Goal: Task Accomplishment & Management: Complete application form

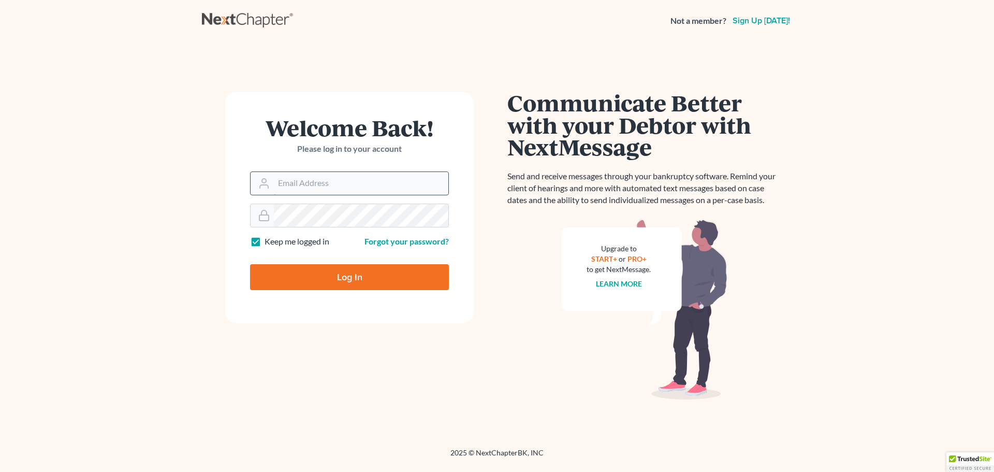
click at [335, 186] on input "Email Address" at bounding box center [361, 183] width 175 height 23
type input "[EMAIL_ADDRESS][DOMAIN_NAME]"
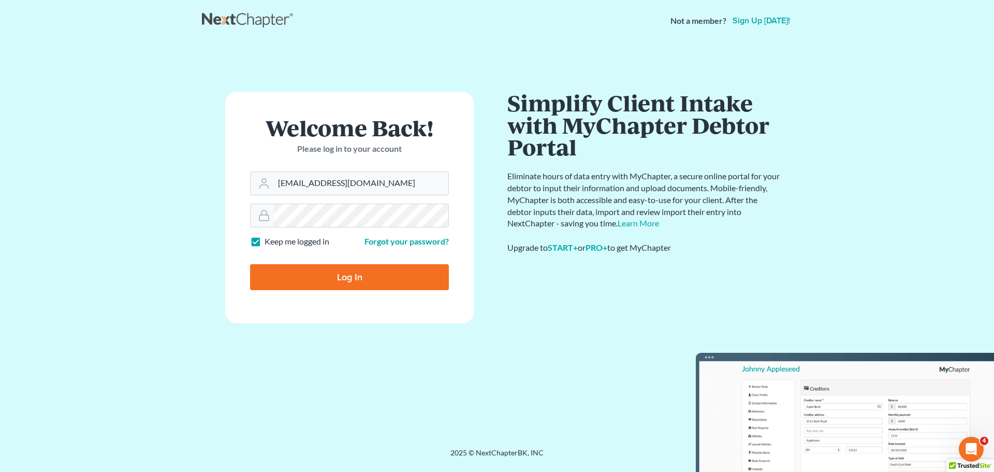
click at [265, 241] on label "Keep me logged in" at bounding box center [297, 242] width 65 height 12
click at [269, 241] on input "Keep me logged in" at bounding box center [272, 239] width 7 height 7
checkbox input "false"
click at [287, 279] on input "Log In" at bounding box center [349, 277] width 199 height 26
type input "Thinking..."
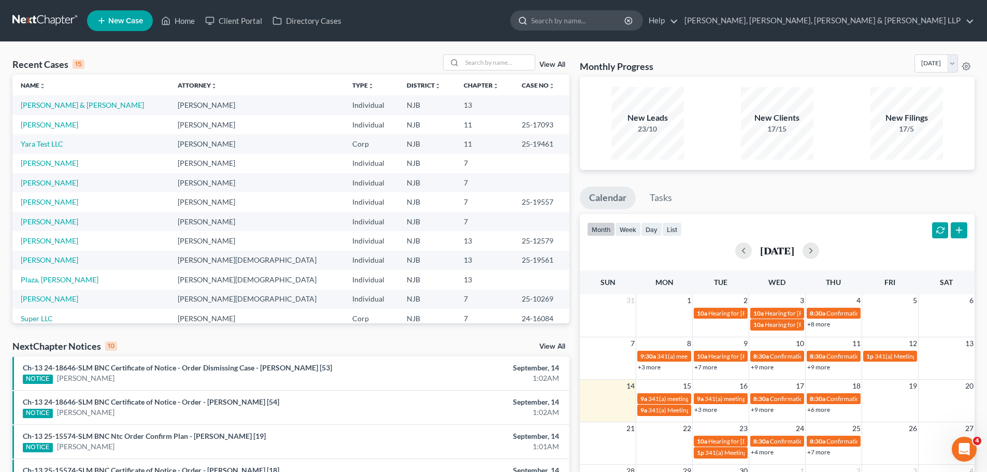
click at [626, 22] on input "search" at bounding box center [578, 20] width 95 height 19
type input "[PERSON_NAME]"
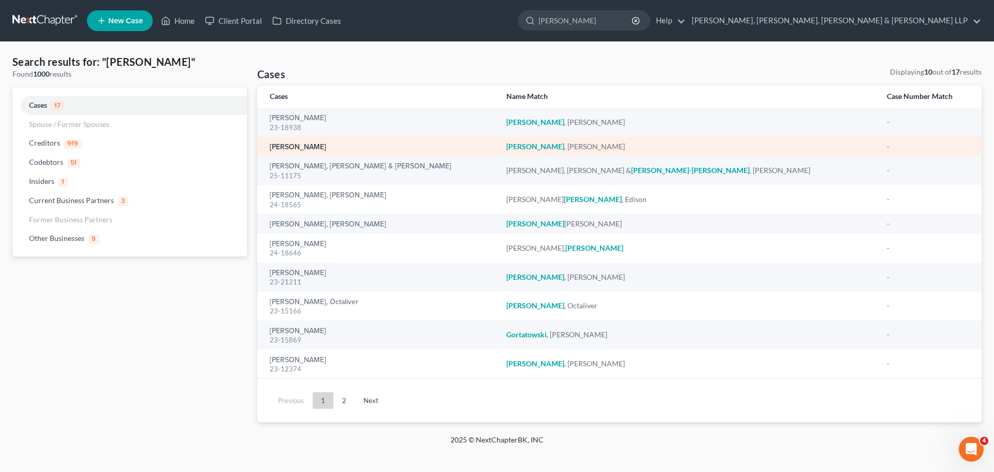
click at [312, 148] on link "[PERSON_NAME]" at bounding box center [298, 146] width 56 height 7
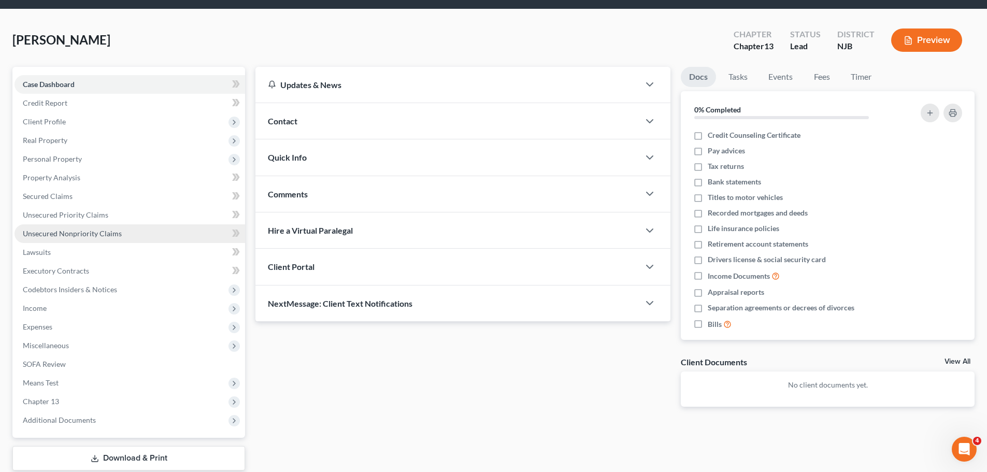
scroll to position [70, 0]
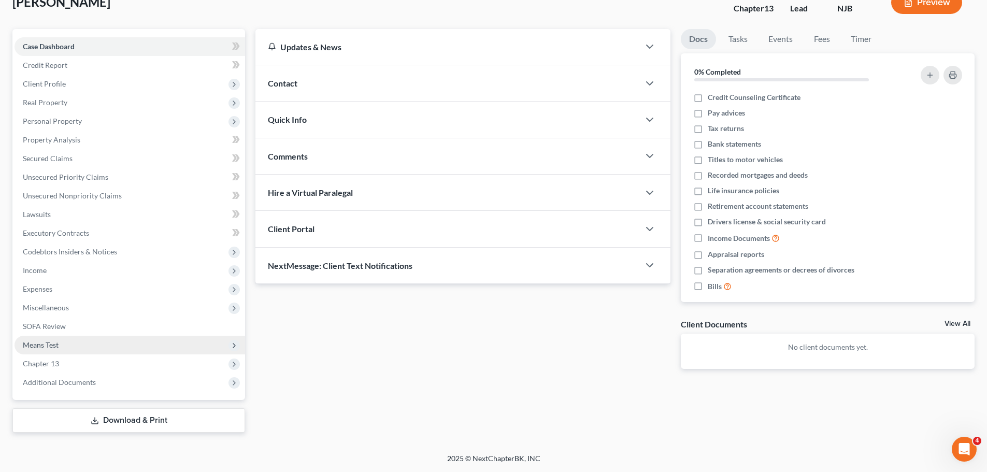
click at [63, 345] on span "Means Test" at bounding box center [130, 345] width 230 height 19
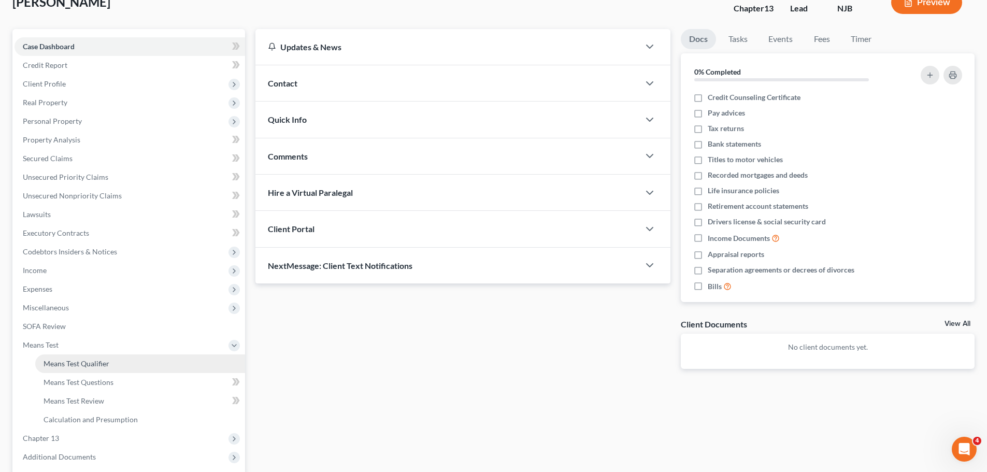
click at [67, 360] on span "Means Test Qualifier" at bounding box center [77, 363] width 66 height 9
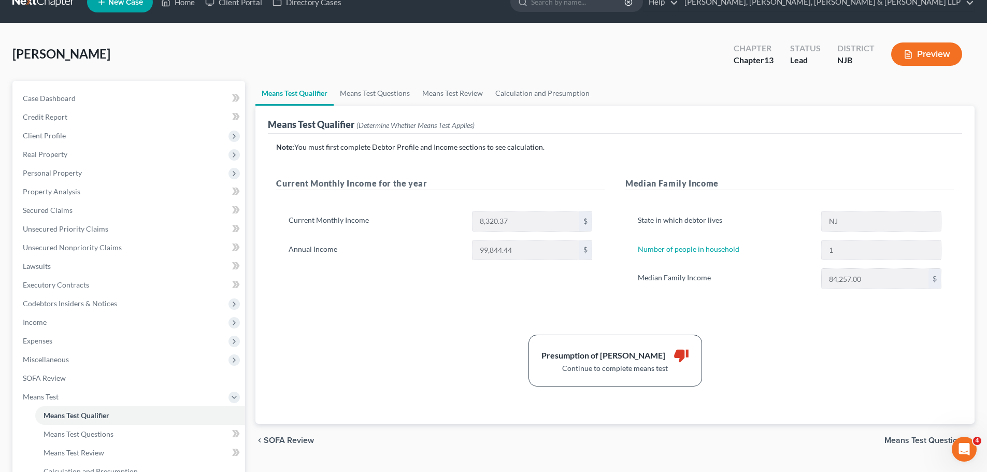
scroll to position [52, 0]
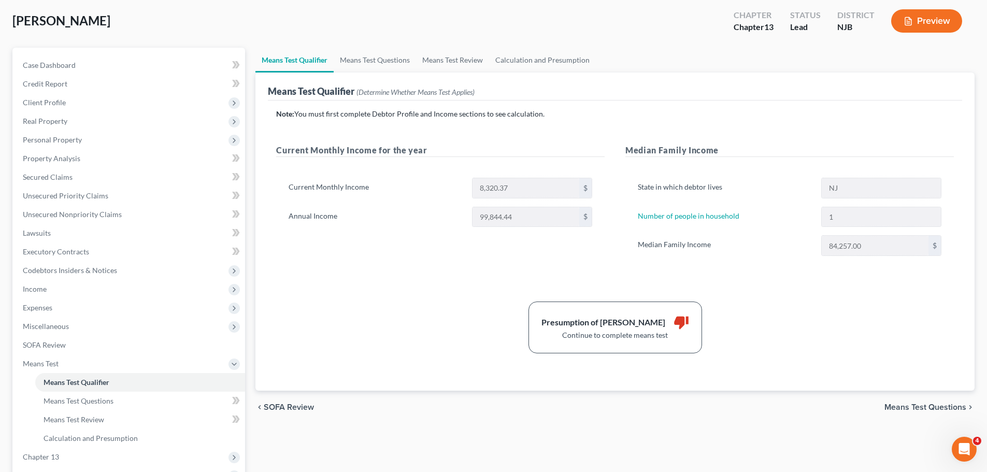
click at [933, 410] on span "Means Test Questions" at bounding box center [925, 407] width 82 height 8
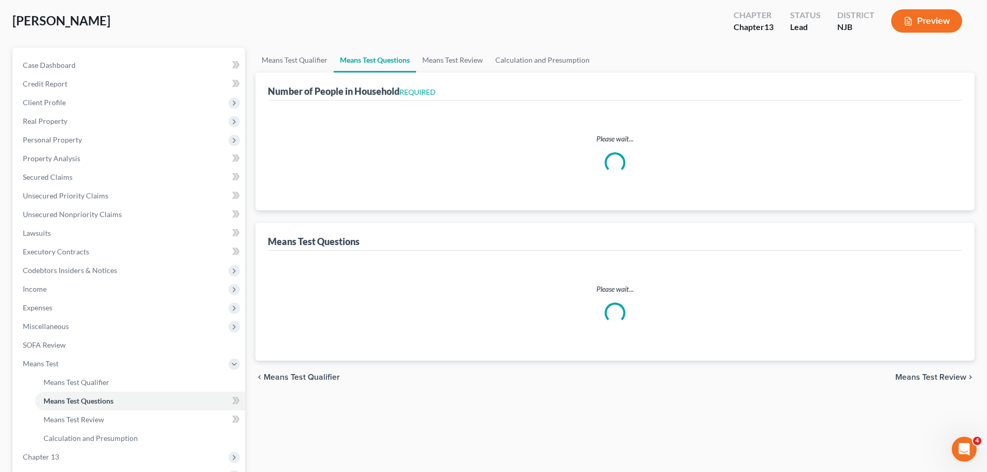
scroll to position [50, 0]
select select "1"
select select "60"
select select "2"
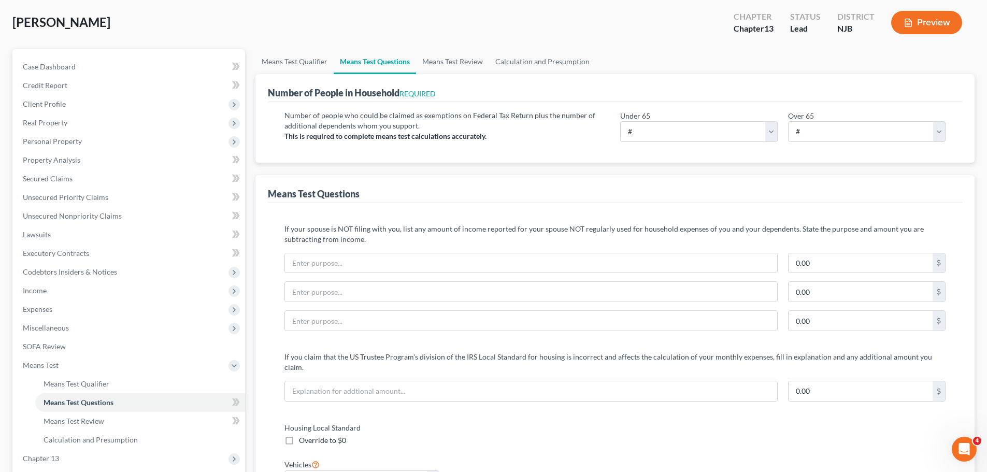
scroll to position [0, 0]
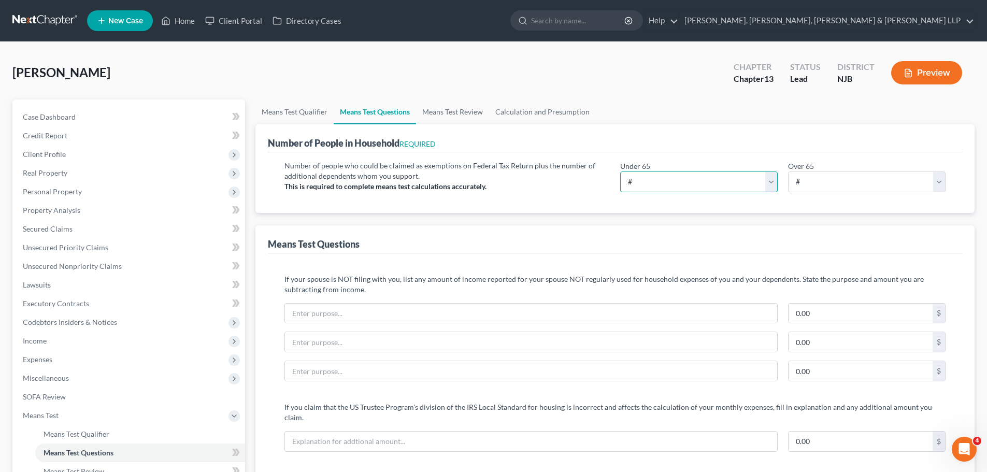
click at [775, 184] on select "# 0 1 2 3 4 5 6 7 8 9 10" at bounding box center [698, 181] width 157 height 21
select select "1"
click at [620, 171] on select "# 0 1 2 3 4 5 6 7 8 9 10" at bounding box center [698, 181] width 157 height 21
click at [582, 225] on div "Means Test Questions" at bounding box center [615, 239] width 694 height 28
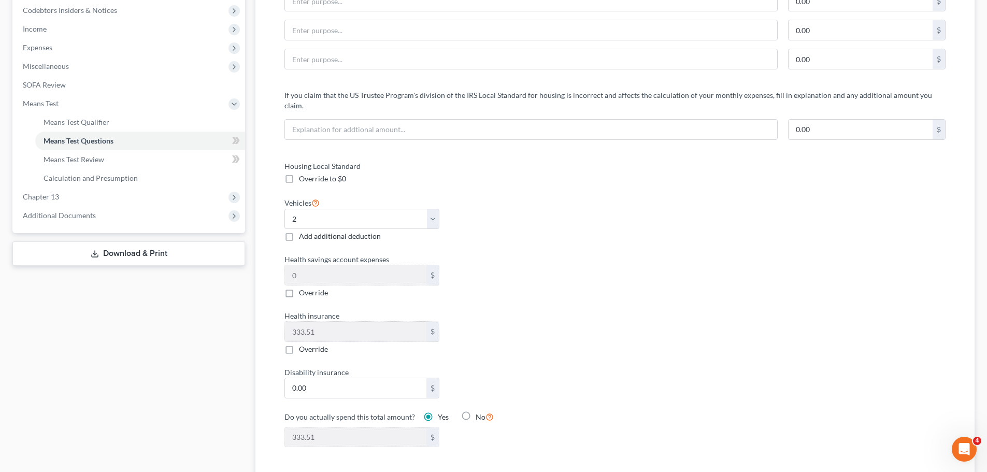
scroll to position [311, 0]
click at [352, 162] on label "Housing Local Standard" at bounding box center [444, 167] width 330 height 11
click at [326, 175] on span "Override to $0" at bounding box center [322, 179] width 47 height 9
click at [310, 175] on input "Override to $0" at bounding box center [306, 178] width 7 height 7
click at [299, 175] on label "Override to $0" at bounding box center [322, 180] width 47 height 10
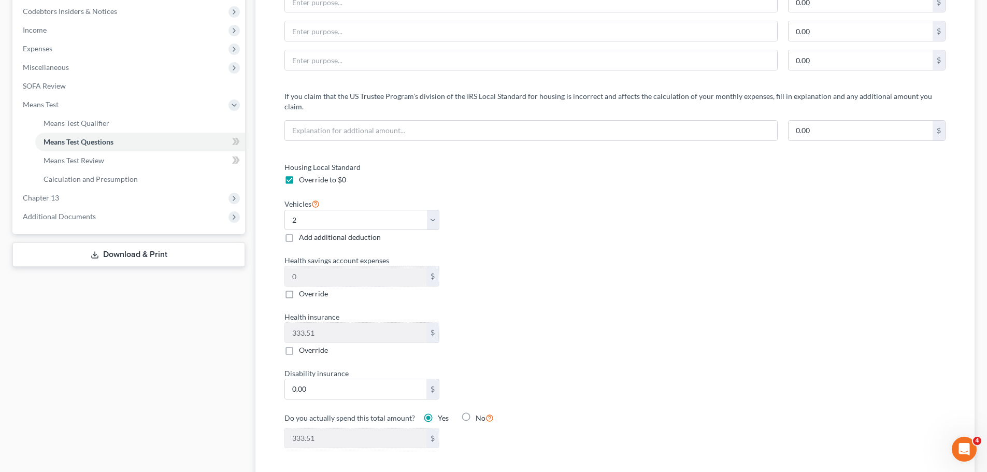
click at [303, 175] on input "Override to $0" at bounding box center [306, 178] width 7 height 7
checkbox input "false"
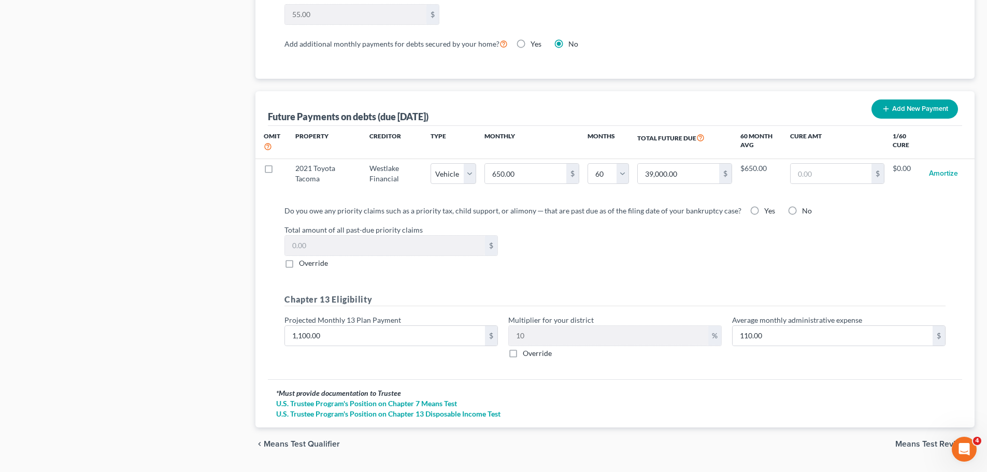
scroll to position [968, 0]
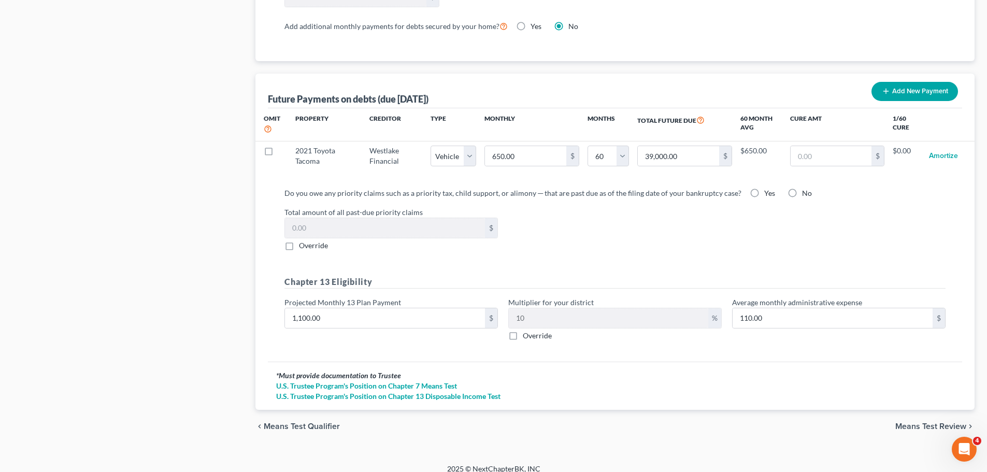
click at [915, 422] on span "Means Test Review" at bounding box center [930, 426] width 71 height 8
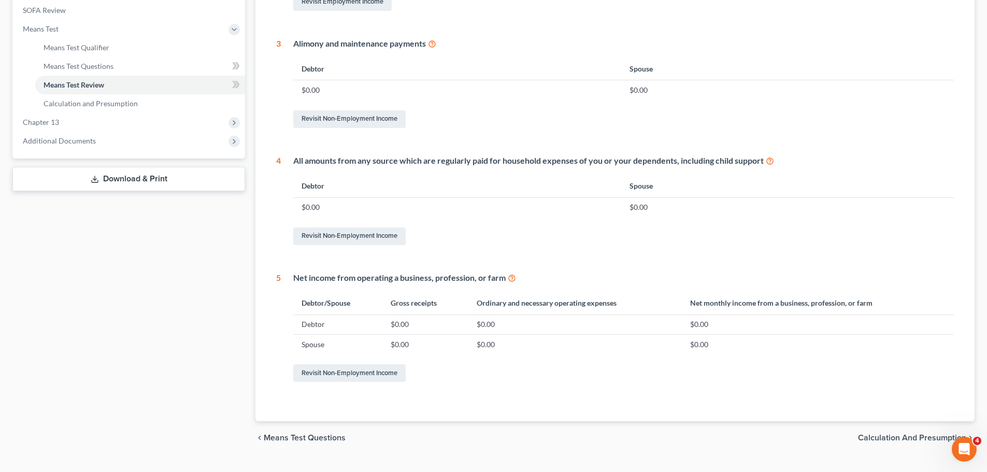
scroll to position [408, 0]
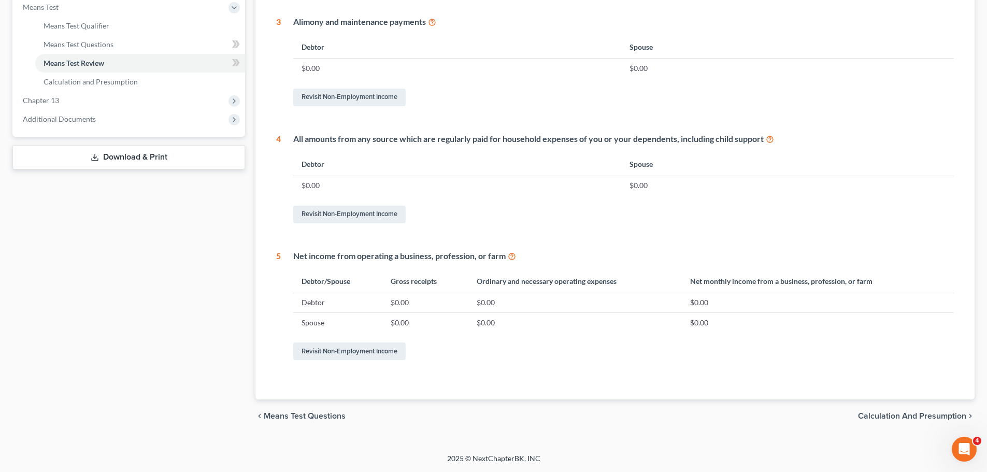
click at [870, 414] on span "Calculation and Presumption" at bounding box center [912, 416] width 108 height 8
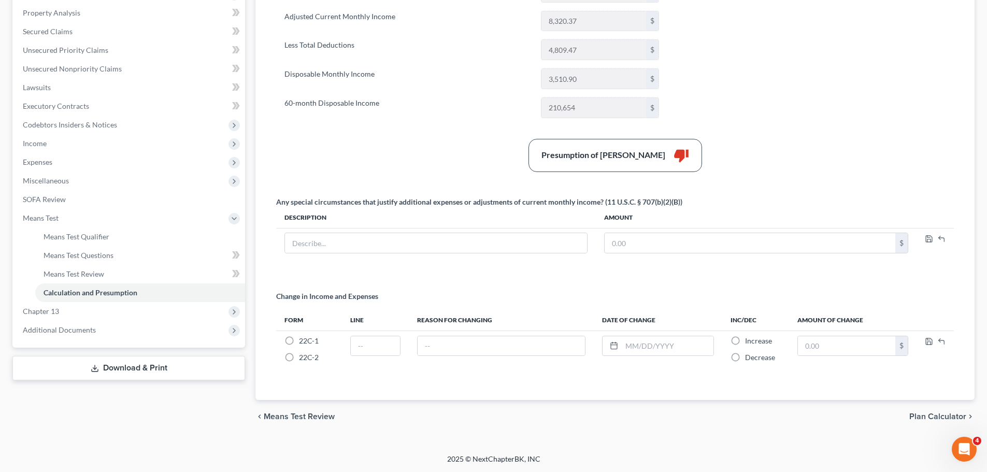
scroll to position [198, 0]
click at [943, 415] on span "Plan Calculator" at bounding box center [937, 416] width 57 height 8
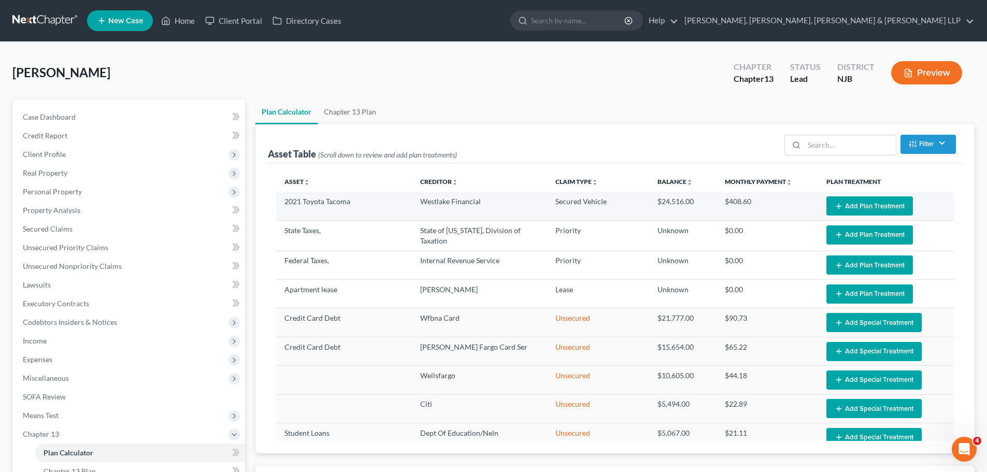
select select "59"
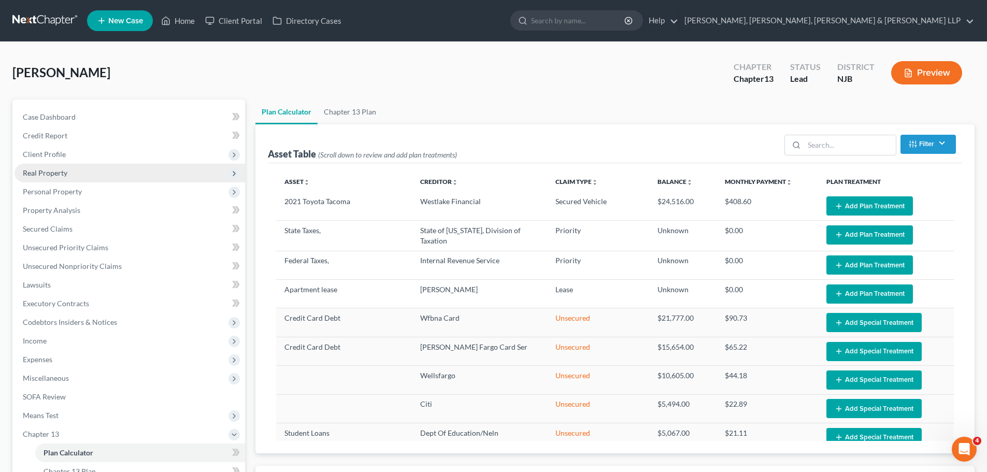
click at [64, 173] on span "Real Property" at bounding box center [45, 172] width 45 height 9
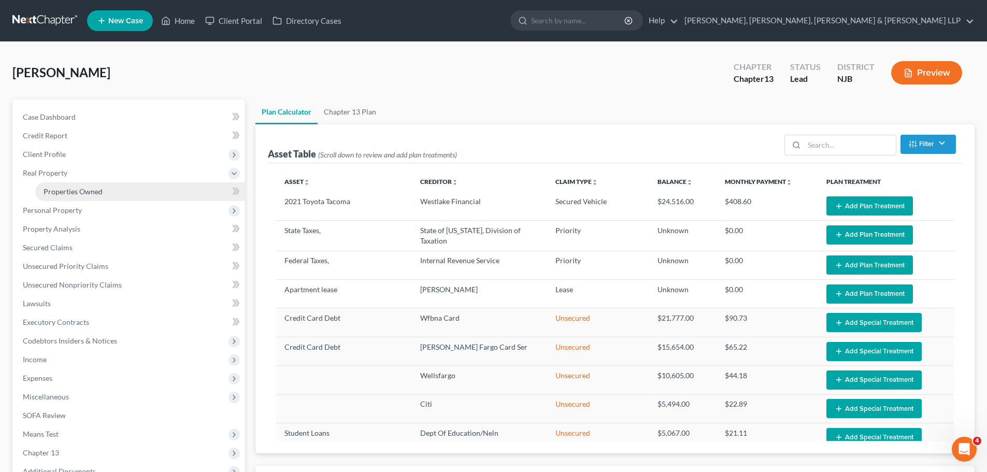
click at [74, 191] on span "Properties Owned" at bounding box center [73, 191] width 59 height 9
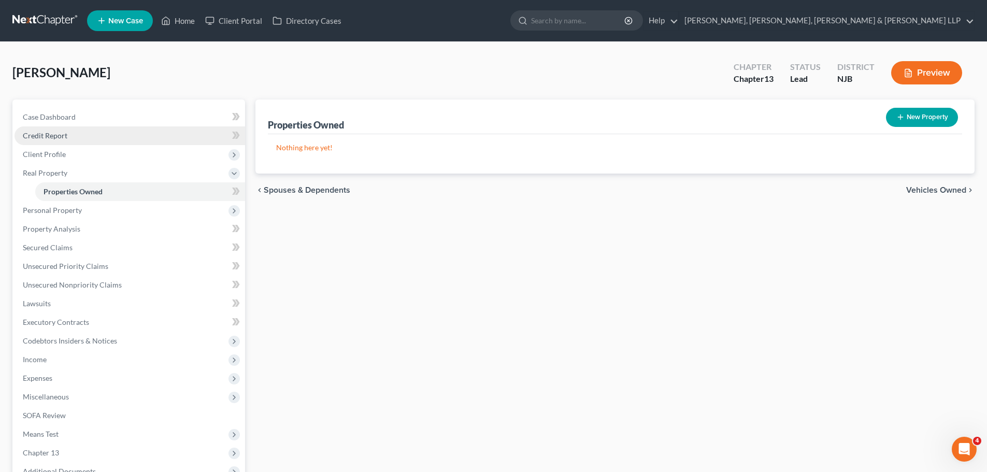
click at [86, 131] on link "Credit Report" at bounding box center [130, 135] width 230 height 19
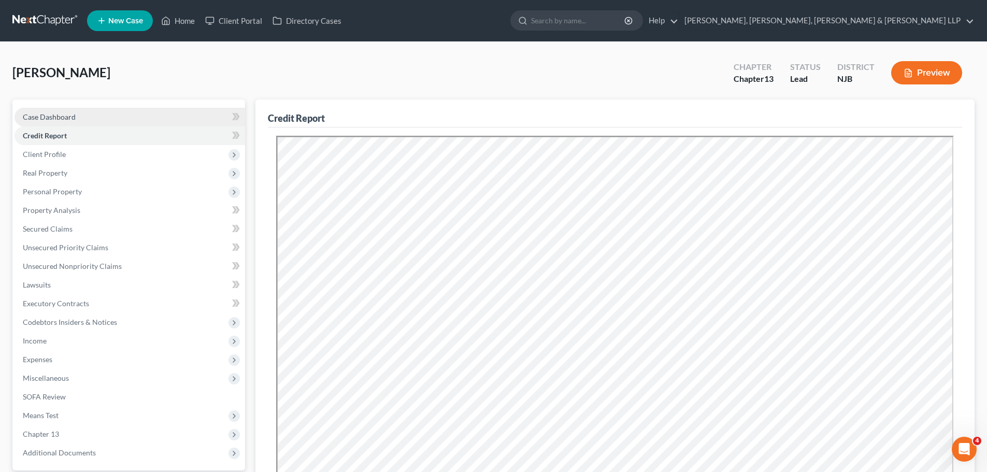
click at [68, 117] on span "Case Dashboard" at bounding box center [49, 116] width 53 height 9
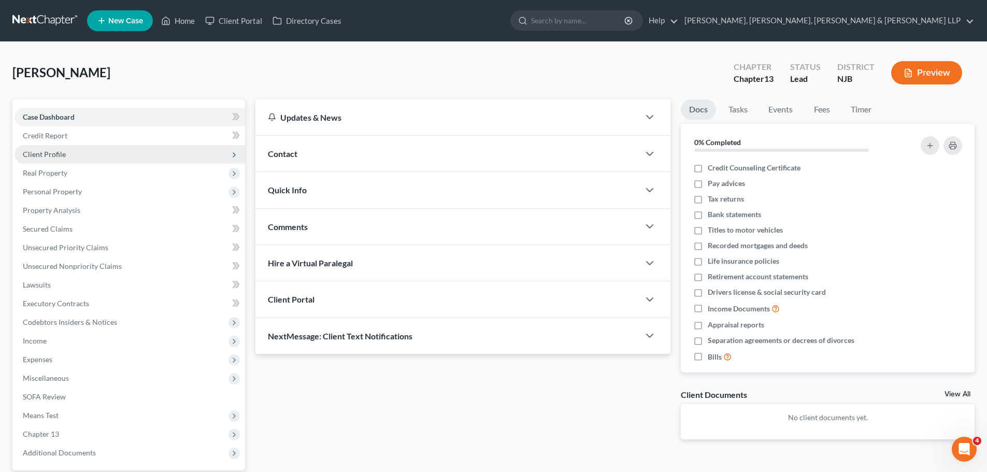
click at [60, 153] on span "Client Profile" at bounding box center [44, 154] width 43 height 9
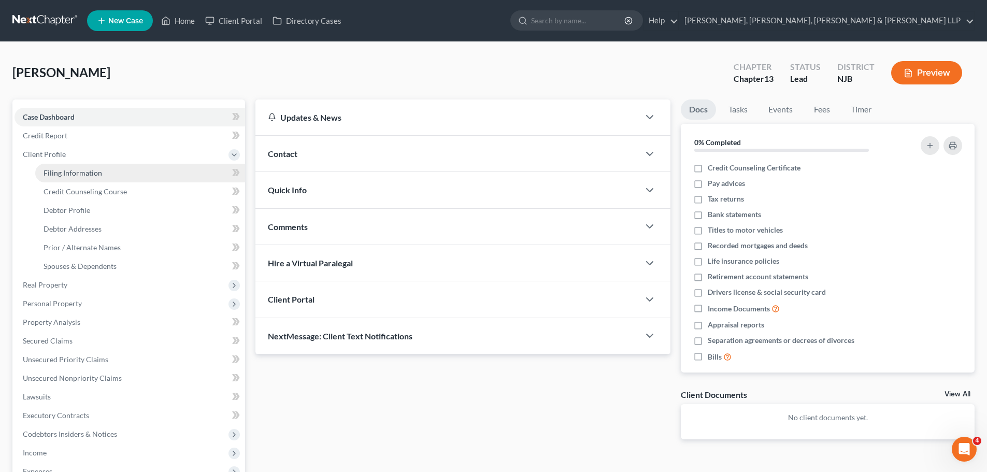
click at [63, 169] on span "Filing Information" at bounding box center [73, 172] width 59 height 9
select select "1"
select select "0"
select select "3"
select select "0"
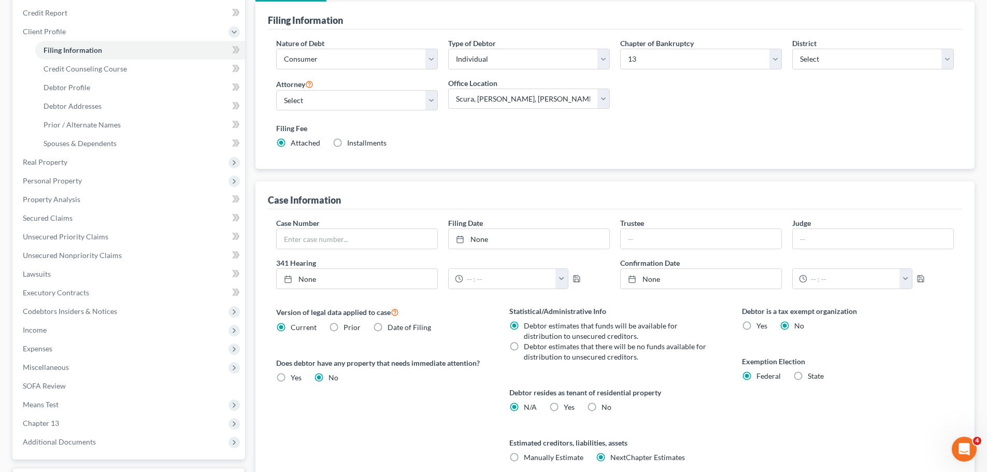
scroll to position [155, 0]
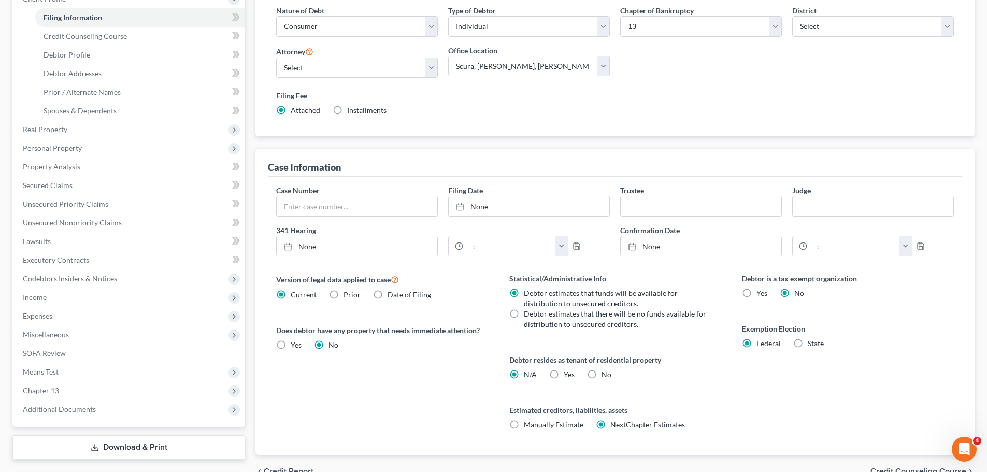
click at [563, 373] on label "Yes Yes" at bounding box center [568, 374] width 11 height 10
click at [568, 373] on input "Yes Yes" at bounding box center [571, 372] width 7 height 7
radio input "true"
radio input "false"
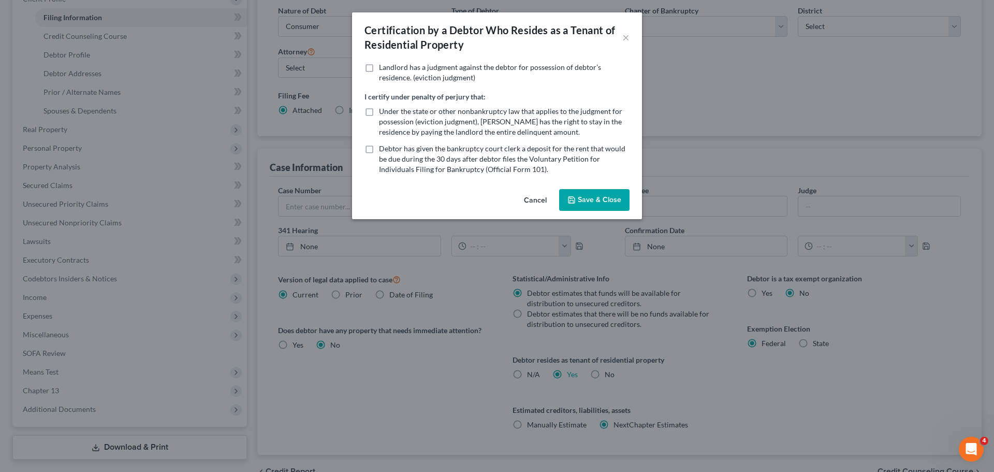
click at [602, 198] on button "Save & Close" at bounding box center [594, 200] width 70 height 22
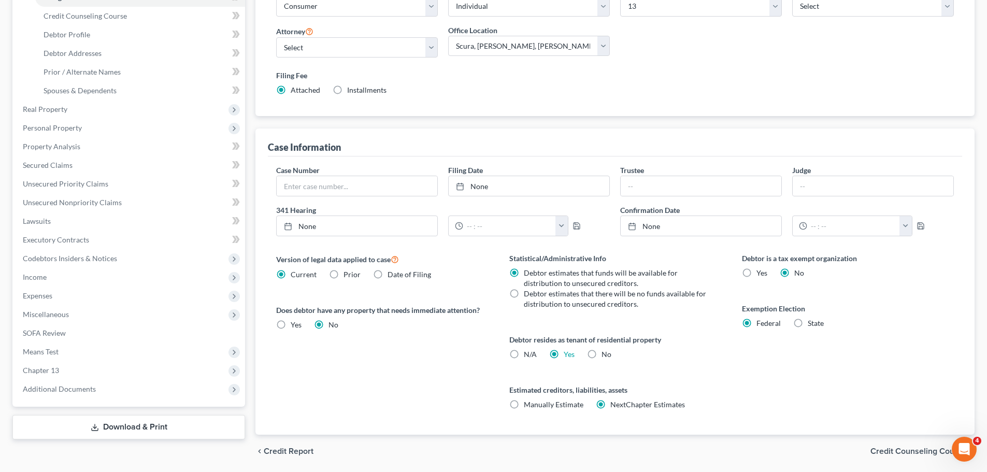
scroll to position [207, 0]
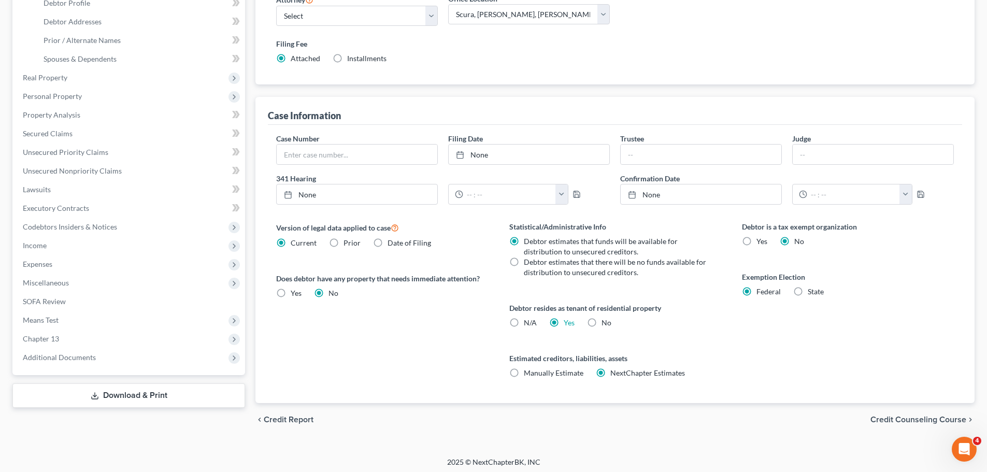
click at [900, 420] on span "Credit Counseling Course" at bounding box center [918, 419] width 96 height 8
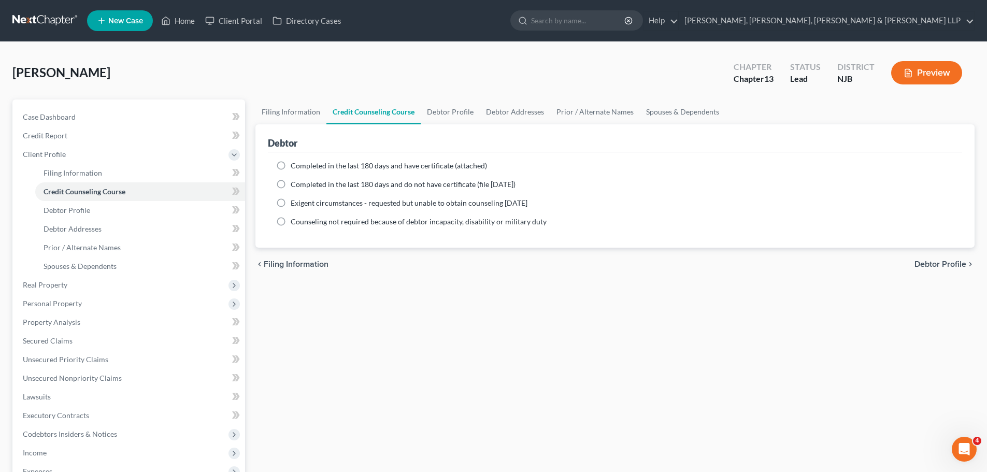
click at [923, 266] on span "Debtor Profile" at bounding box center [940, 264] width 52 height 8
select select "0"
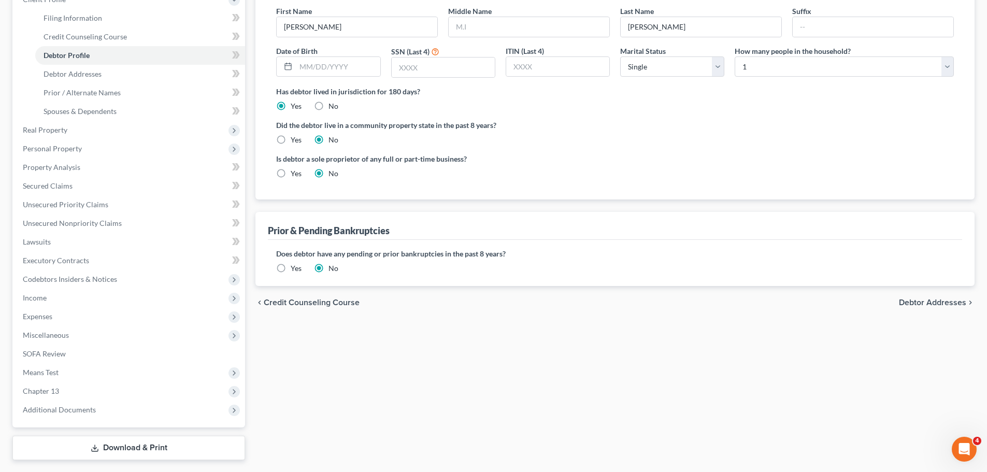
scroll to position [155, 0]
click at [920, 304] on span "Debtor Addresses" at bounding box center [932, 302] width 67 height 8
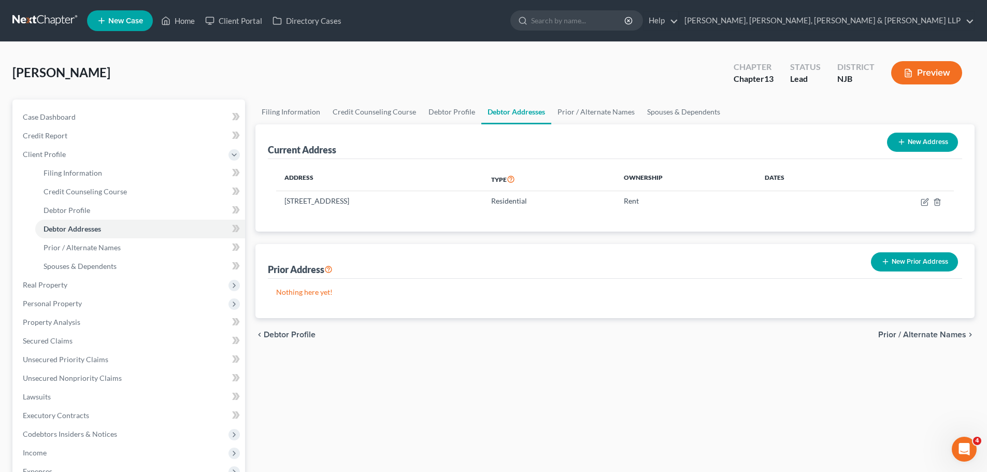
click at [895, 333] on span "Prior / Alternate Names" at bounding box center [922, 334] width 88 height 8
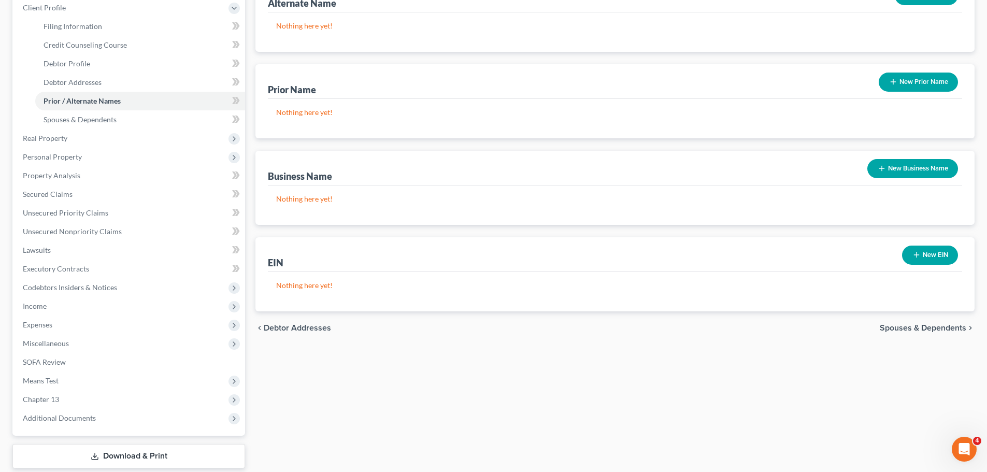
scroll to position [182, 0]
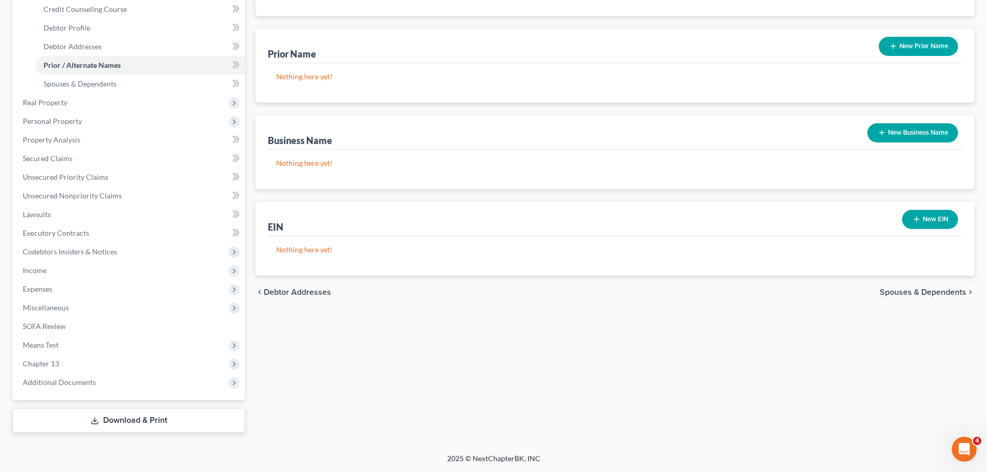
click at [910, 294] on span "Spouses & Dependents" at bounding box center [922, 292] width 86 height 8
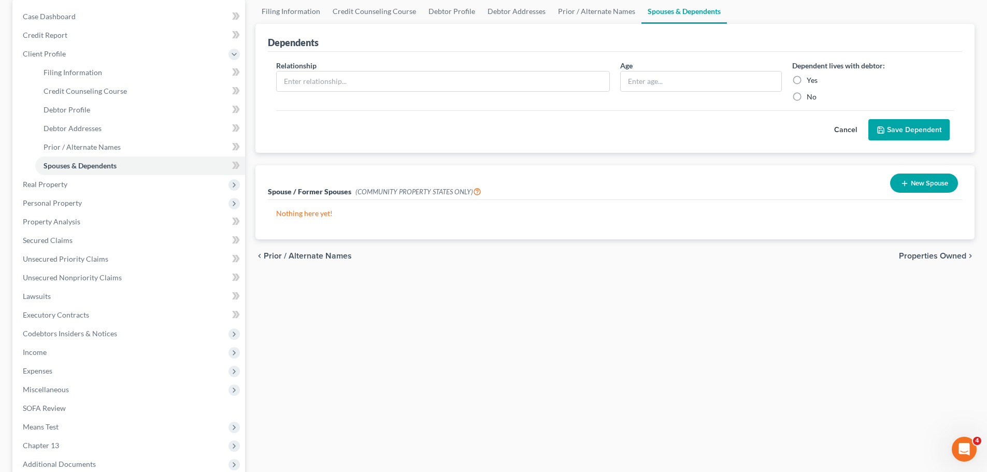
scroll to position [104, 0]
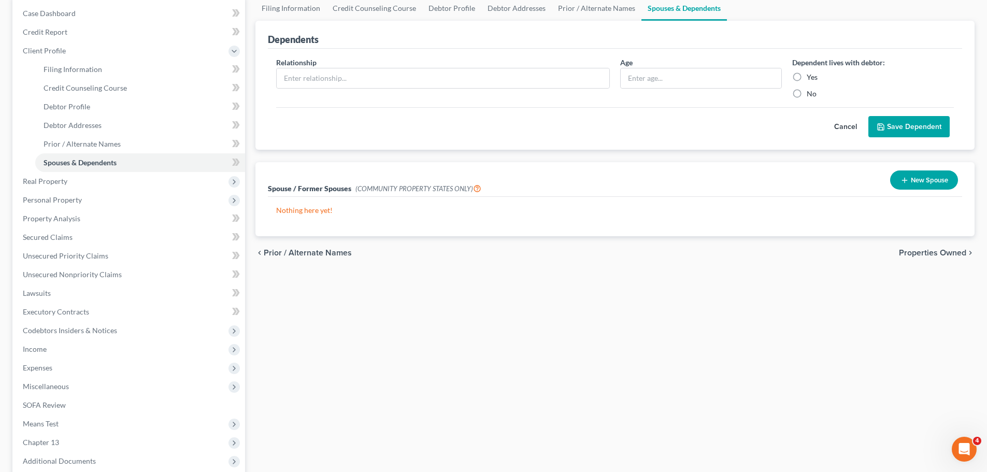
drag, startPoint x: 930, startPoint y: 254, endPoint x: 924, endPoint y: 259, distance: 7.7
click at [930, 254] on span "Properties Owned" at bounding box center [932, 253] width 67 height 8
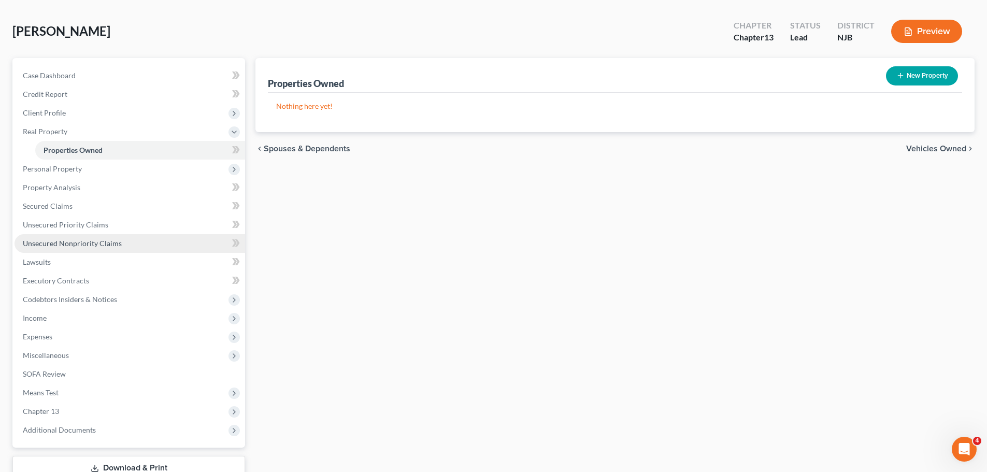
scroll to position [89, 0]
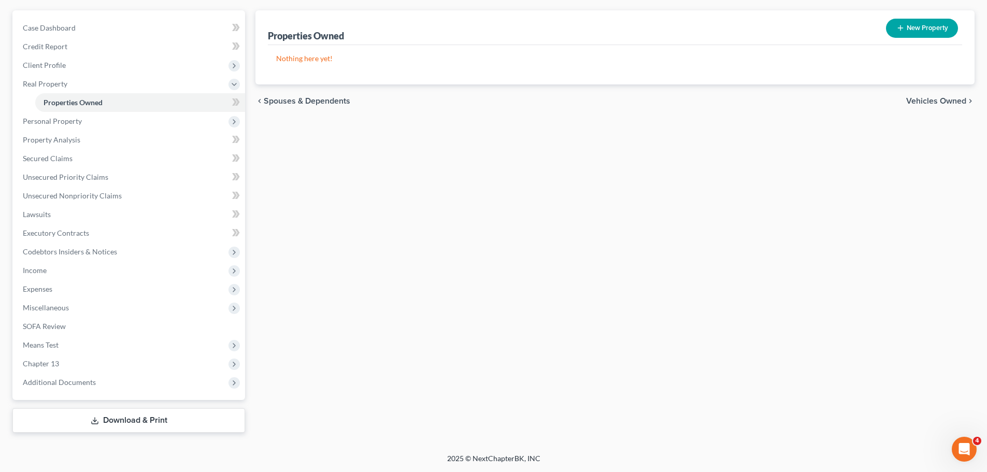
click at [94, 424] on icon at bounding box center [95, 420] width 8 height 8
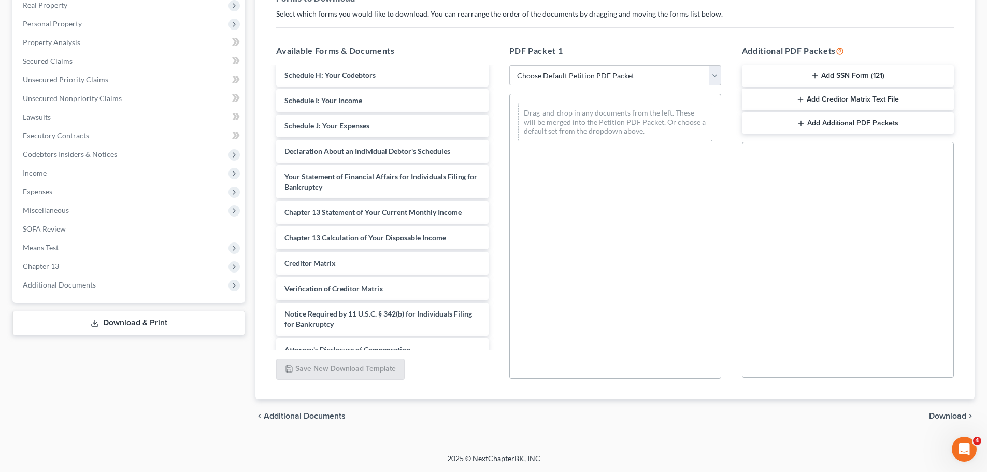
scroll to position [154, 0]
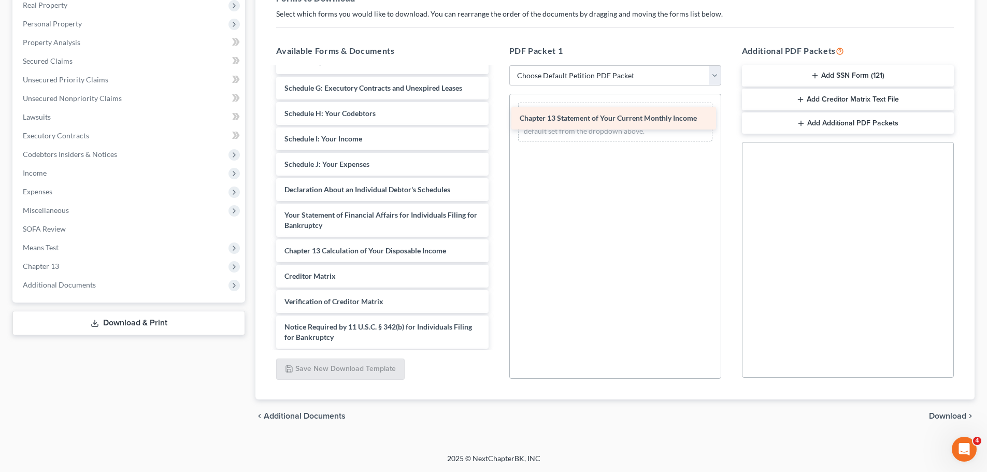
drag, startPoint x: 336, startPoint y: 255, endPoint x: 571, endPoint y: 123, distance: 269.9
click at [496, 123] on div "Chapter 13 Statement of Your Current Monthly Income Voluntary Petition for Indi…" at bounding box center [382, 144] width 228 height 460
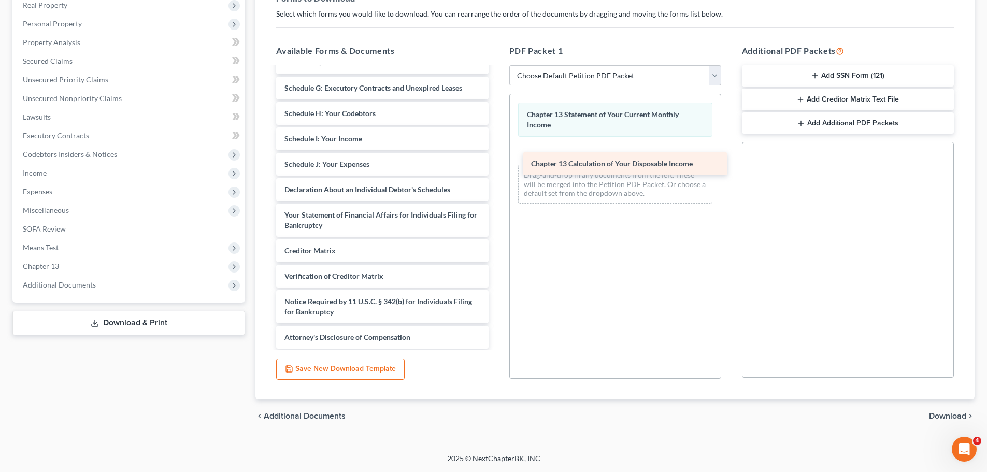
drag, startPoint x: 356, startPoint y: 257, endPoint x: 602, endPoint y: 170, distance: 261.4
click at [496, 170] on div "Chapter 13 Calculation of Your Disposable Income Voluntary Petition for Individ…" at bounding box center [382, 131] width 228 height 435
click at [946, 417] on span "Download" at bounding box center [947, 416] width 37 height 8
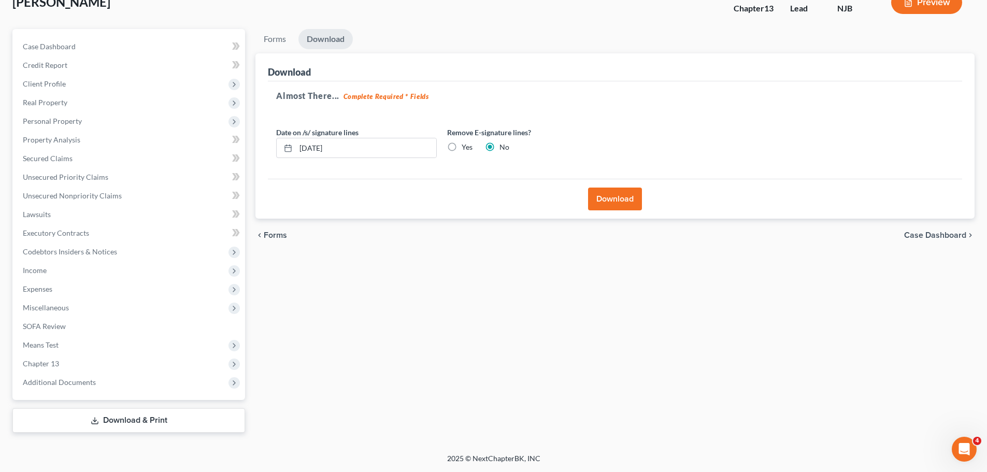
scroll to position [70, 0]
click at [619, 204] on button "Download" at bounding box center [615, 198] width 54 height 23
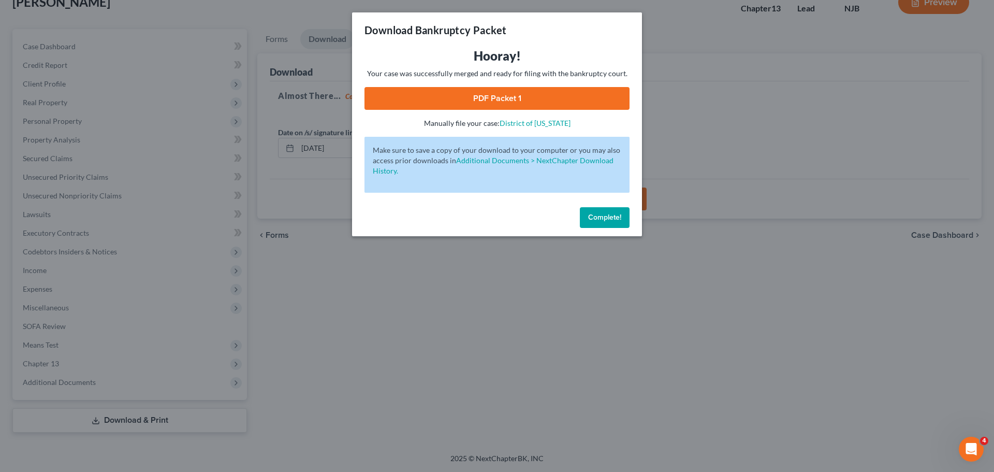
click at [506, 93] on link "PDF Packet 1" at bounding box center [497, 98] width 265 height 23
click at [603, 221] on span "Complete!" at bounding box center [604, 217] width 33 height 9
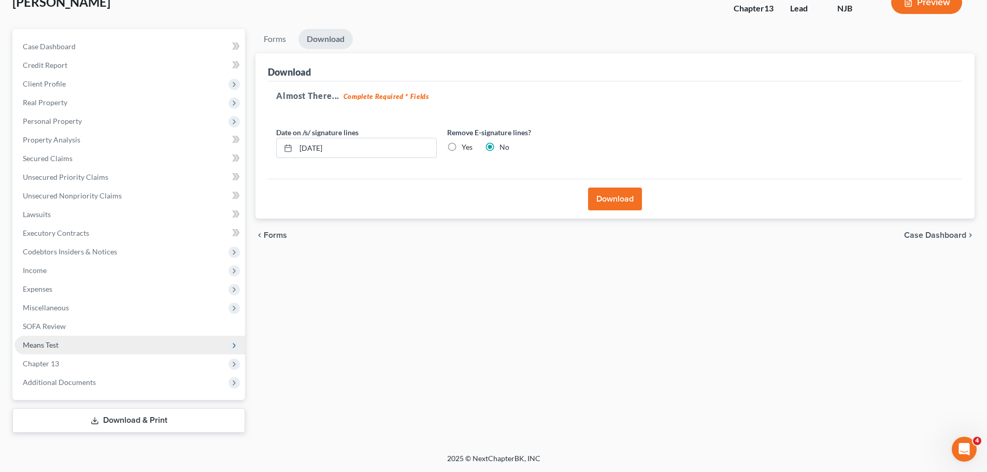
click at [66, 344] on span "Means Test" at bounding box center [130, 345] width 230 height 19
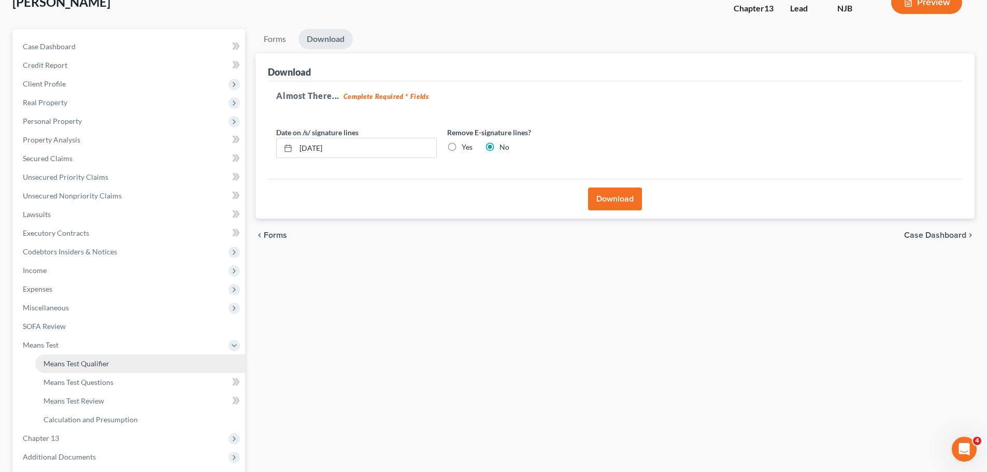
click at [82, 370] on link "Means Test Qualifier" at bounding box center [140, 363] width 210 height 19
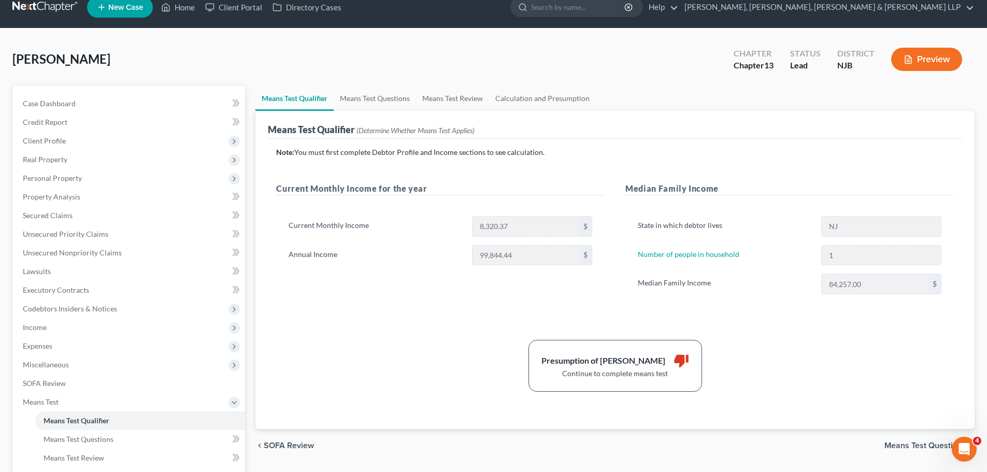
scroll to position [104, 0]
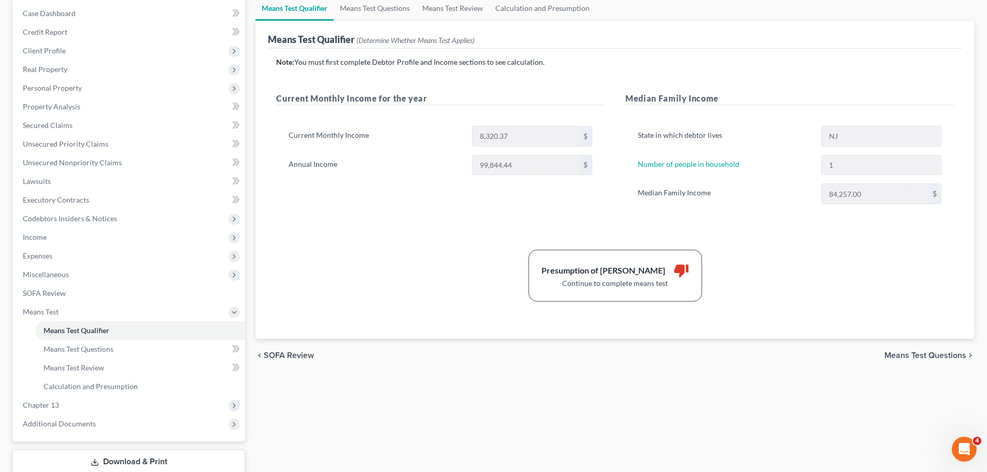
click at [904, 356] on span "Means Test Questions" at bounding box center [925, 355] width 82 height 8
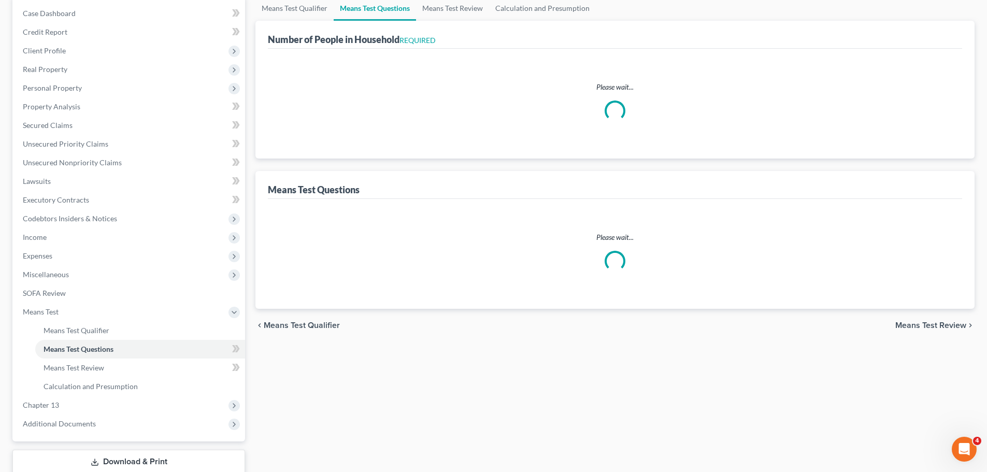
scroll to position [15, 0]
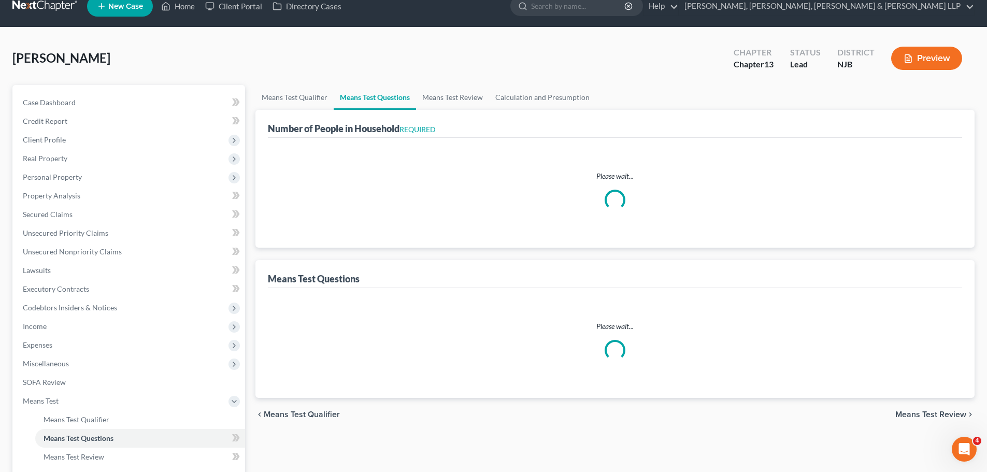
select select "1"
select select "60"
select select "1"
select select "2"
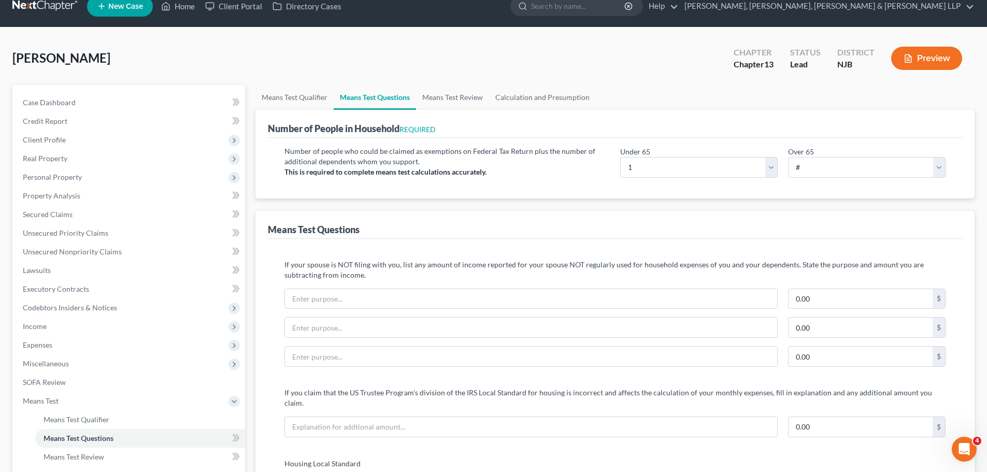
scroll to position [0, 0]
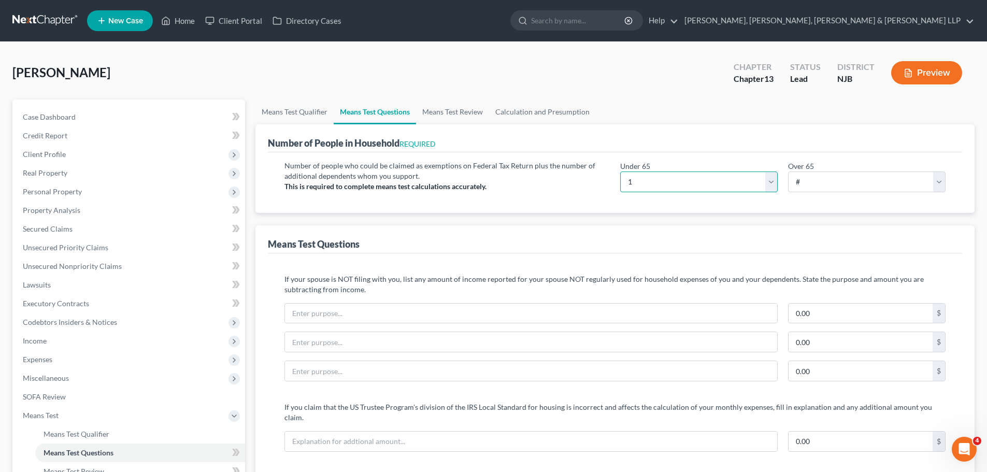
click at [772, 181] on select "# 0 1 2 3 4 5 6 7 8 9 10" at bounding box center [698, 181] width 157 height 21
click at [620, 171] on select "# 0 1 2 3 4 5 6 7 8 9 10" at bounding box center [698, 181] width 157 height 21
click at [772, 186] on select "# 0 1 2 3 4 5 6 7 8 9 10" at bounding box center [698, 181] width 157 height 21
select select "1"
click at [620, 171] on select "# 0 1 2 3 4 5 6 7 8 9 10" at bounding box center [698, 181] width 157 height 21
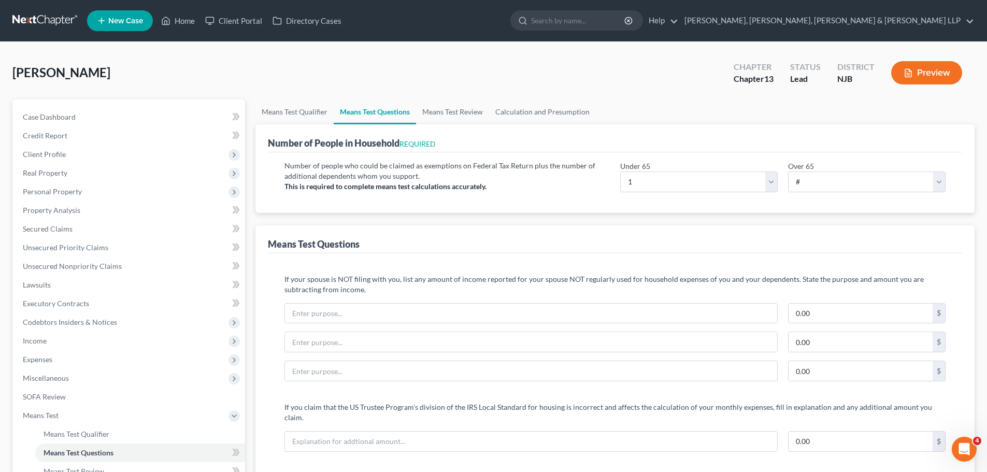
click at [573, 188] on div "Number of people who could be claimed as exemptions on Federal Tax Return plus …" at bounding box center [447, 181] width 336 height 40
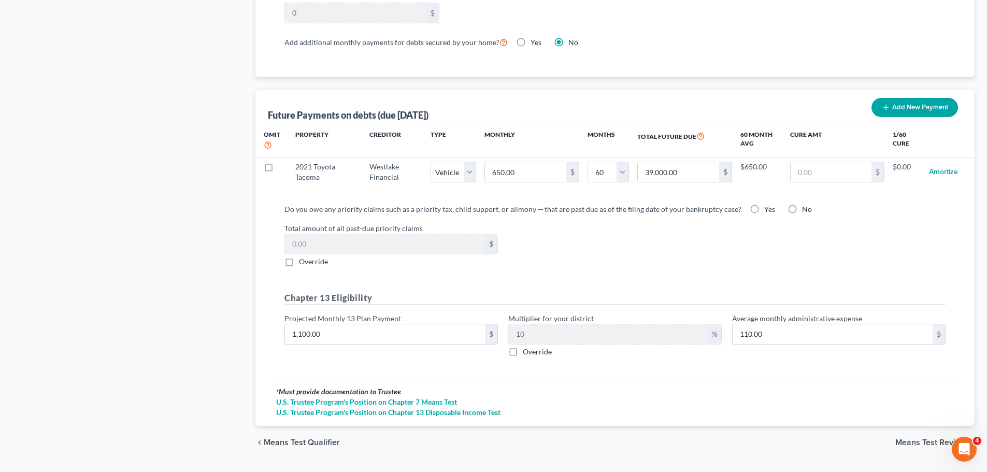
scroll to position [968, 0]
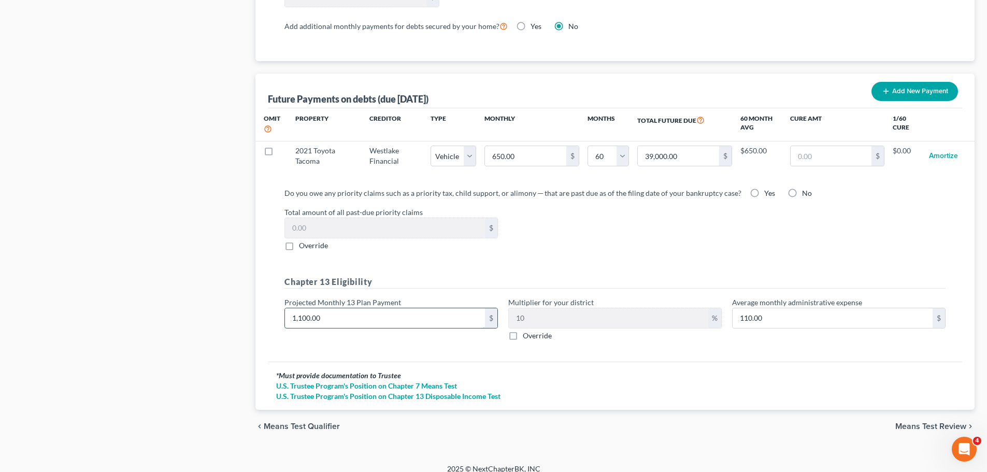
click at [335, 308] on input "1,100.00" at bounding box center [385, 318] width 200 height 20
type input "5"
type input "0.50"
type input "50"
type input "5.00"
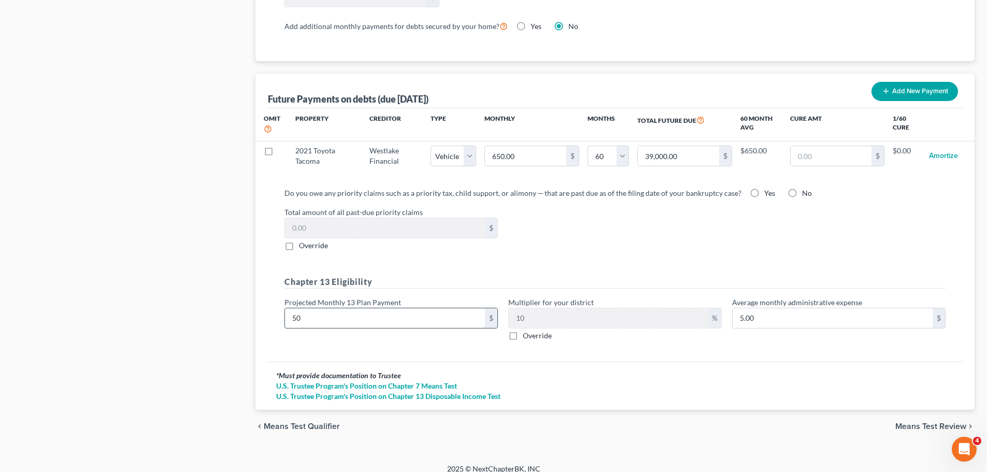
type input "500"
type input "50.00"
type input "500"
click at [654, 343] on div "Do you owe any priority claims such as a priority tax, child support, or alimon…" at bounding box center [615, 270] width 694 height 182
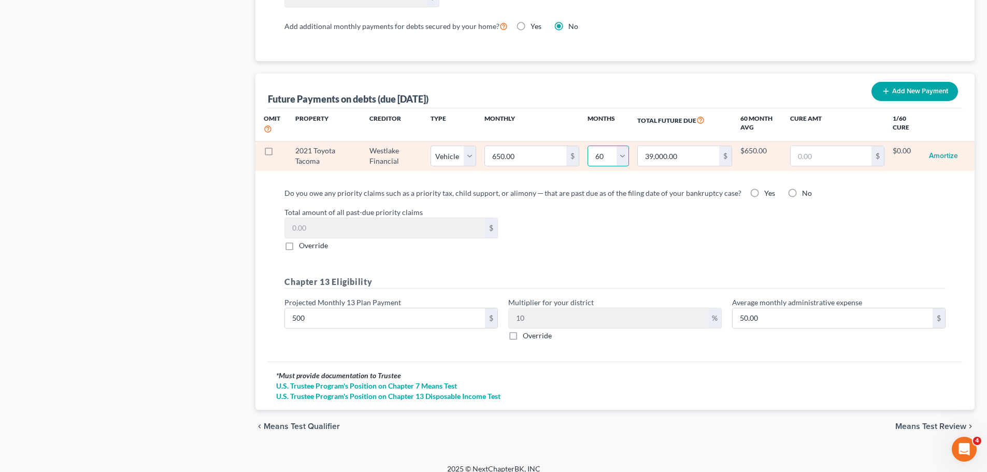
click at [624, 148] on select "0 1 2 3 4 5 6 7 8 9 10 11 12 13 14 15 16 17 18 19 20 21 22 23 24 25 26 27 28 29…" at bounding box center [607, 156] width 41 height 21
select select "45"
click at [587, 146] on select "0 1 2 3 4 5 6 7 8 9 10 11 12 13 14 15 16 17 18 19 20 21 22 23 24 25 26 27 28 29…" at bounding box center [607, 156] width 41 height 21
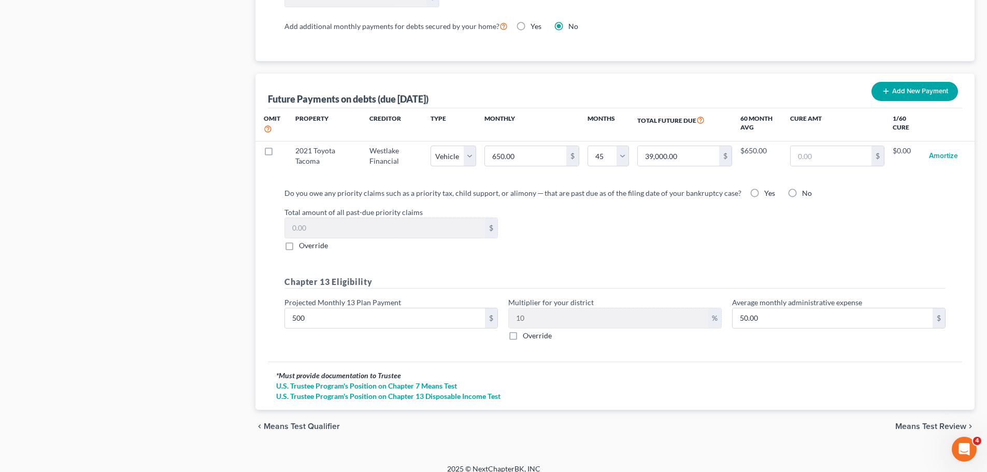
select select "1"
select select "45"
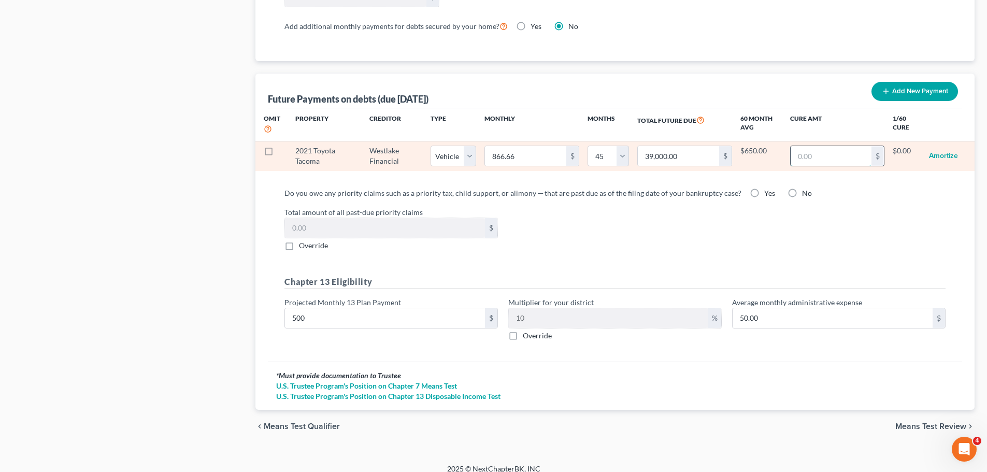
click at [819, 148] on input "text" at bounding box center [830, 156] width 81 height 20
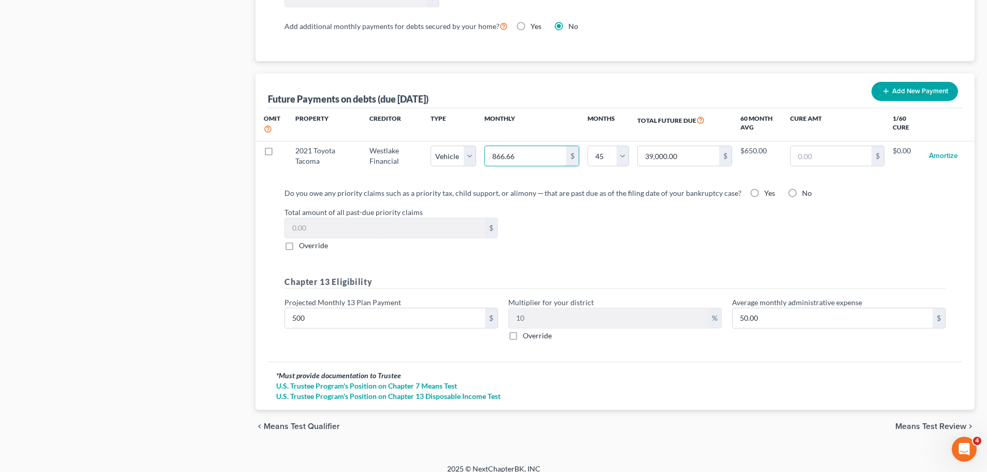
type input "0.00"
select select "1"
select select "45"
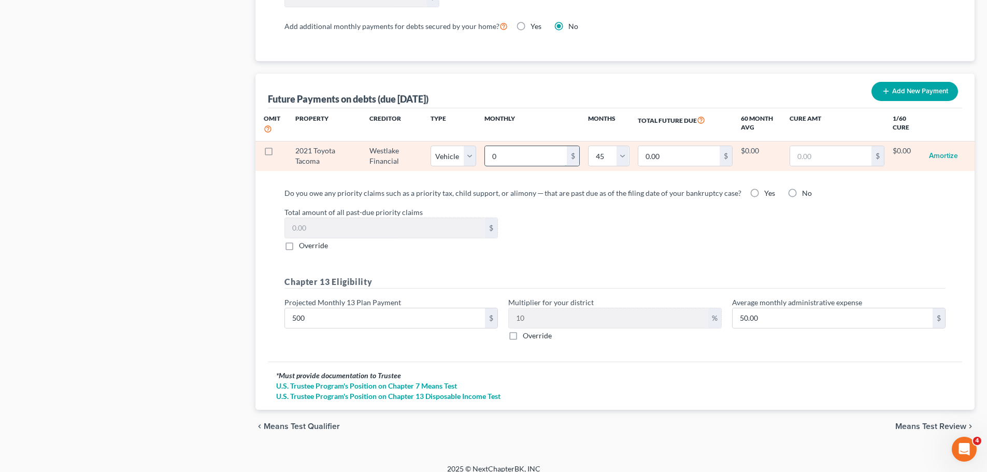
click at [539, 146] on input "0" at bounding box center [525, 156] width 81 height 20
type input "6"
type input "270.00"
select select "1"
select select "45"
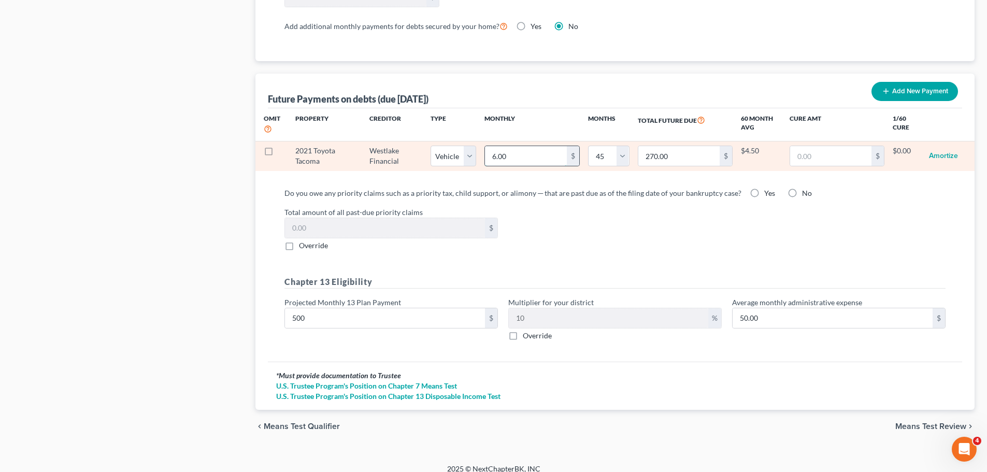
click at [543, 152] on input "6.00" at bounding box center [525, 156] width 81 height 20
type input "0.00"
select select "1"
select select "45"
click at [535, 149] on input "0" at bounding box center [525, 156] width 81 height 20
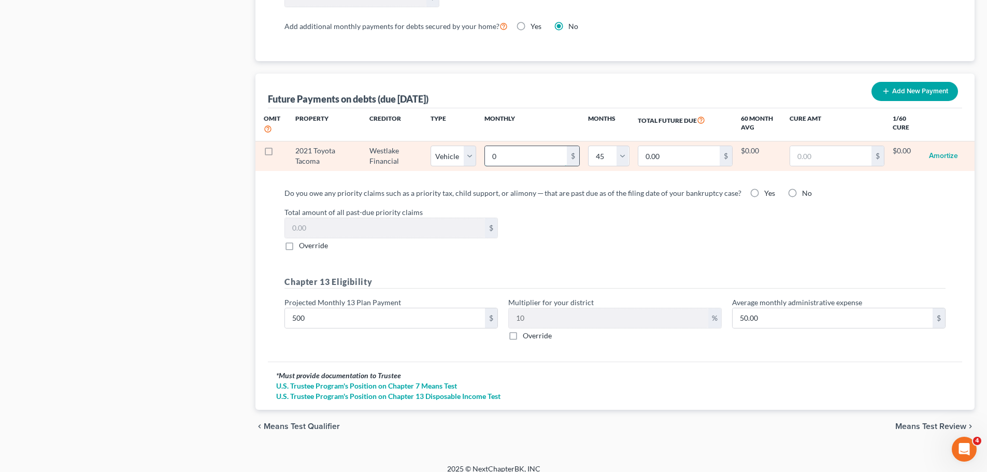
type input "6"
type input "270.00"
type input "65"
type input "2,925.00"
type input "650"
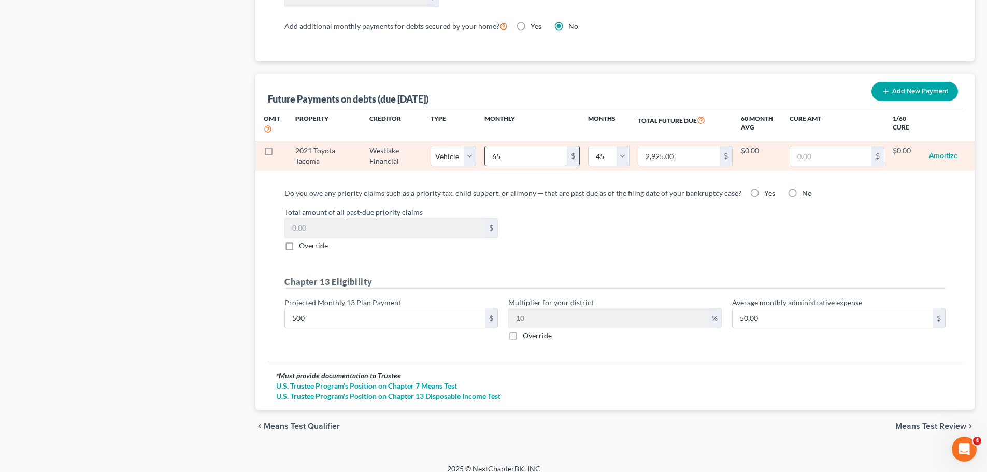
type input "29,250.00"
select select "1"
select select "45"
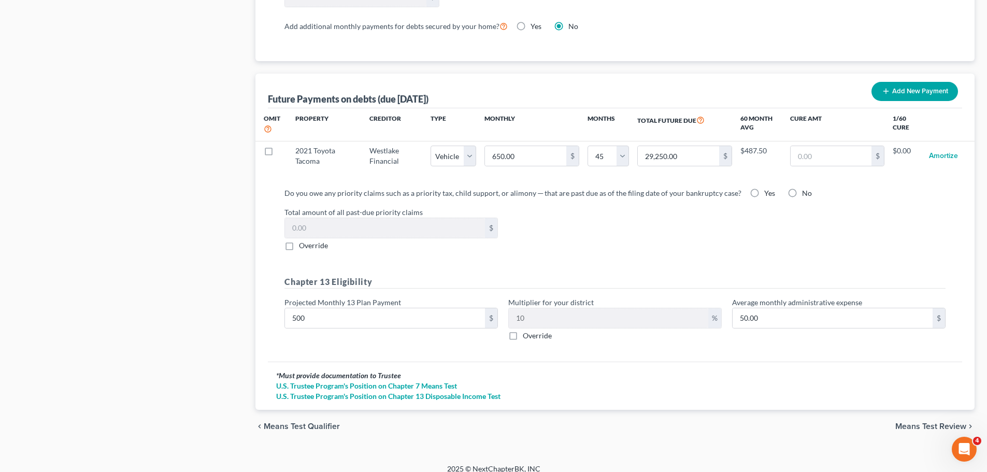
select select "1"
select select "45"
click at [941, 422] on span "Means Test Review" at bounding box center [930, 426] width 71 height 8
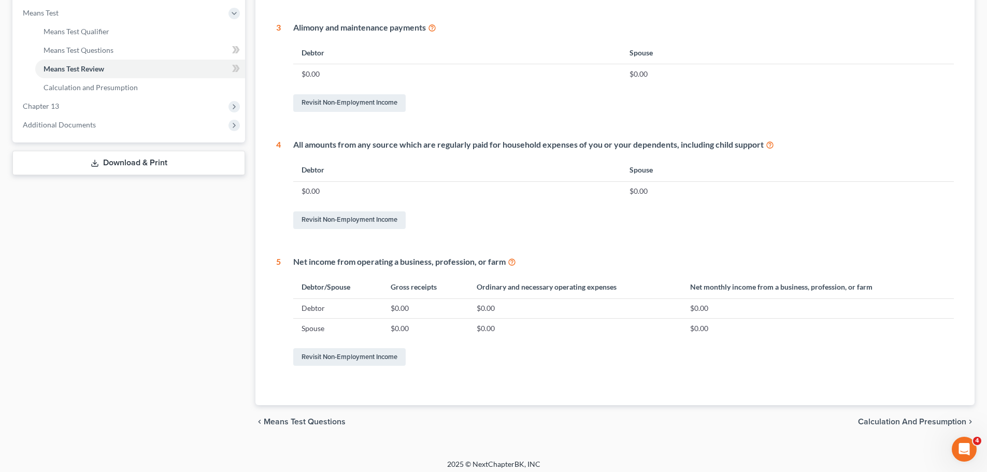
scroll to position [408, 0]
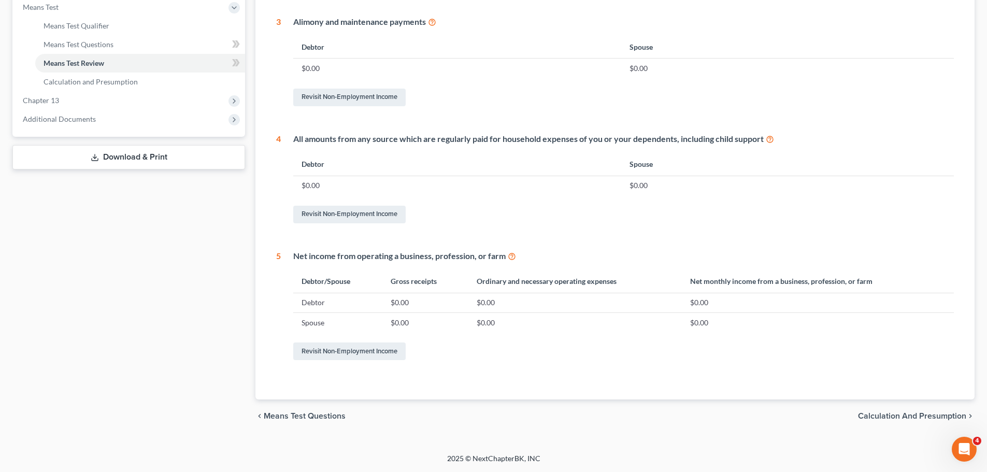
click at [889, 417] on span "Calculation and Presumption" at bounding box center [912, 416] width 108 height 8
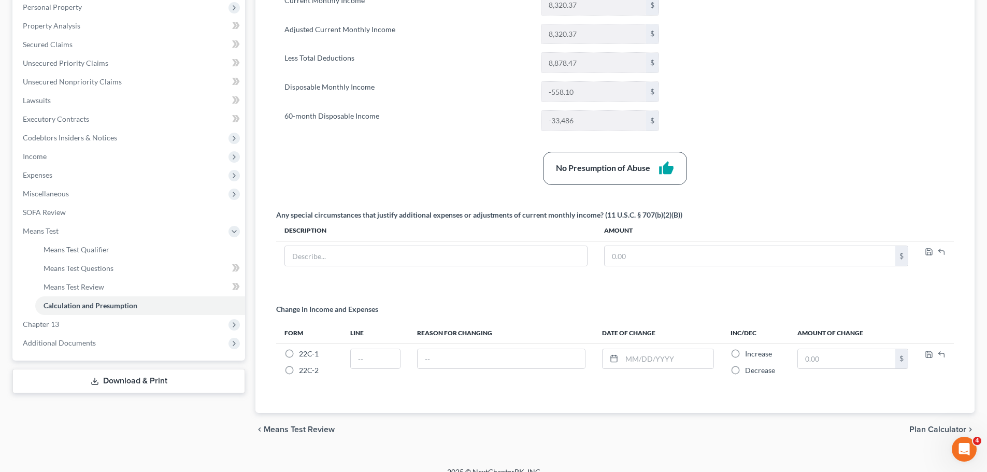
scroll to position [198, 0]
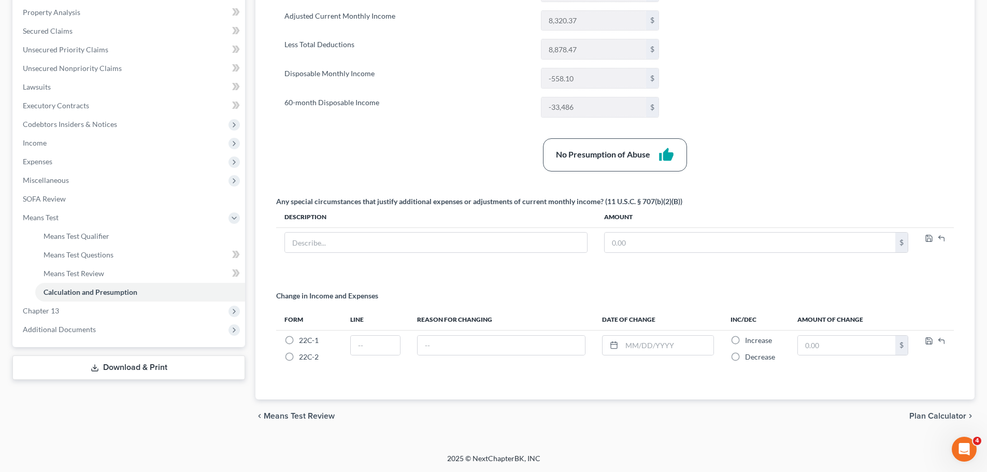
click at [930, 416] on span "Plan Calculator" at bounding box center [937, 416] width 57 height 8
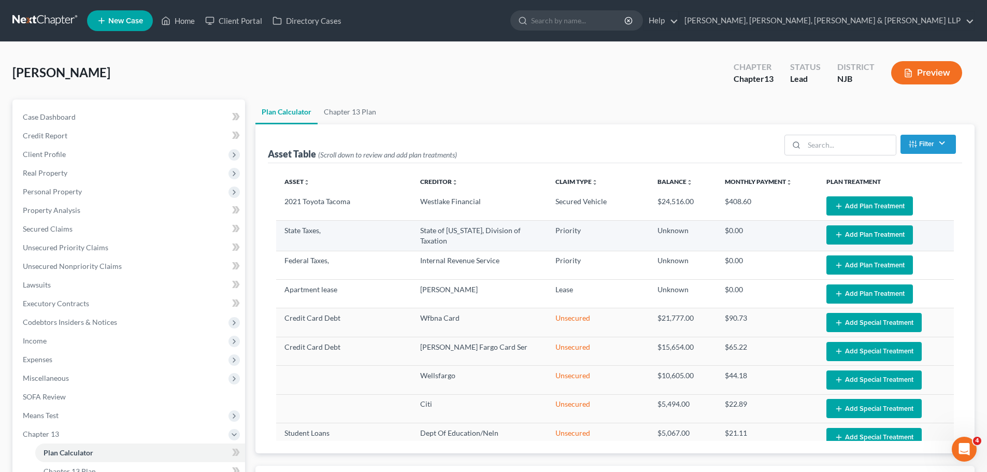
select select "59"
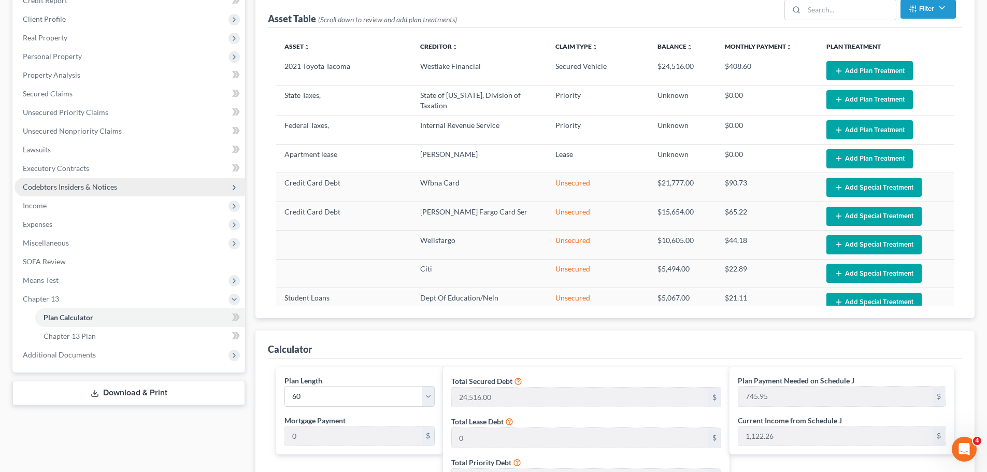
scroll to position [207, 0]
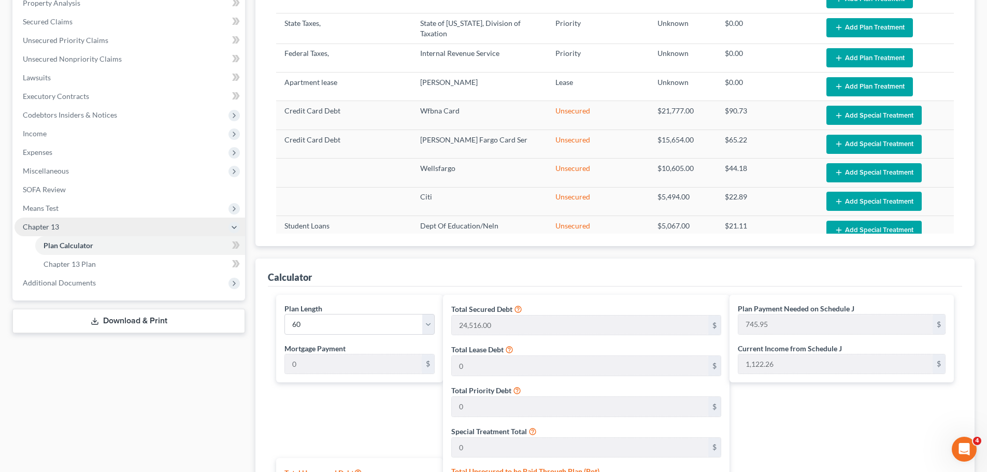
click at [46, 220] on span "Chapter 13" at bounding box center [130, 227] width 230 height 19
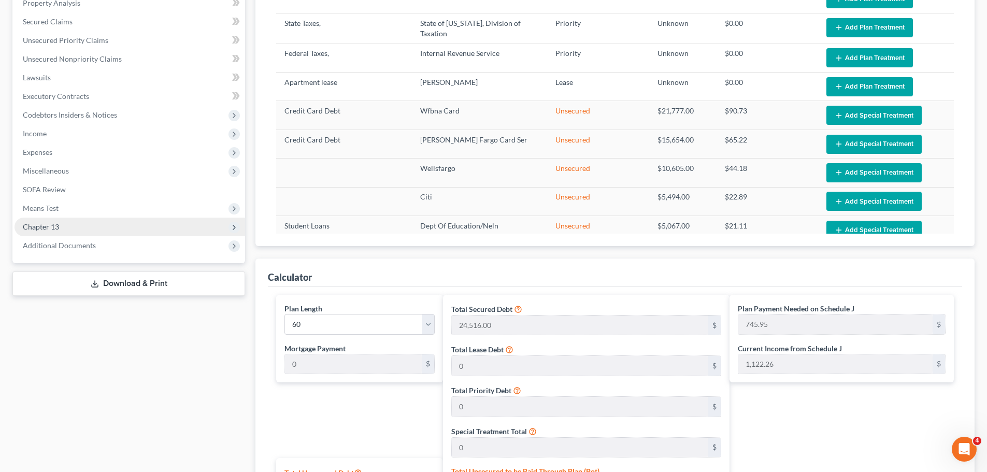
click at [52, 226] on span "Chapter 13" at bounding box center [41, 226] width 36 height 9
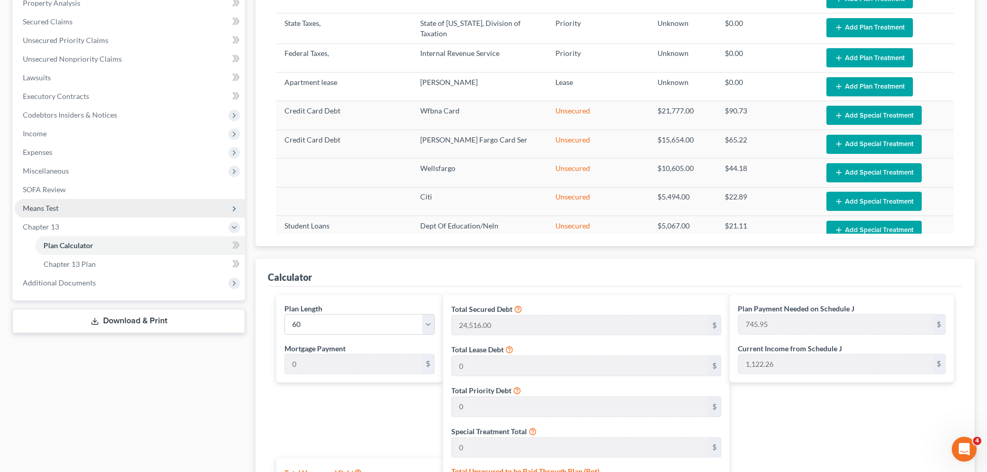
click at [46, 210] on span "Means Test" at bounding box center [41, 208] width 36 height 9
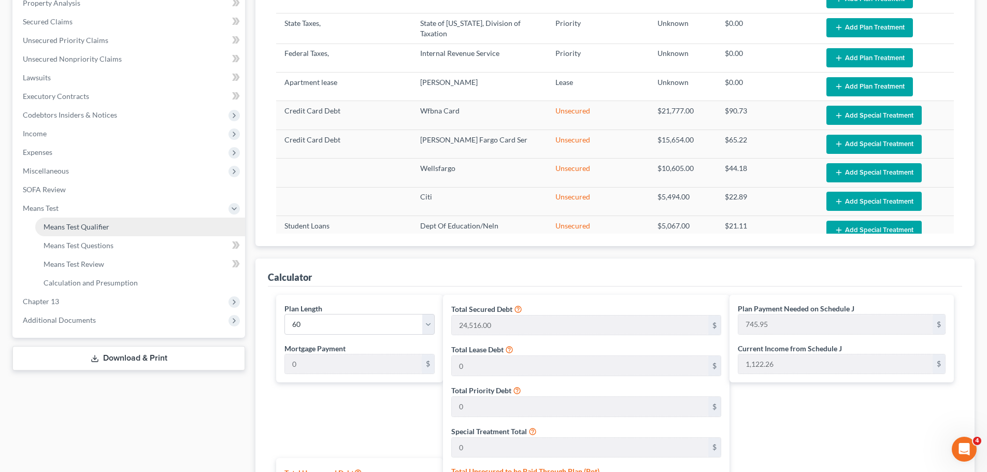
click at [76, 227] on span "Means Test Qualifier" at bounding box center [77, 226] width 66 height 9
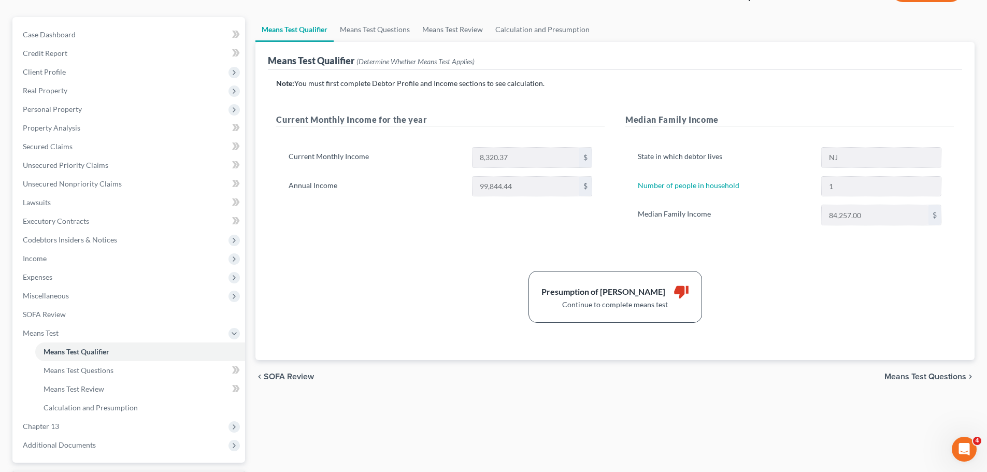
scroll to position [104, 0]
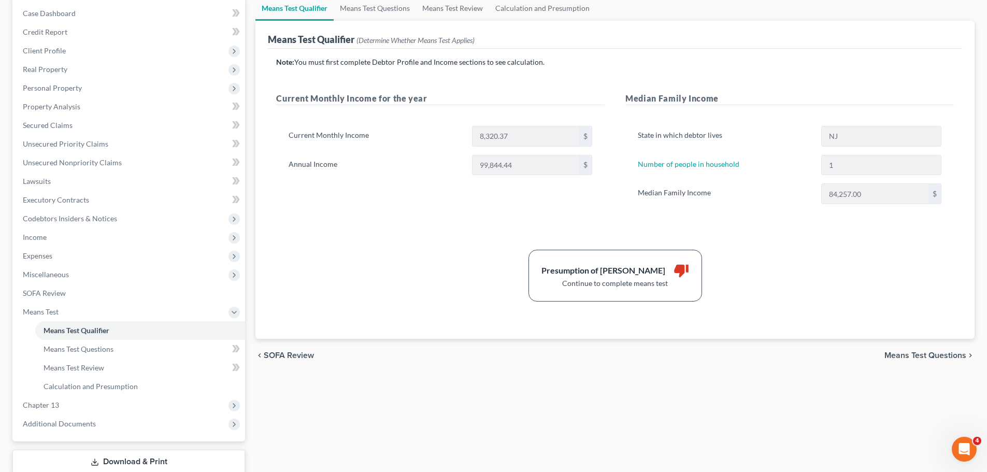
click at [898, 356] on span "Means Test Questions" at bounding box center [925, 355] width 82 height 8
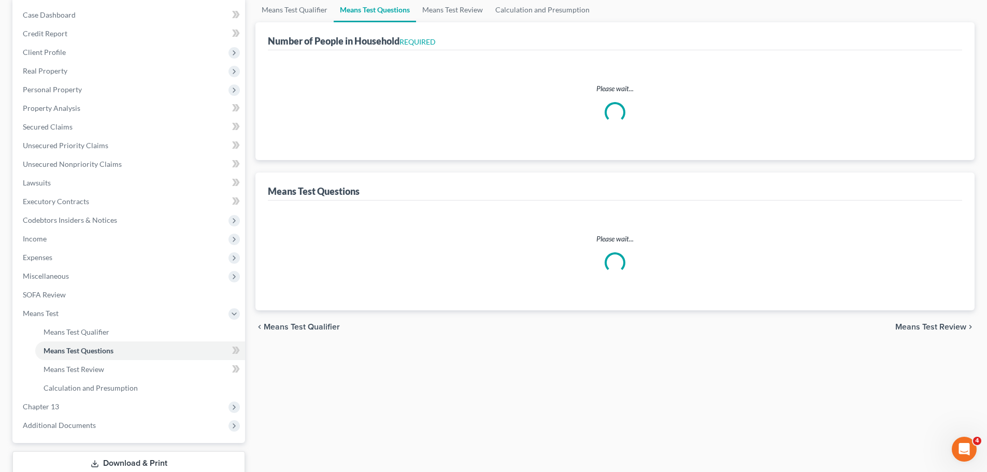
scroll to position [4, 0]
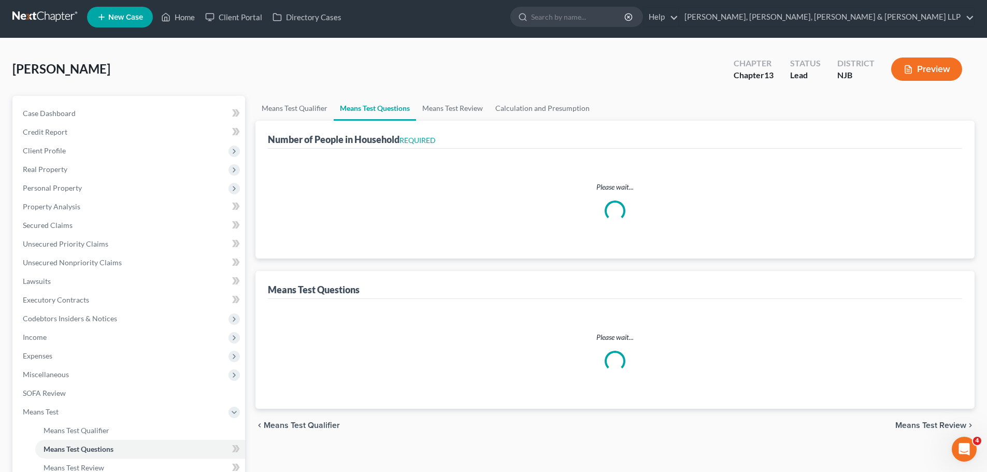
select select "1"
select select "45"
select select "1"
select select "2"
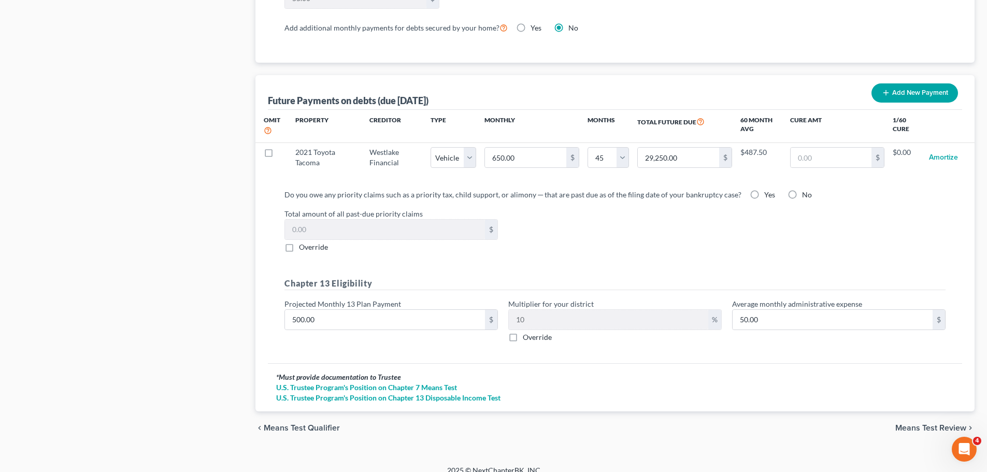
scroll to position [968, 0]
click at [927, 422] on span "Means Test Review" at bounding box center [930, 426] width 71 height 8
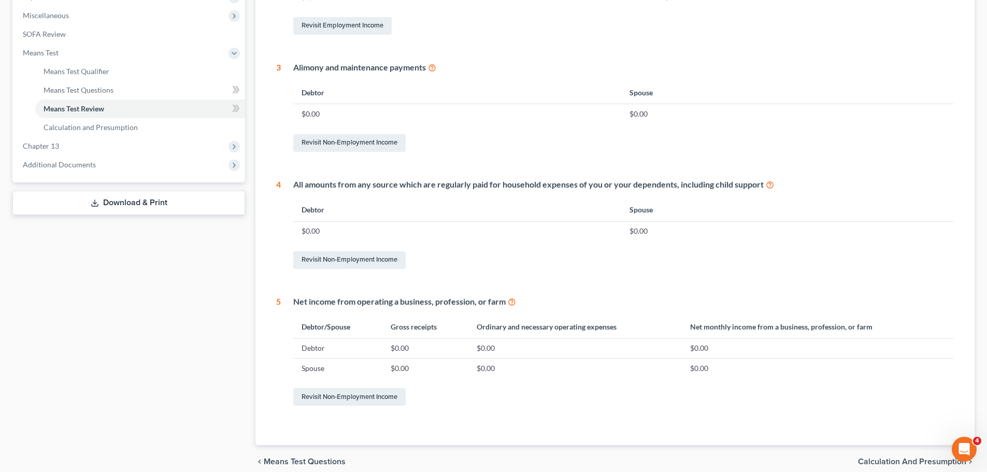
scroll to position [408, 0]
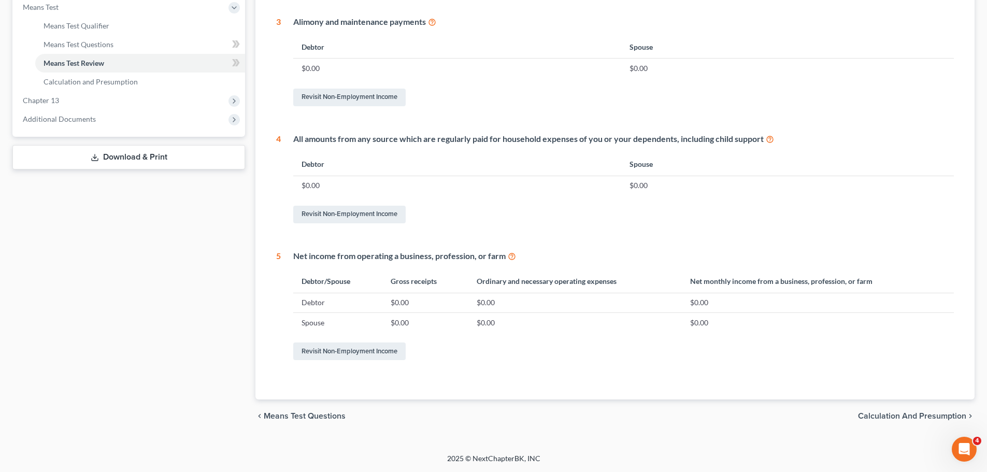
click at [909, 416] on span "Calculation and Presumption" at bounding box center [912, 416] width 108 height 8
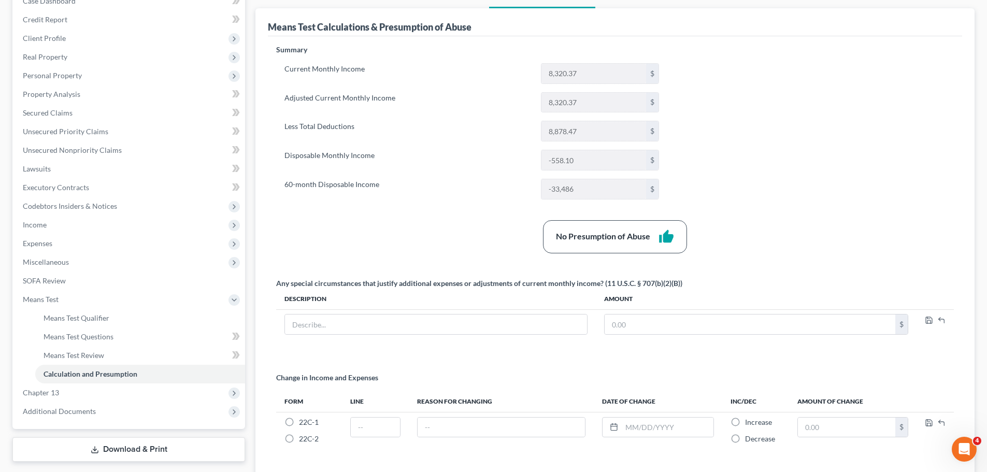
scroll to position [198, 0]
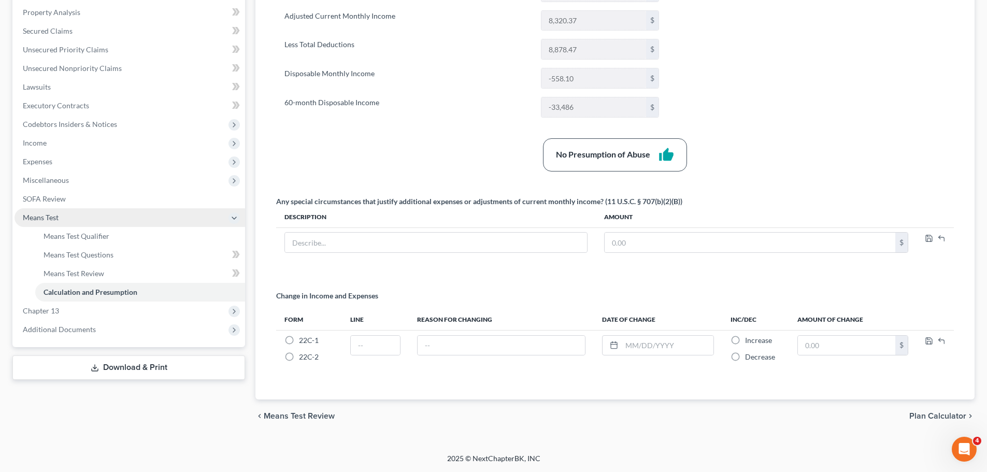
click at [43, 223] on span "Means Test" at bounding box center [130, 217] width 230 height 19
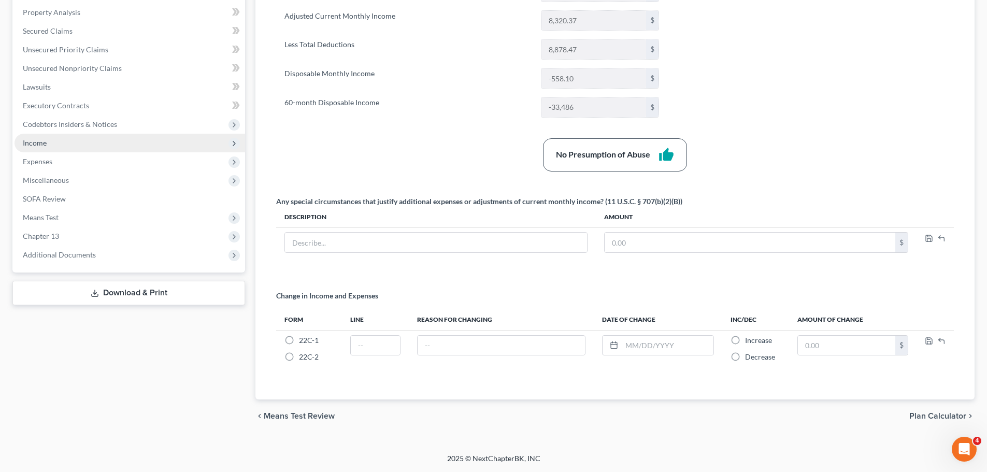
click at [69, 140] on span "Income" at bounding box center [130, 143] width 230 height 19
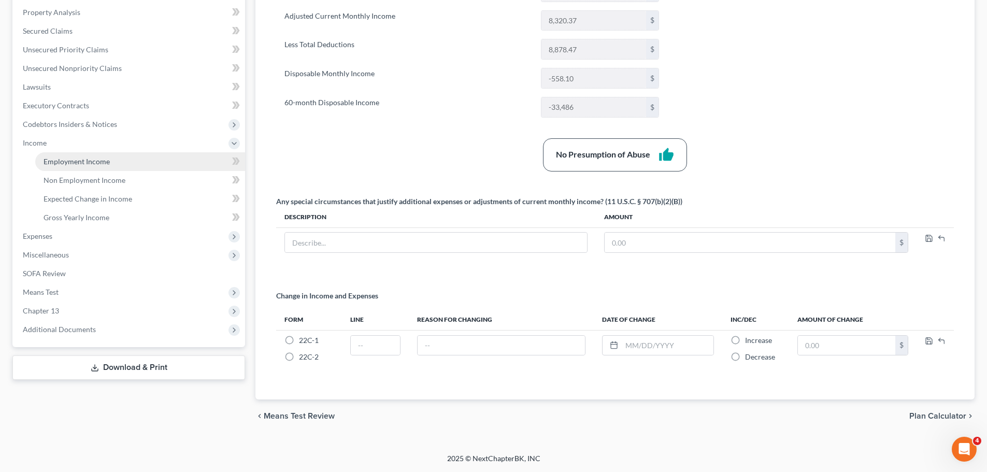
click at [75, 163] on span "Employment Income" at bounding box center [77, 161] width 66 height 9
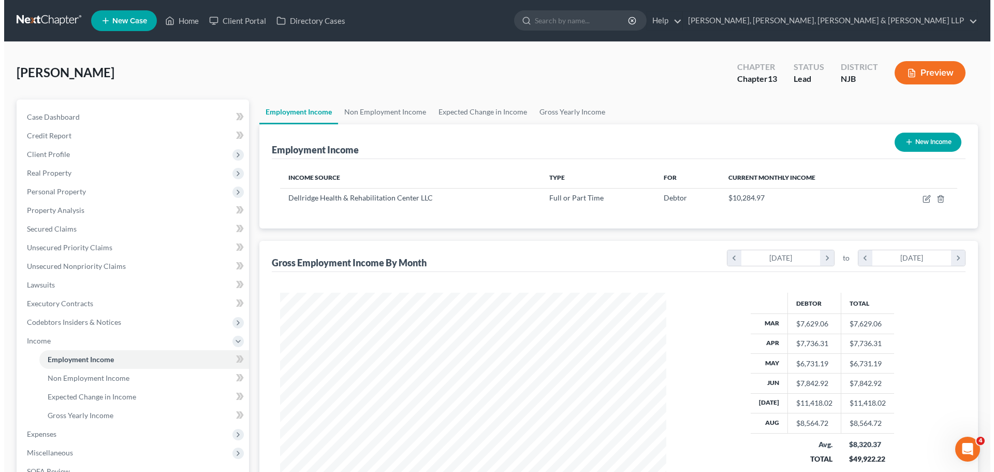
scroll to position [193, 407]
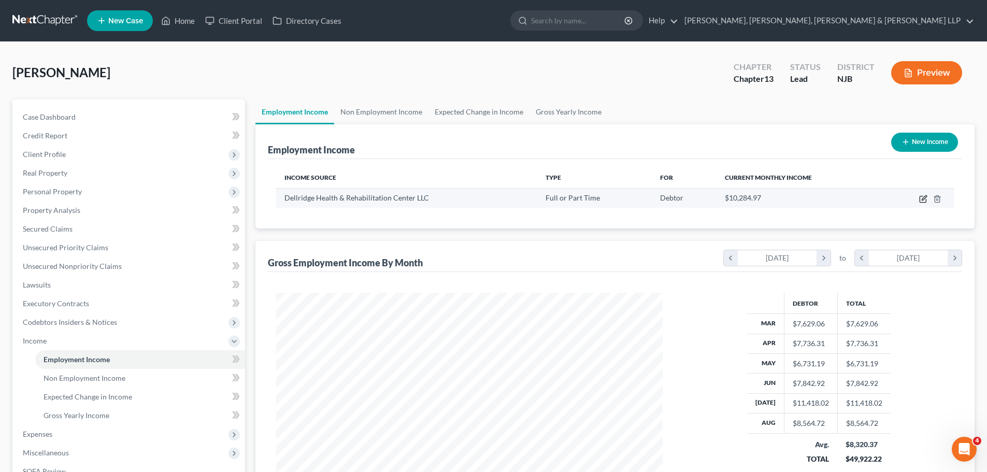
click at [926, 203] on icon "button" at bounding box center [922, 199] width 6 height 6
select select "0"
select select "33"
select select "2"
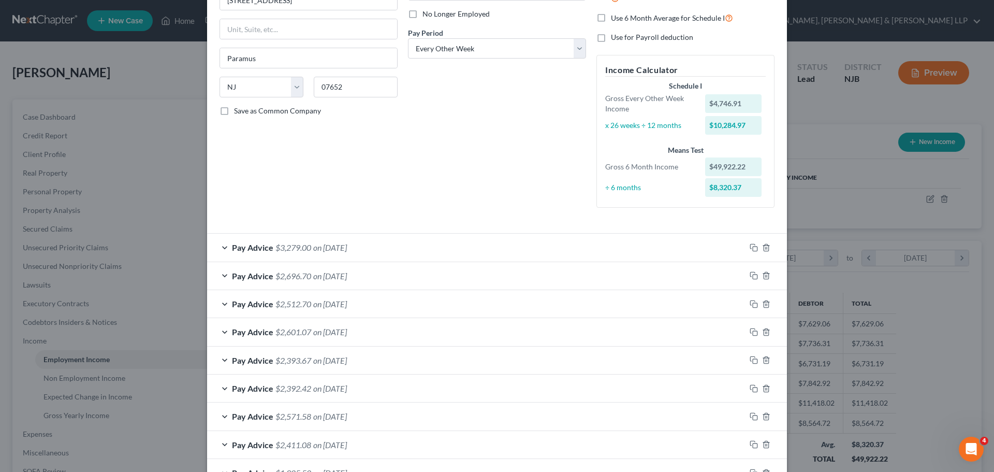
scroll to position [155, 0]
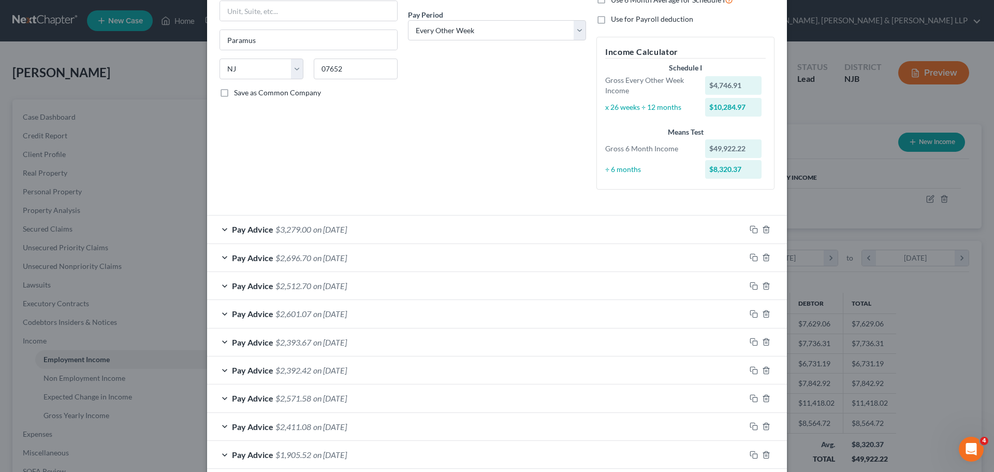
click at [347, 312] on span "on [DATE]" at bounding box center [330, 314] width 34 height 10
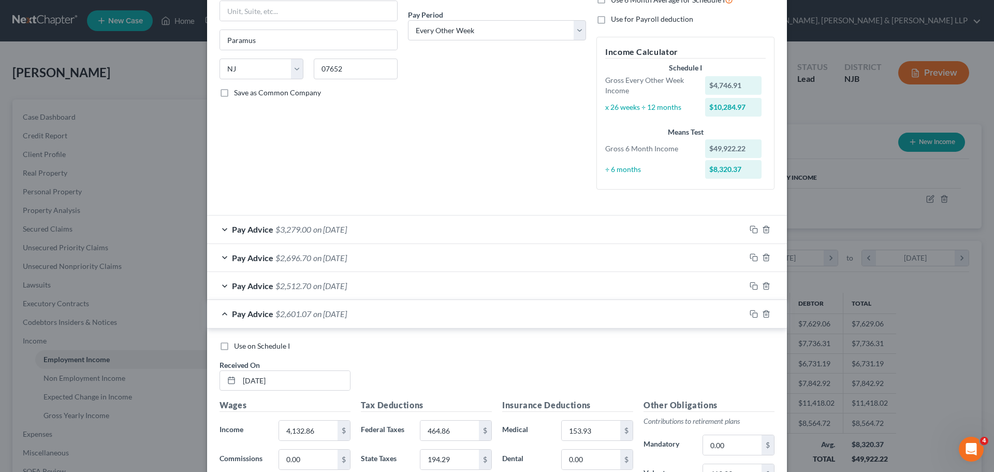
click at [234, 348] on label "Use on Schedule I" at bounding box center [262, 346] width 56 height 10
click at [238, 348] on input "Use on Schedule I" at bounding box center [241, 344] width 7 height 7
checkbox input "true"
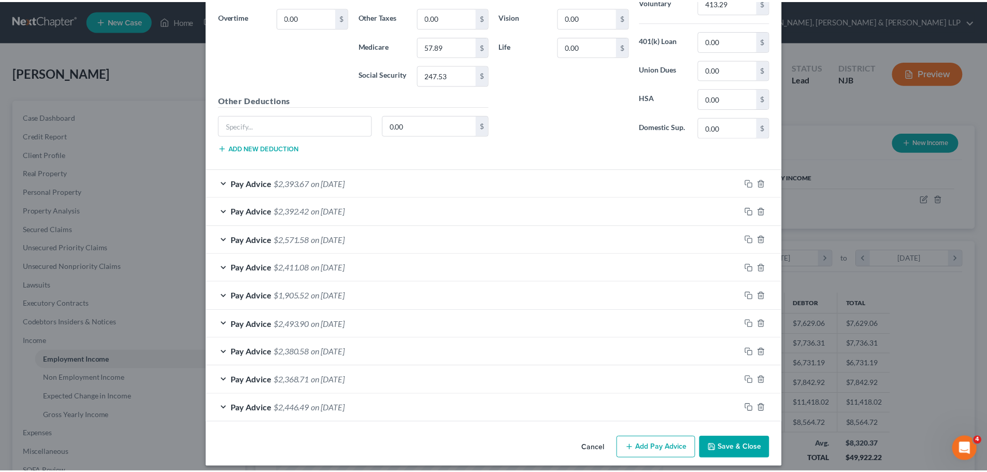
scroll to position [634, 0]
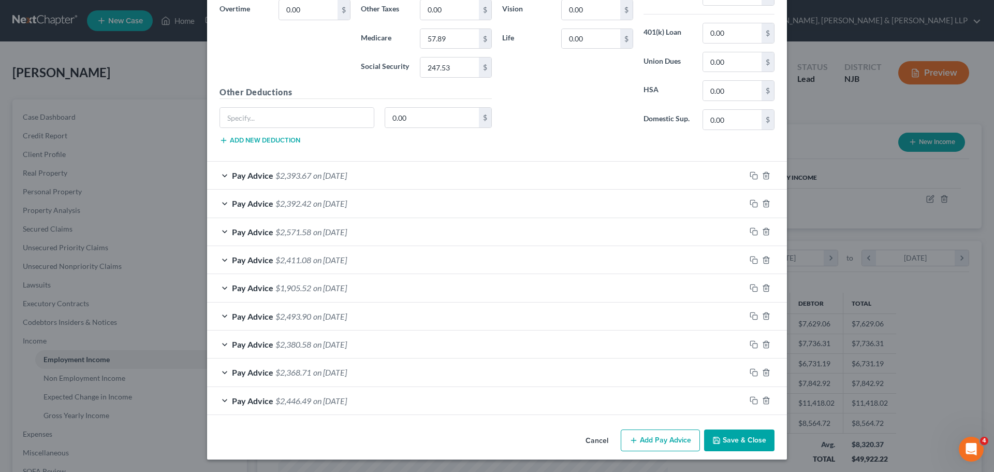
click at [728, 442] on button "Save & Close" at bounding box center [739, 440] width 70 height 22
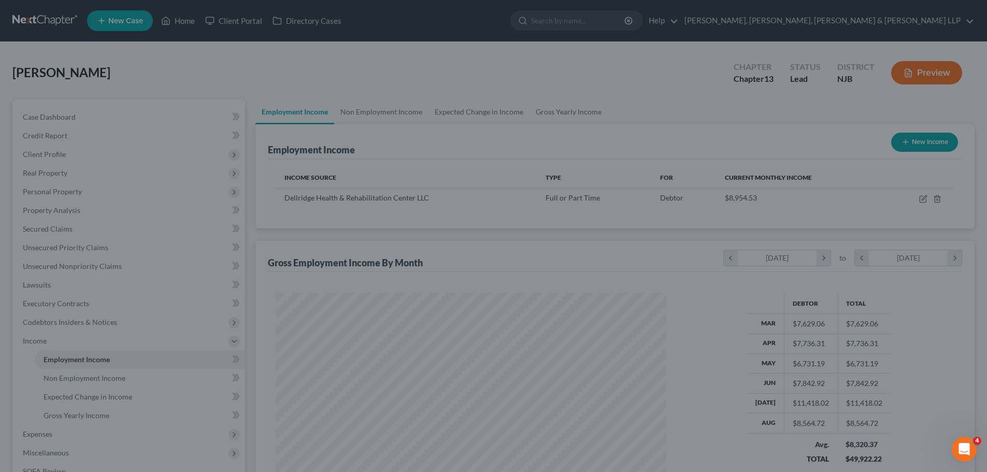
scroll to position [517719, 517506]
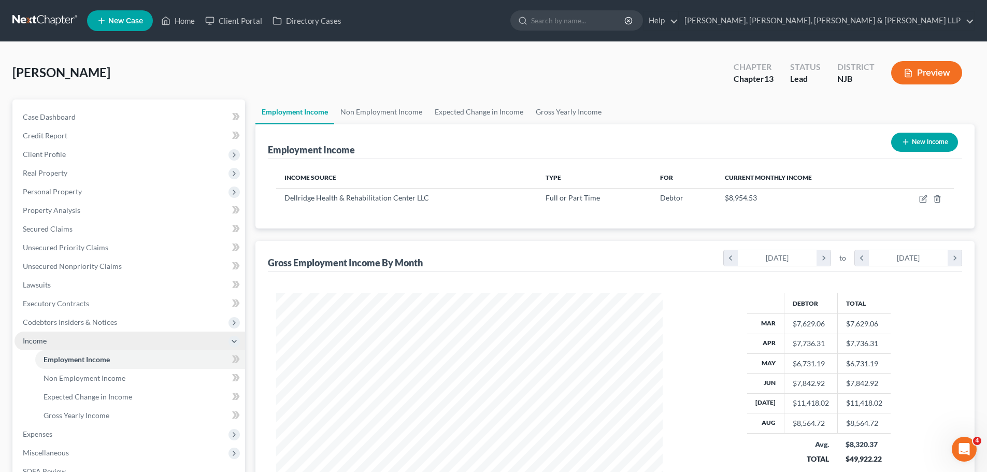
click at [34, 340] on span "Income" at bounding box center [35, 340] width 24 height 9
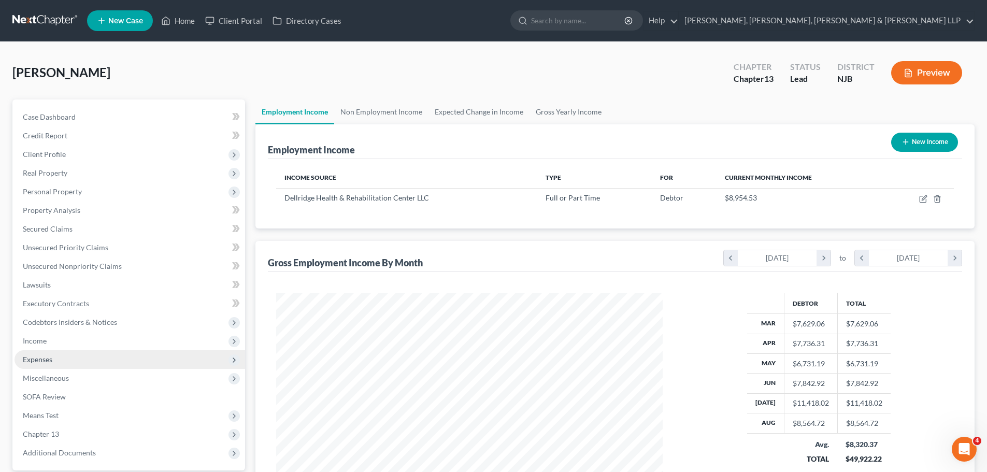
click at [44, 364] on span "Expenses" at bounding box center [130, 359] width 230 height 19
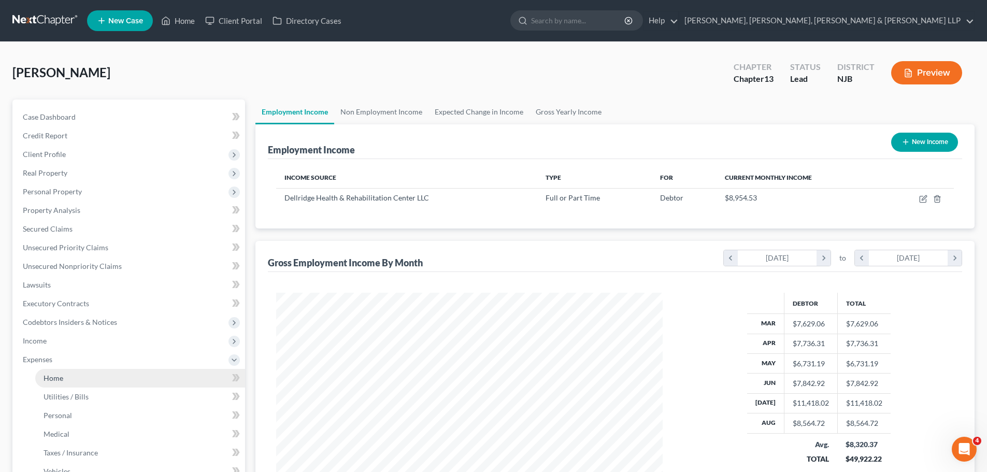
click at [54, 377] on span "Home" at bounding box center [54, 377] width 20 height 9
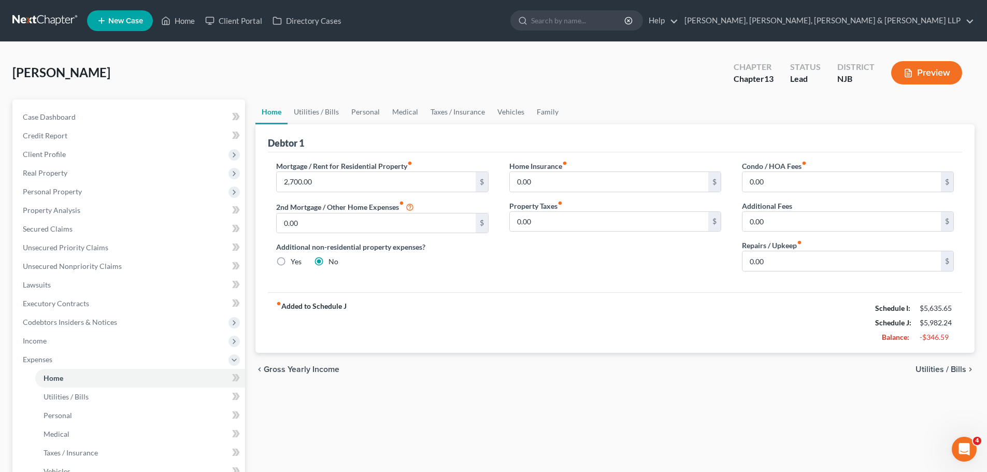
click at [948, 369] on span "Utilities / Bills" at bounding box center [940, 369] width 51 height 8
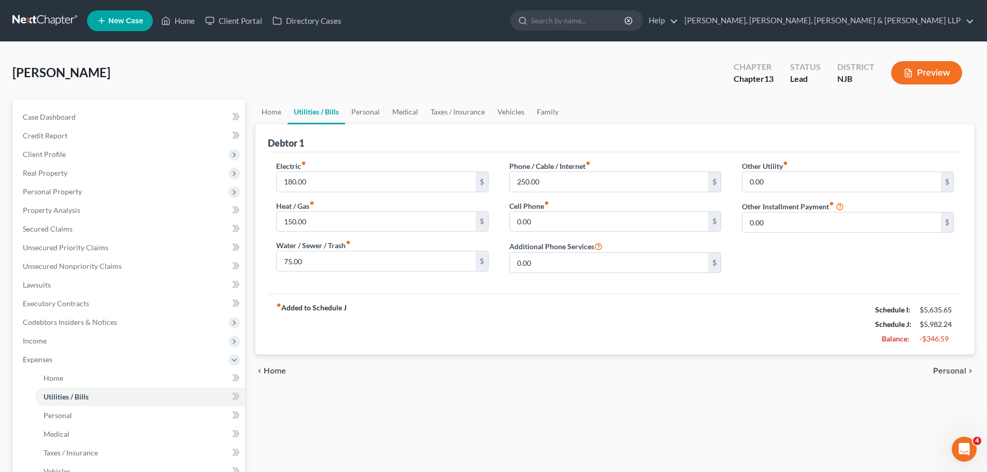
click at [943, 374] on span "Personal" at bounding box center [949, 371] width 33 height 8
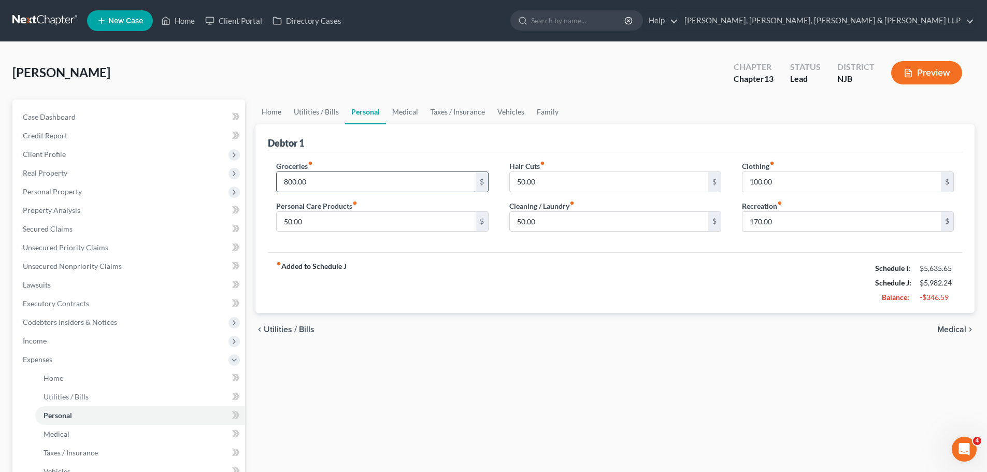
click at [385, 186] on input "800.00" at bounding box center [376, 182] width 198 height 20
type input "700.00"
click at [950, 330] on span "Medical" at bounding box center [951, 329] width 29 height 8
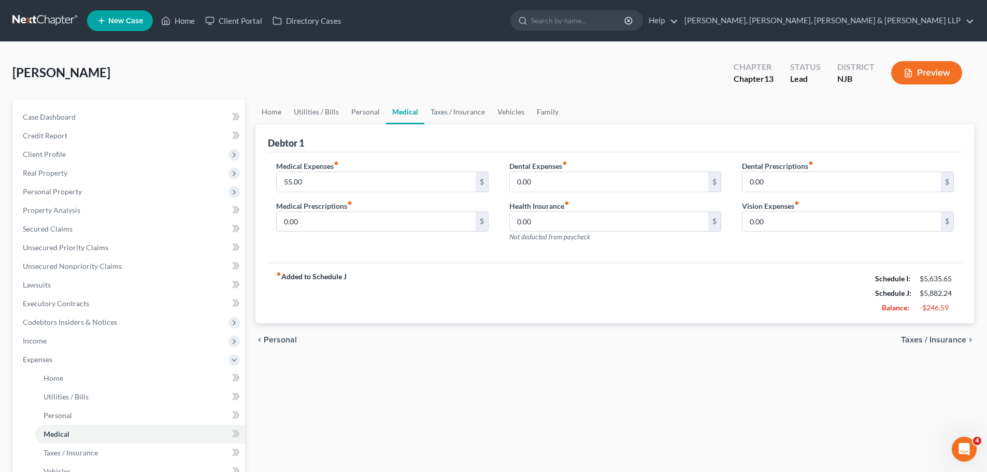
click at [945, 338] on span "Taxes / Insurance" at bounding box center [933, 340] width 65 height 8
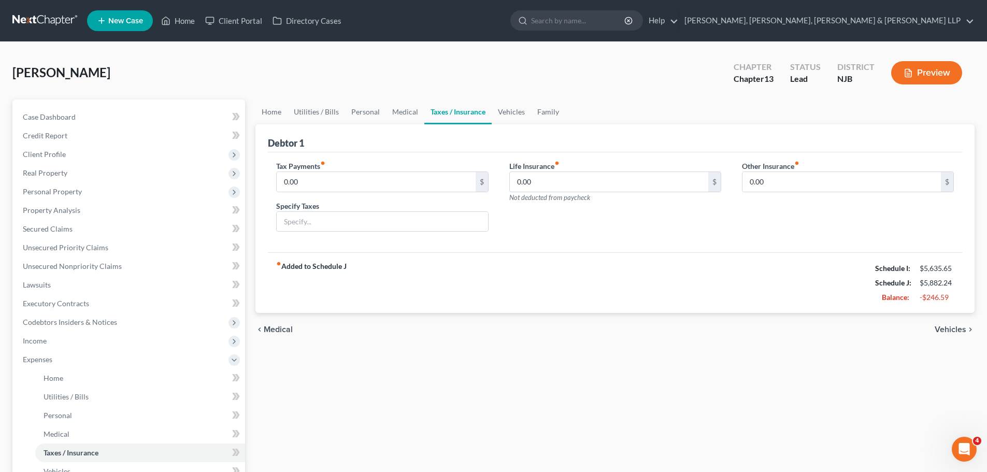
click at [948, 332] on span "Vehicles" at bounding box center [950, 329] width 32 height 8
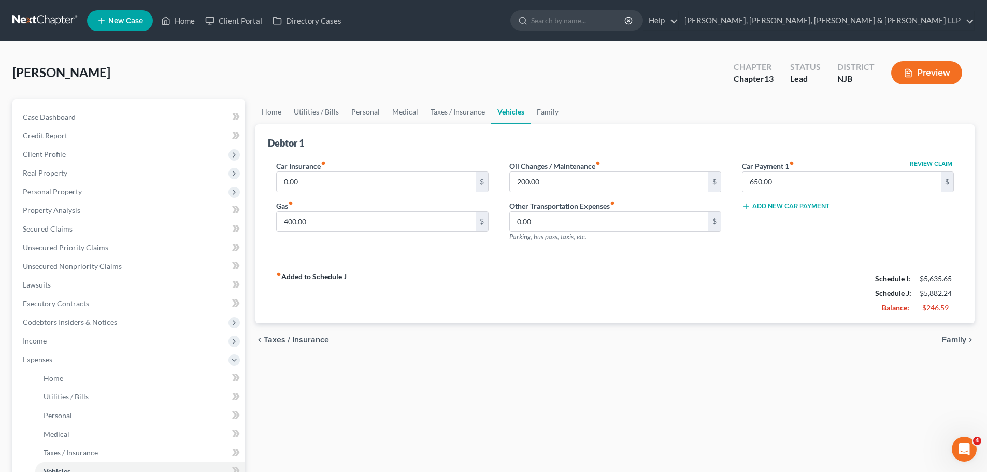
click at [954, 340] on span "Family" at bounding box center [954, 340] width 24 height 8
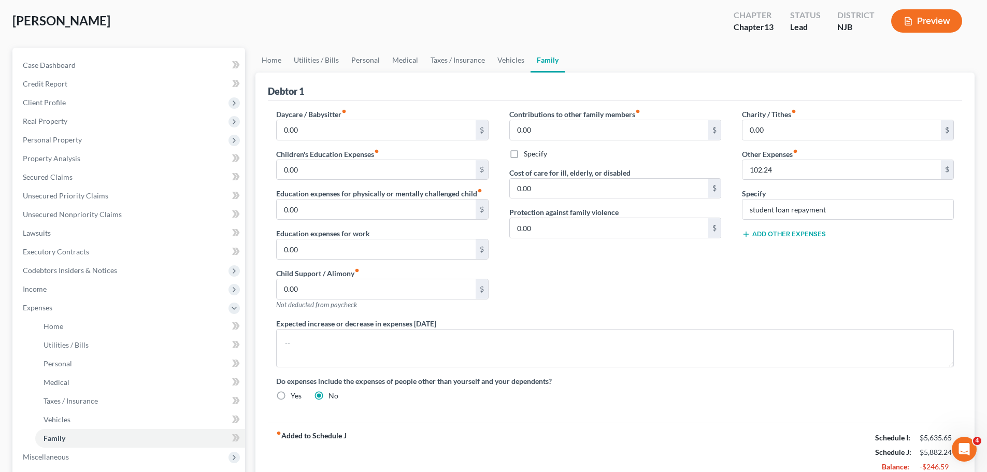
scroll to position [104, 0]
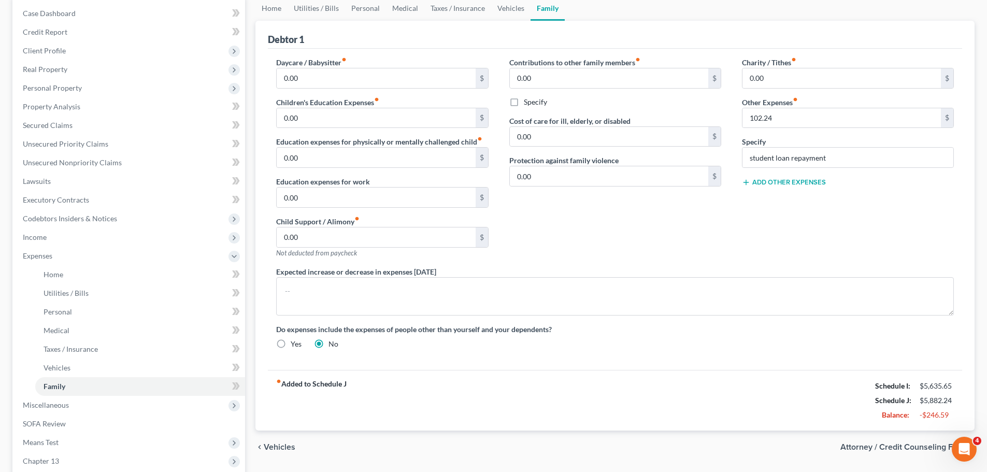
click at [911, 450] on span "Attorney / Credit Counseling Fees" at bounding box center [903, 447] width 126 height 8
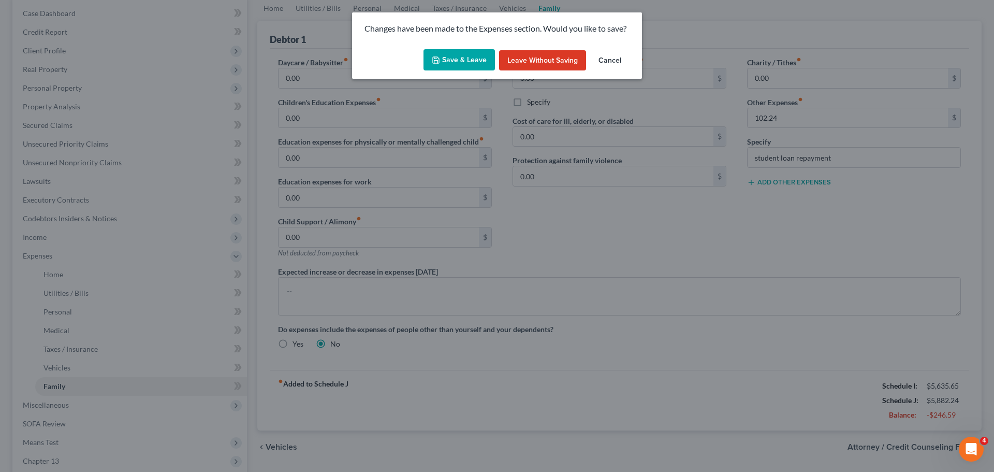
click at [530, 65] on button "Leave without Saving" at bounding box center [542, 60] width 87 height 21
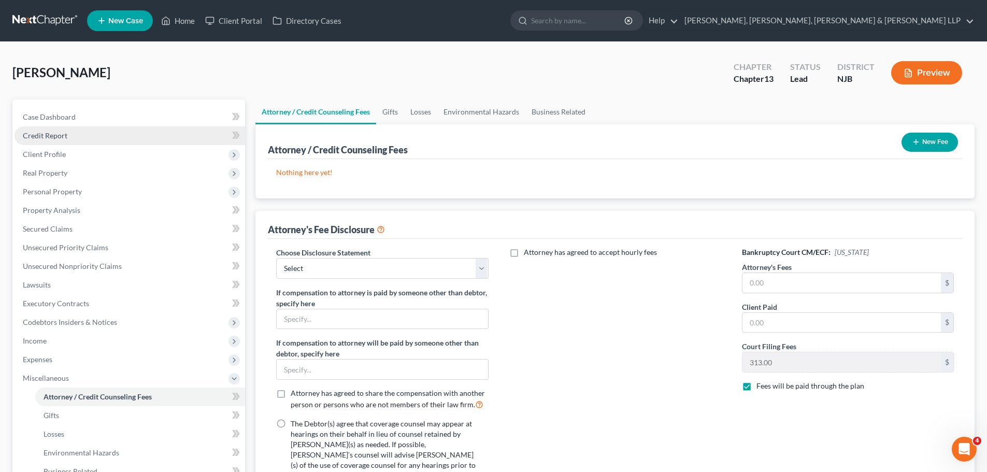
click at [76, 137] on link "Credit Report" at bounding box center [130, 135] width 230 height 19
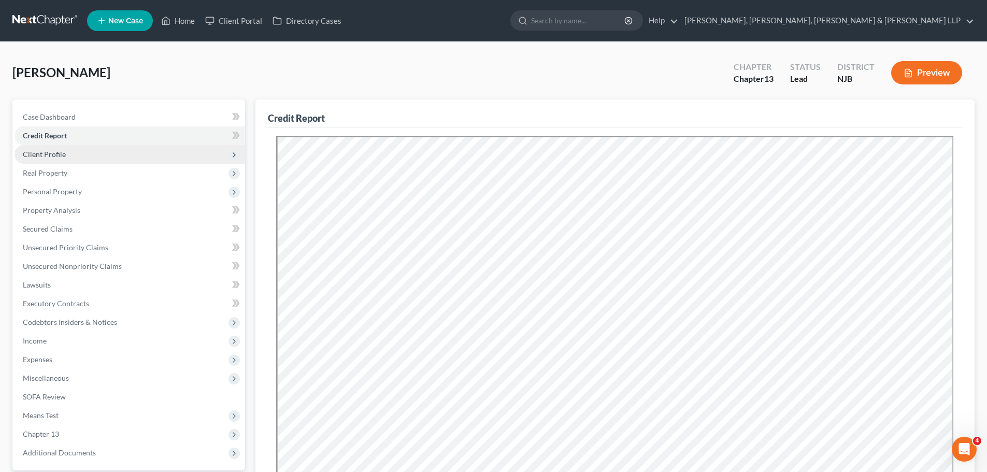
click at [52, 155] on span "Client Profile" at bounding box center [44, 154] width 43 height 9
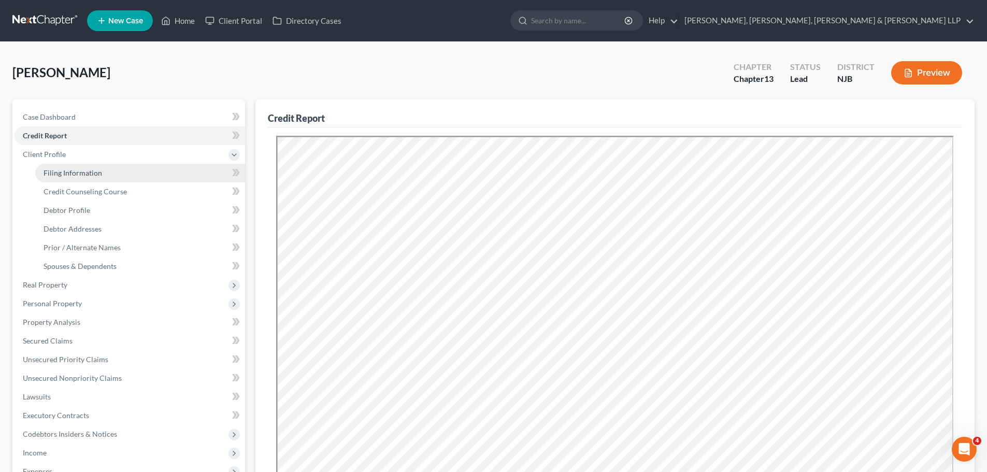
click at [67, 171] on span "Filing Information" at bounding box center [73, 172] width 59 height 9
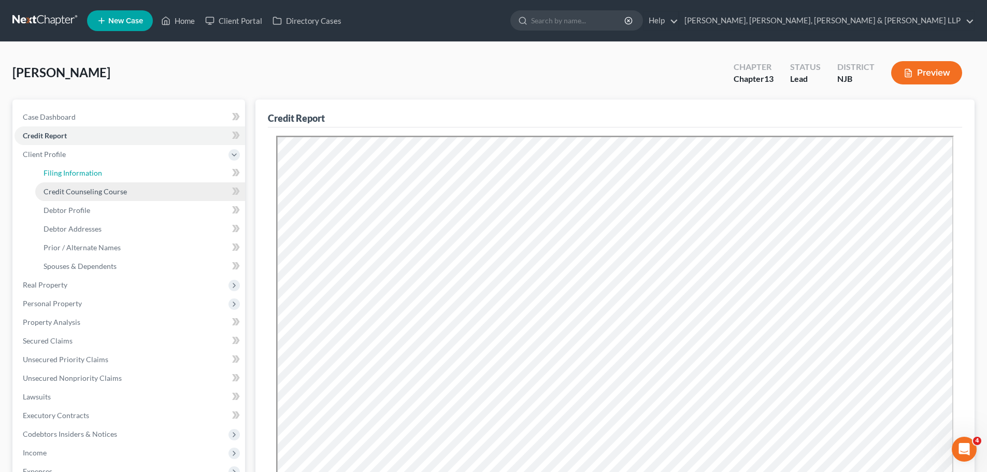
select select "1"
select select "0"
select select "3"
select select "51"
select select "6"
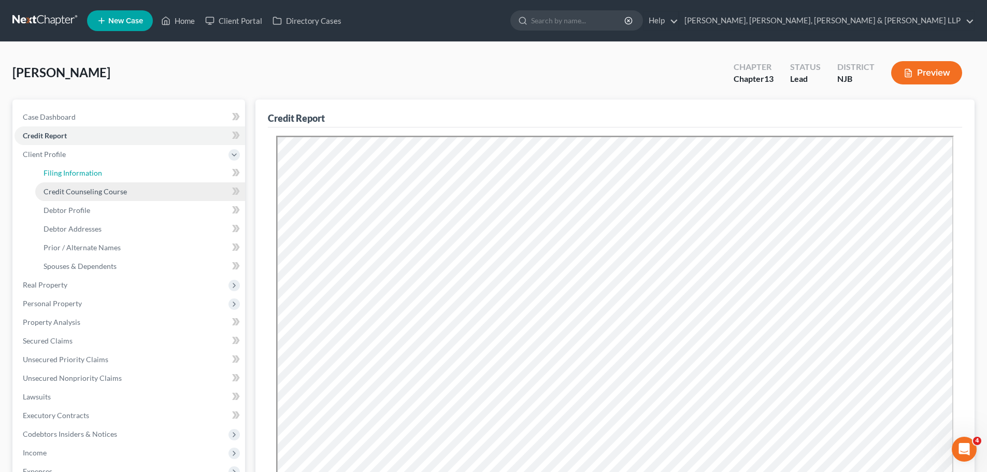
select select "0"
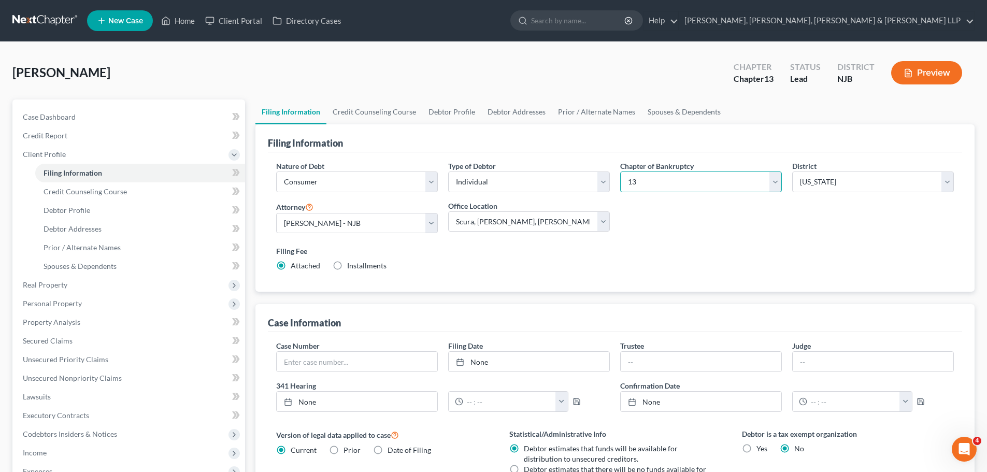
click at [775, 179] on select "Select 7 11 12 13" at bounding box center [701, 181] width 162 height 21
select select "0"
click at [620, 171] on select "Select 7 11 12 13" at bounding box center [701, 181] width 162 height 21
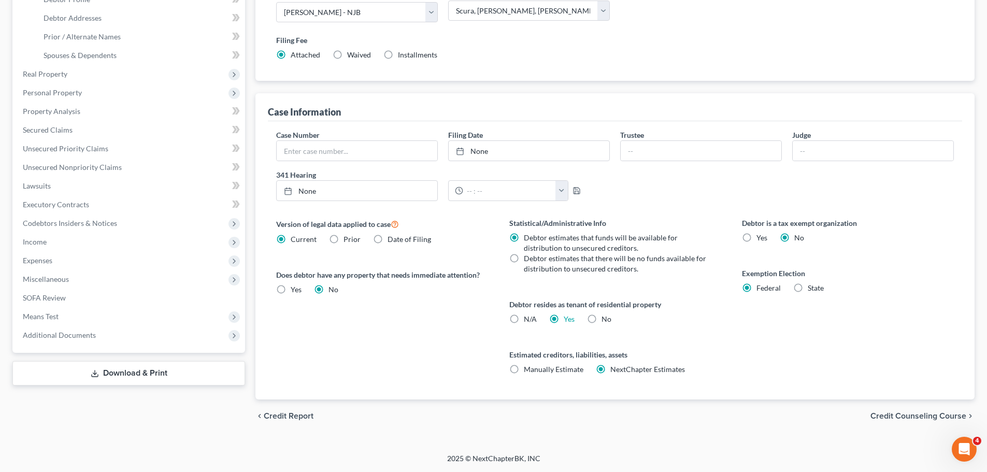
click at [915, 414] on span "Credit Counseling Course" at bounding box center [918, 416] width 96 height 8
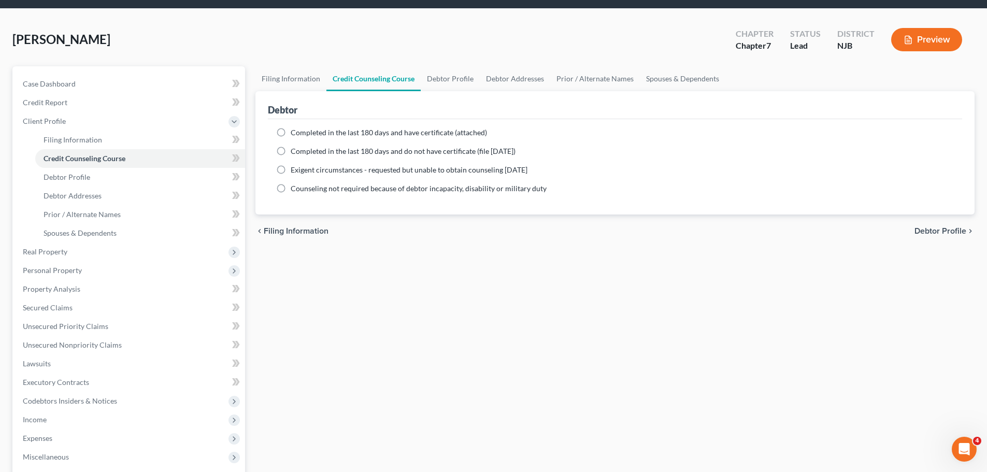
scroll to position [104, 0]
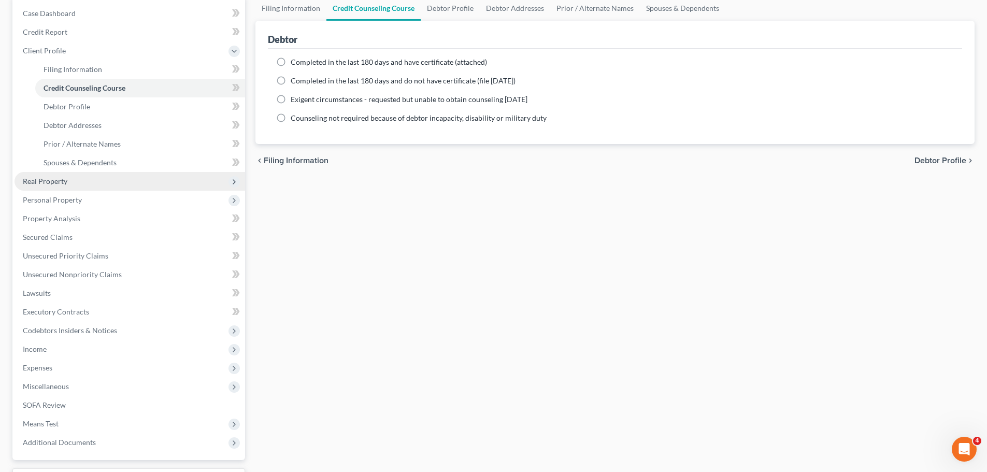
click at [74, 184] on span "Real Property" at bounding box center [130, 181] width 230 height 19
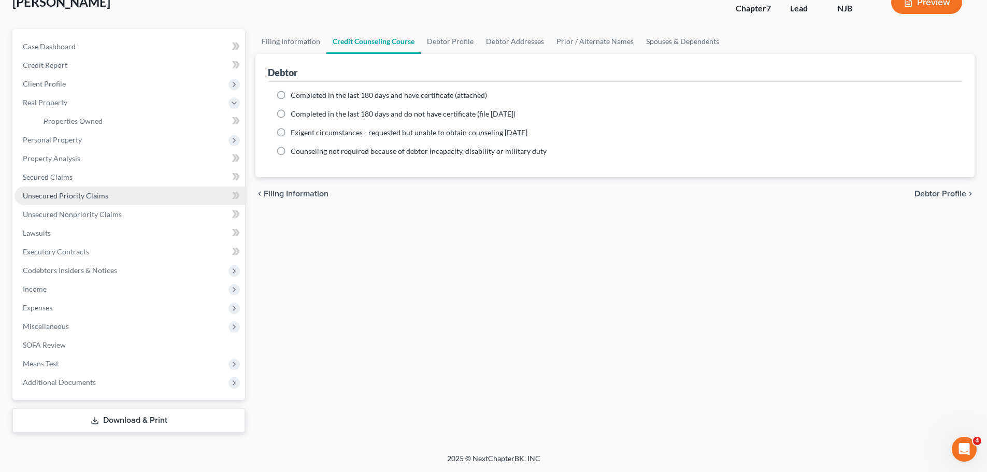
scroll to position [70, 0]
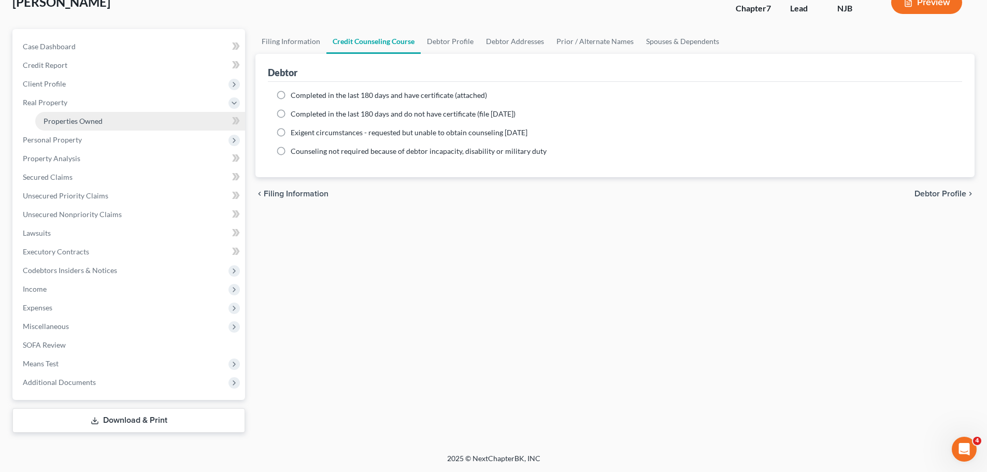
click at [83, 123] on span "Properties Owned" at bounding box center [73, 121] width 59 height 9
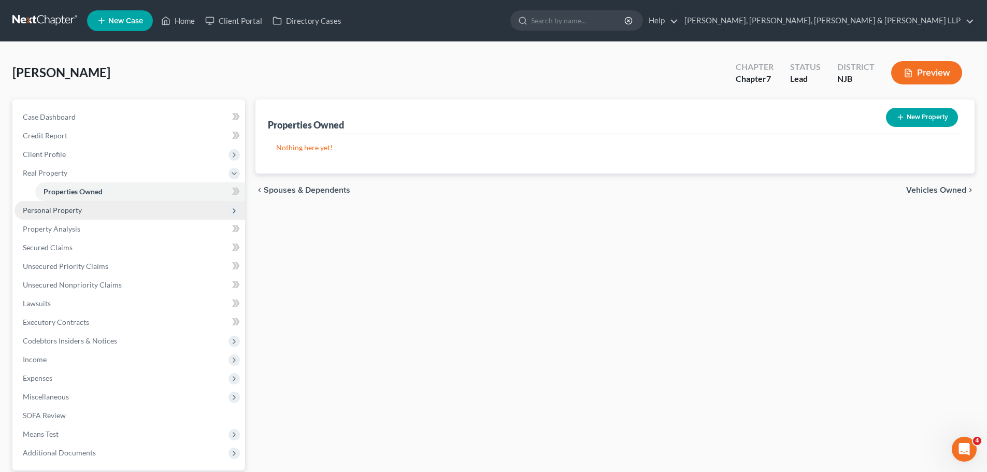
click at [97, 211] on span "Personal Property" at bounding box center [130, 210] width 230 height 19
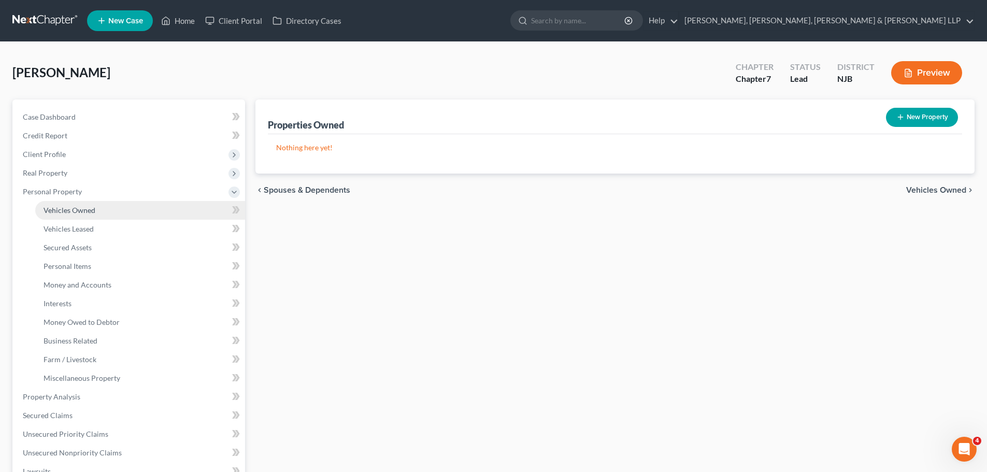
click at [89, 212] on span "Vehicles Owned" at bounding box center [70, 210] width 52 height 9
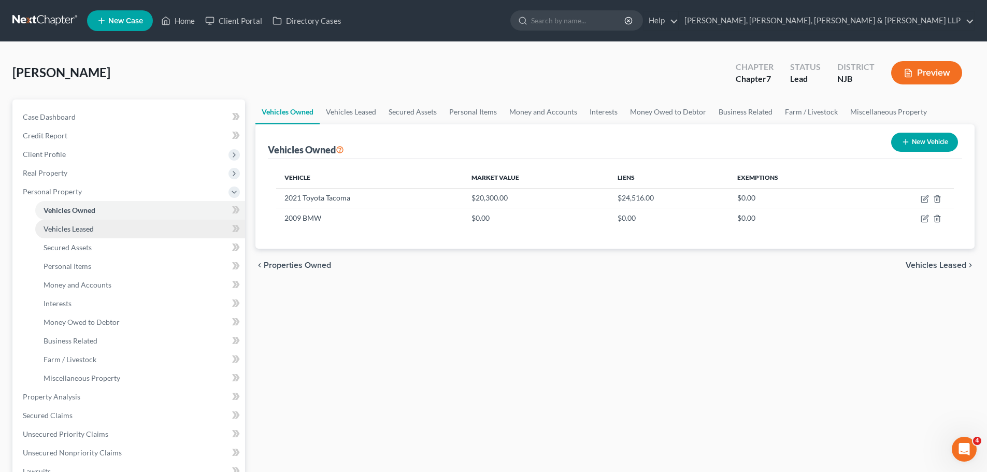
click at [84, 233] on span "Vehicles Leased" at bounding box center [69, 228] width 50 height 9
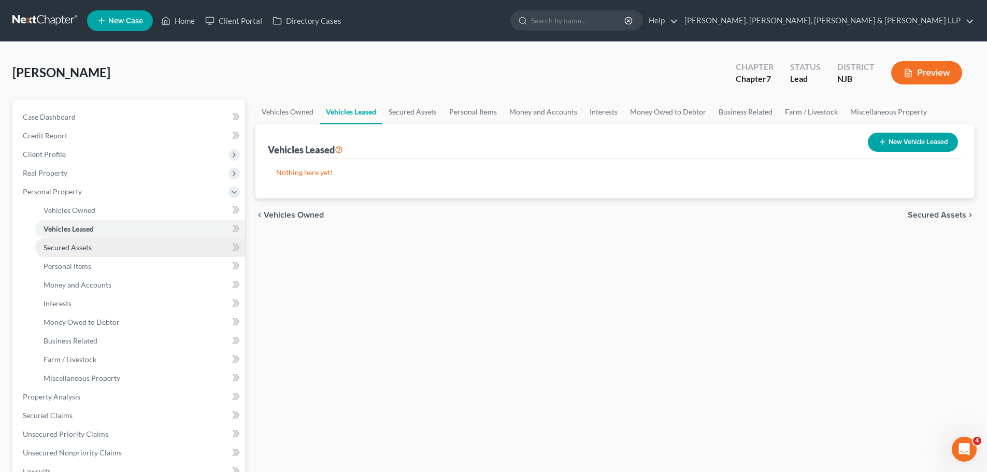
click at [103, 242] on link "Secured Assets" at bounding box center [140, 247] width 210 height 19
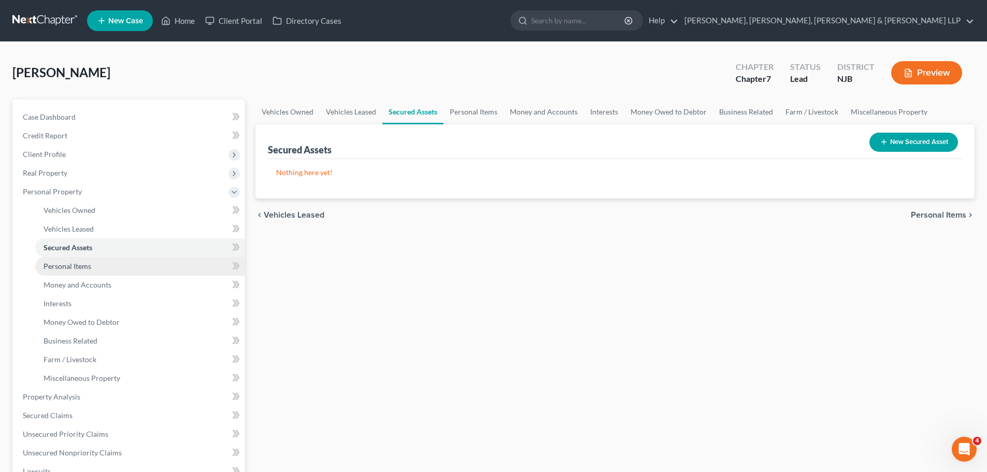
click at [102, 264] on link "Personal Items" at bounding box center [140, 266] width 210 height 19
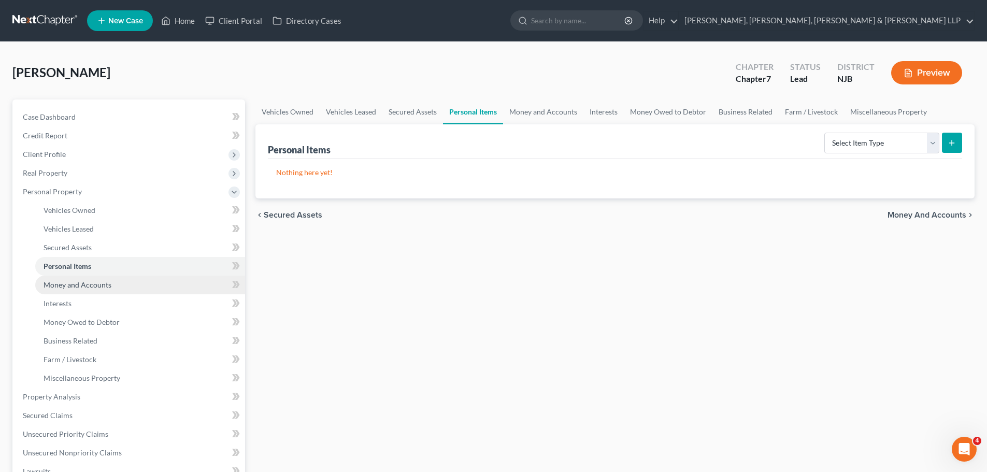
click at [96, 282] on span "Money and Accounts" at bounding box center [78, 284] width 68 height 9
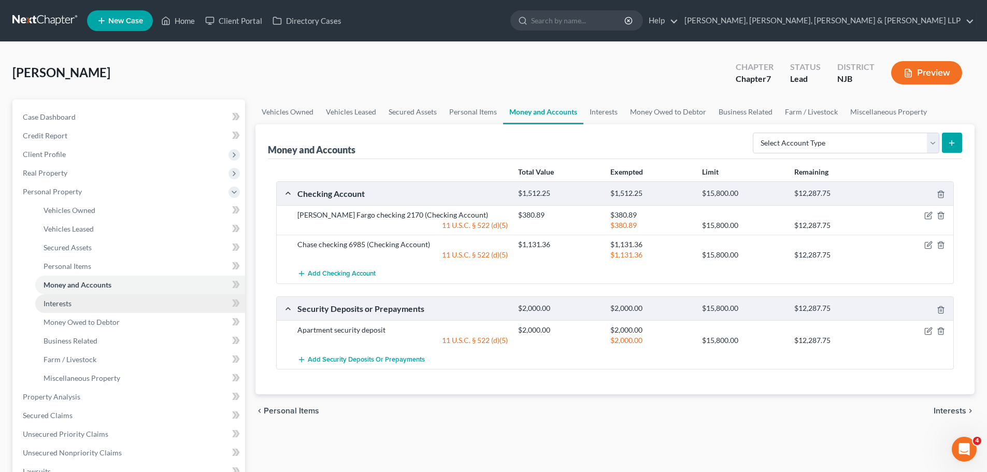
click at [70, 308] on link "Interests" at bounding box center [140, 303] width 210 height 19
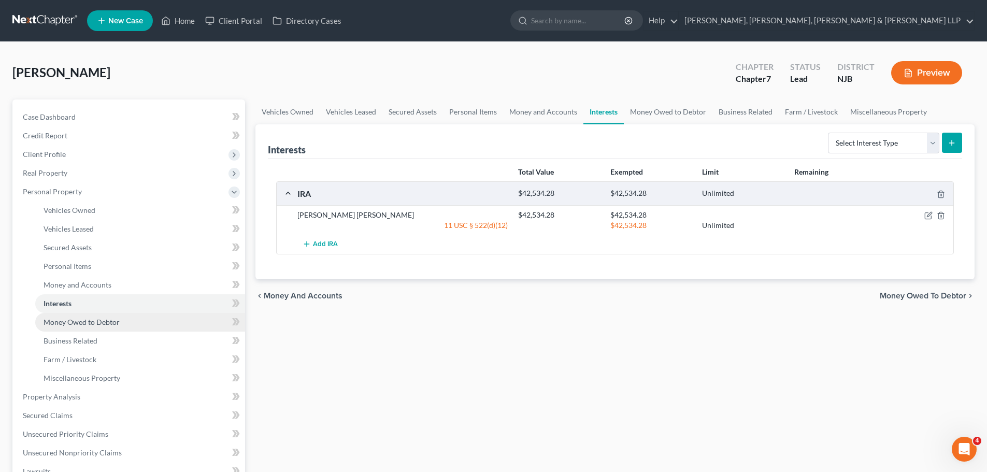
click at [76, 327] on link "Money Owed to Debtor" at bounding box center [140, 322] width 210 height 19
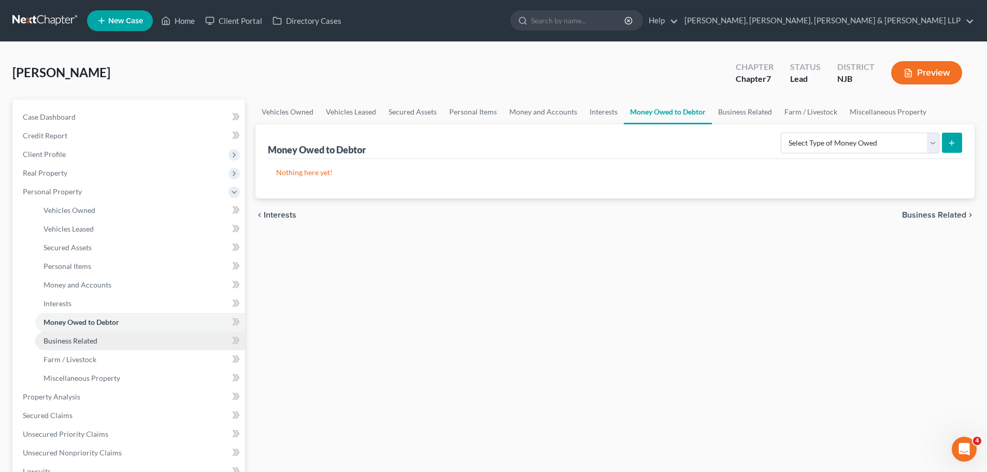
click at [77, 343] on span "Business Related" at bounding box center [71, 340] width 54 height 9
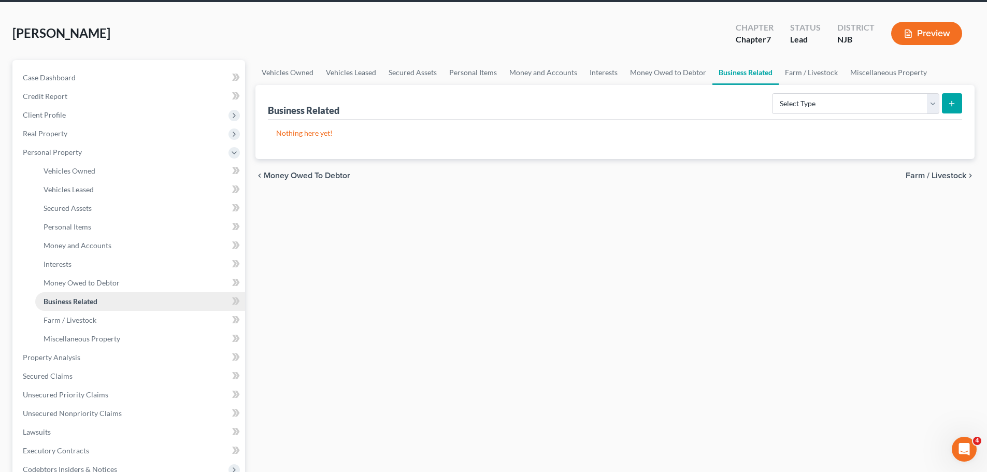
scroll to position [207, 0]
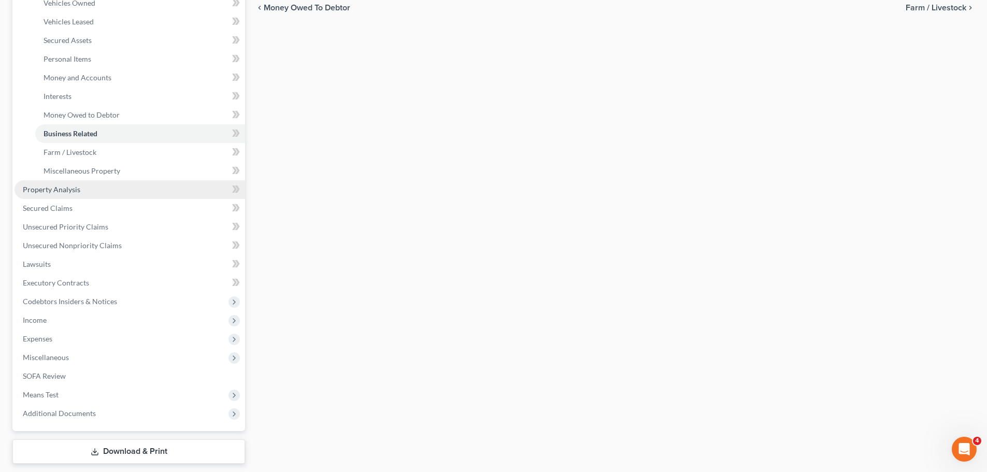
click at [37, 189] on span "Property Analysis" at bounding box center [51, 189] width 57 height 9
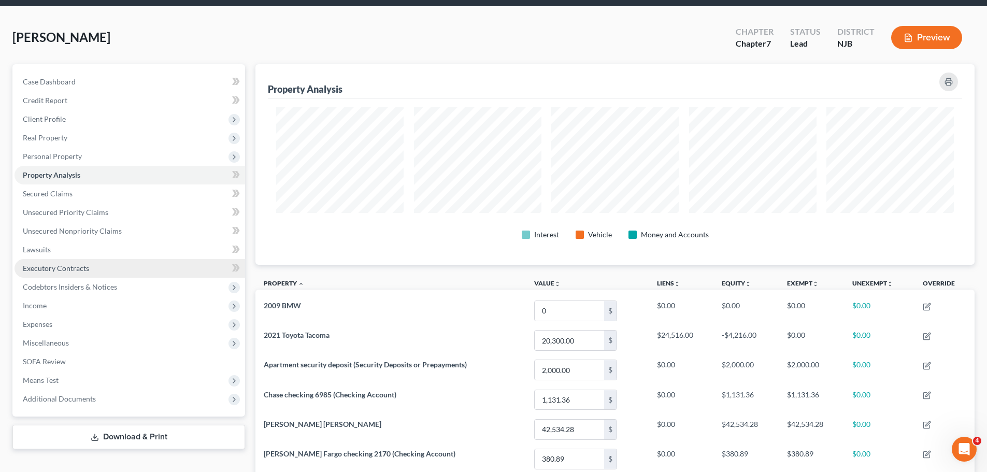
scroll to position [35, 0]
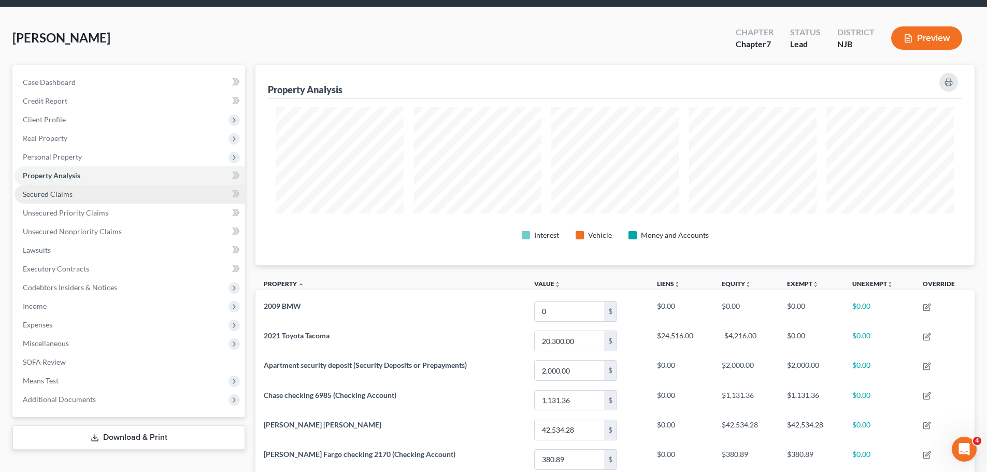
click at [64, 196] on span "Secured Claims" at bounding box center [48, 194] width 50 height 9
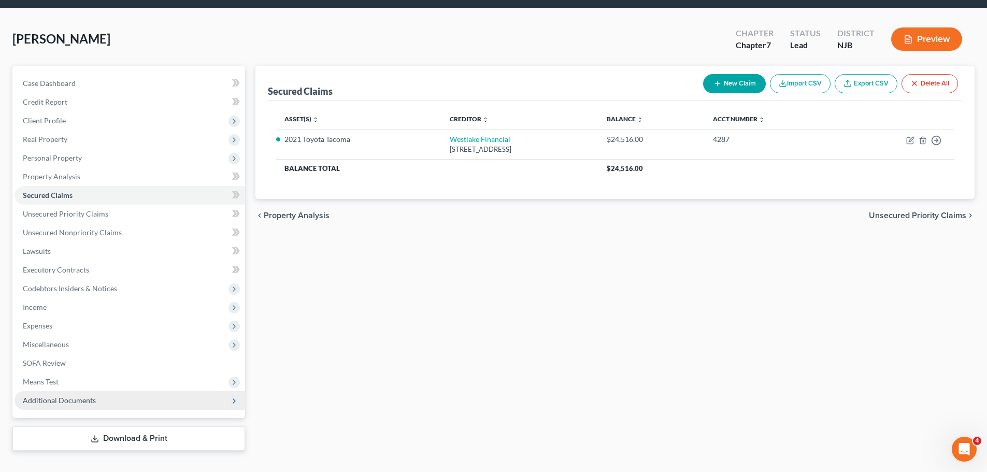
scroll to position [52, 0]
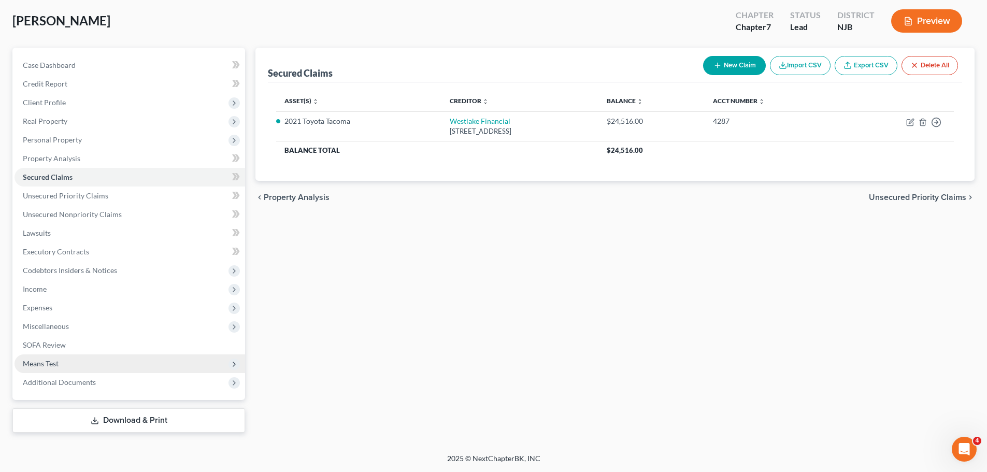
click at [49, 365] on span "Means Test" at bounding box center [41, 363] width 36 height 9
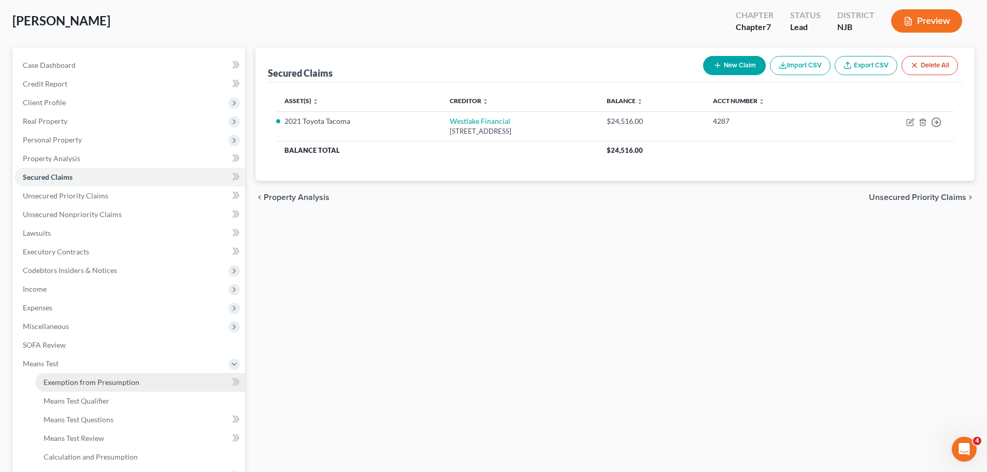
click at [68, 381] on span "Exemption from Presumption" at bounding box center [92, 382] width 96 height 9
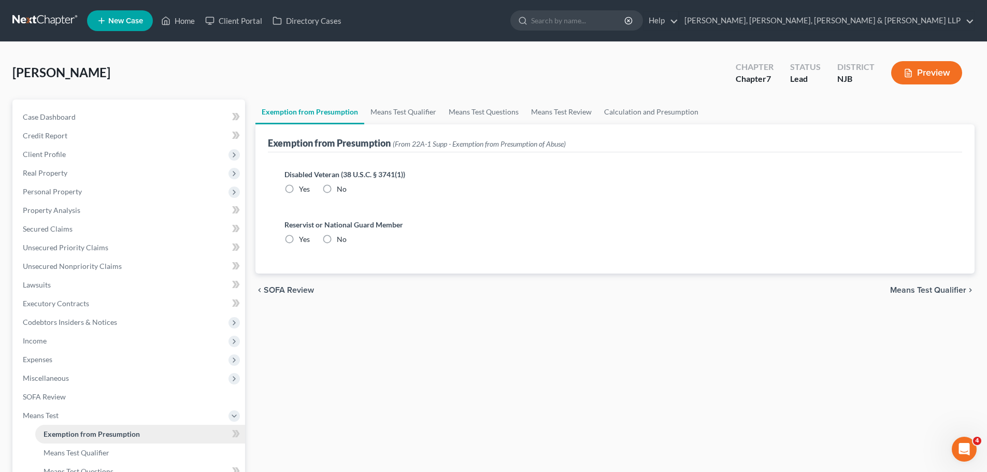
click at [105, 433] on span "Exemption from Presumption" at bounding box center [92, 433] width 96 height 9
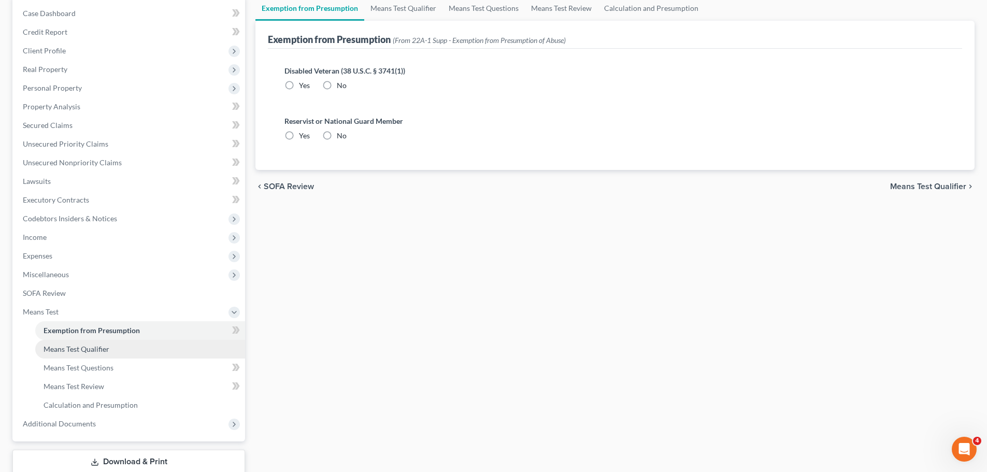
click at [105, 353] on link "Means Test Qualifier" at bounding box center [140, 349] width 210 height 19
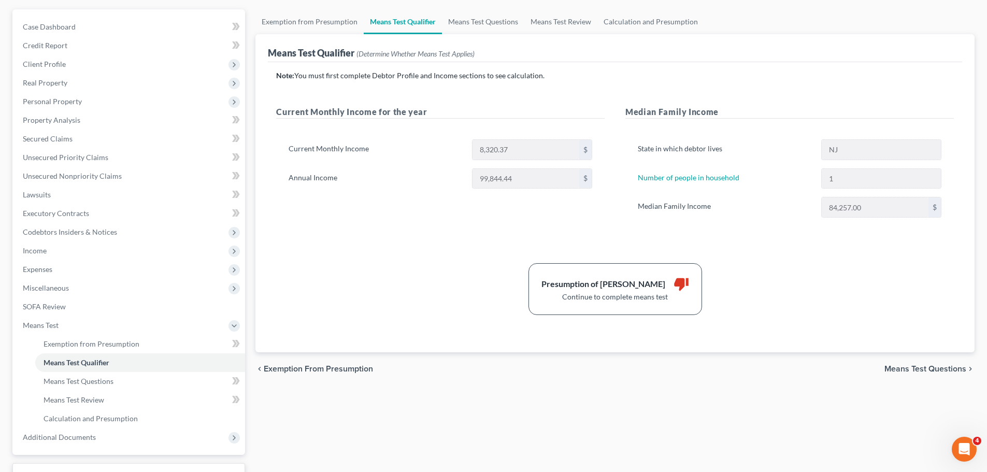
scroll to position [104, 0]
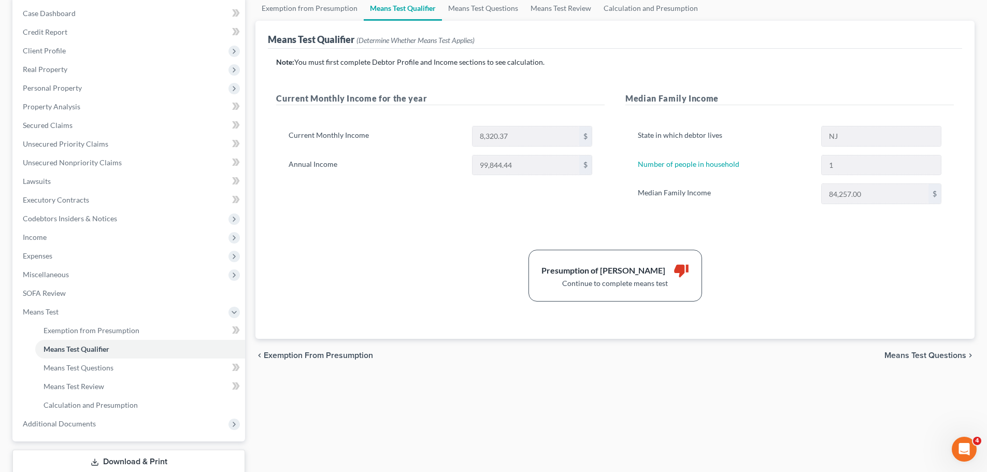
click at [919, 352] on span "Means Test Questions" at bounding box center [925, 355] width 82 height 8
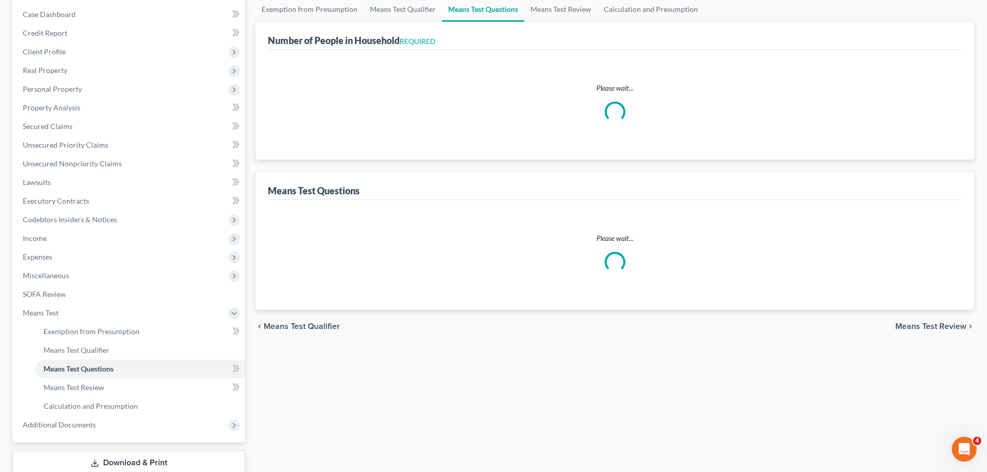
select select "1"
select select "45"
select select "1"
select select "2"
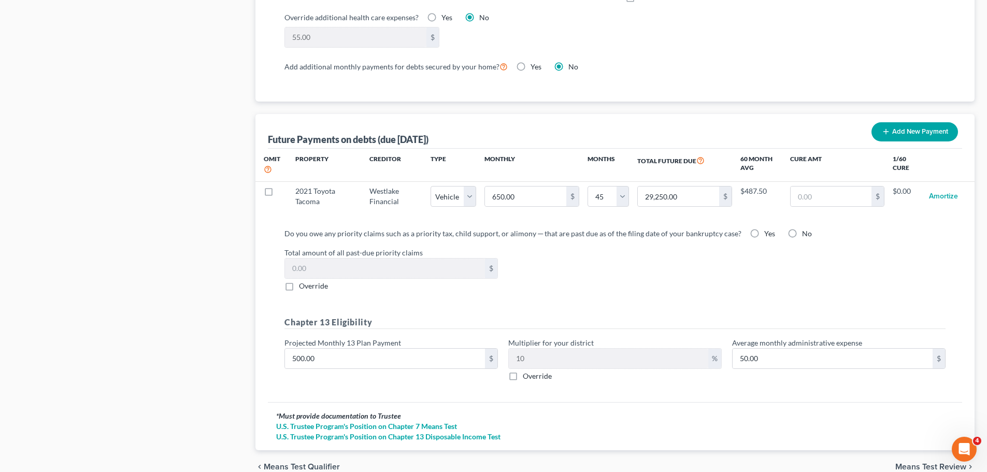
scroll to position [968, 0]
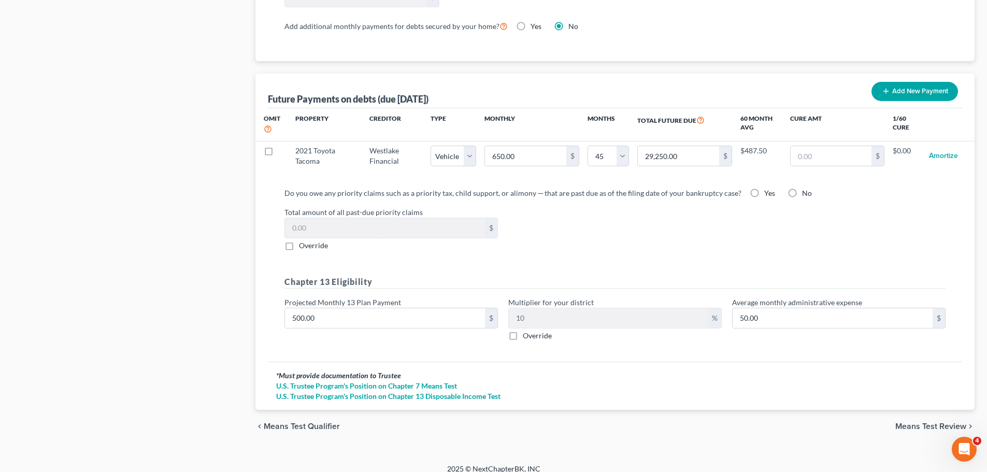
click at [523, 330] on label "Override" at bounding box center [537, 335] width 29 height 10
click at [527, 330] on input "Override" at bounding box center [530, 333] width 7 height 7
checkbox input "true"
click at [947, 422] on span "Means Test Review" at bounding box center [930, 426] width 71 height 8
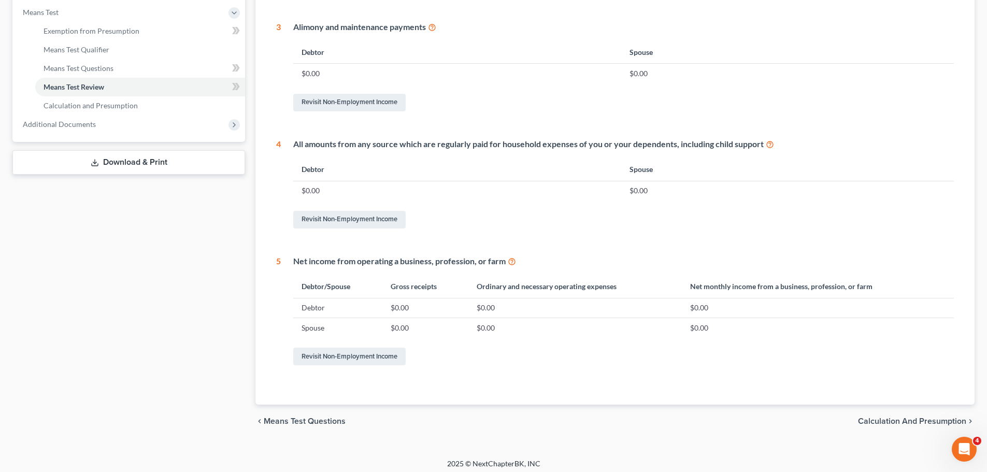
scroll to position [408, 0]
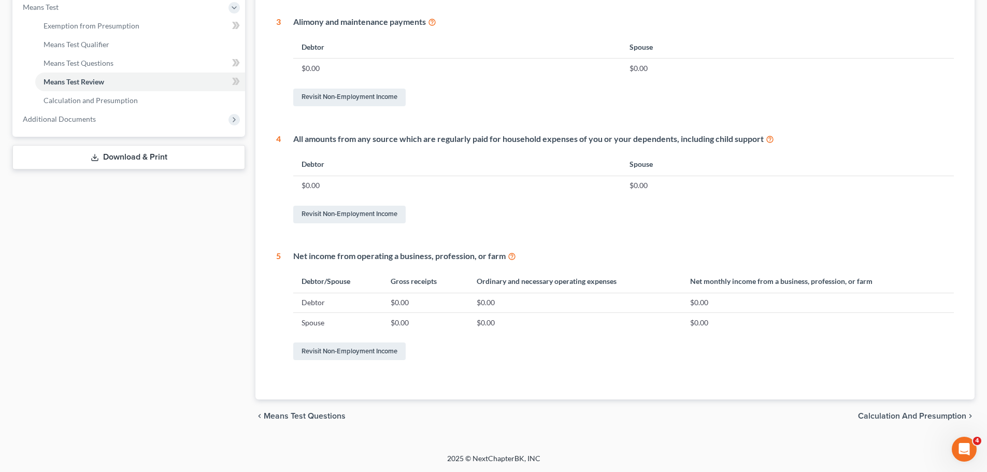
click at [910, 416] on span "Calculation and Presumption" at bounding box center [912, 416] width 108 height 8
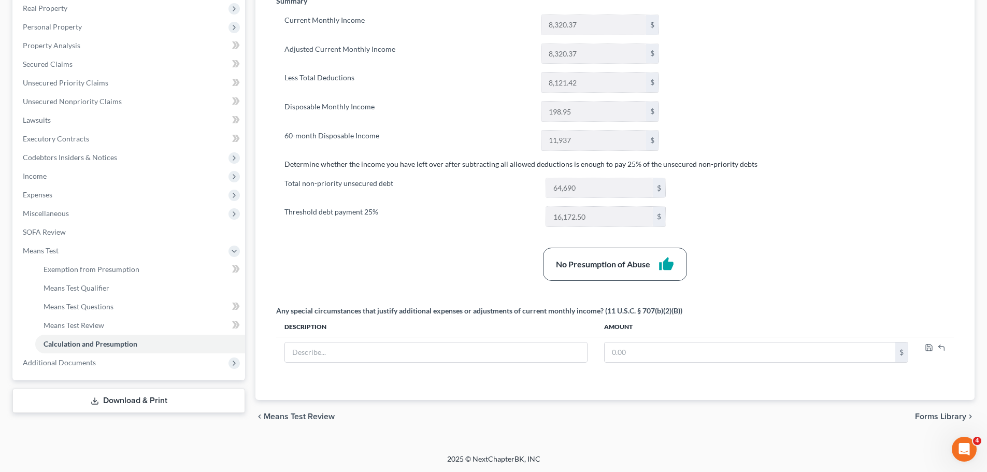
scroll to position [165, 0]
click at [81, 362] on span "Additional Documents" at bounding box center [59, 361] width 73 height 9
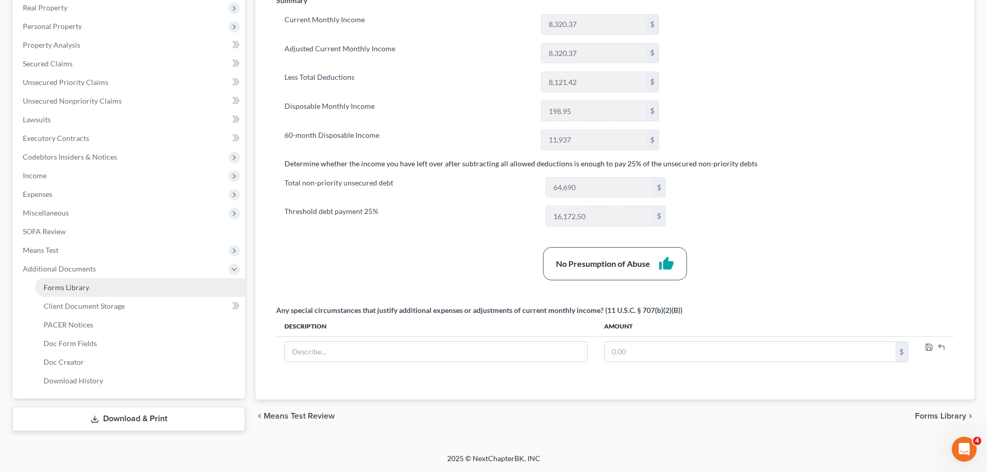
click at [88, 288] on link "Forms Library" at bounding box center [140, 287] width 210 height 19
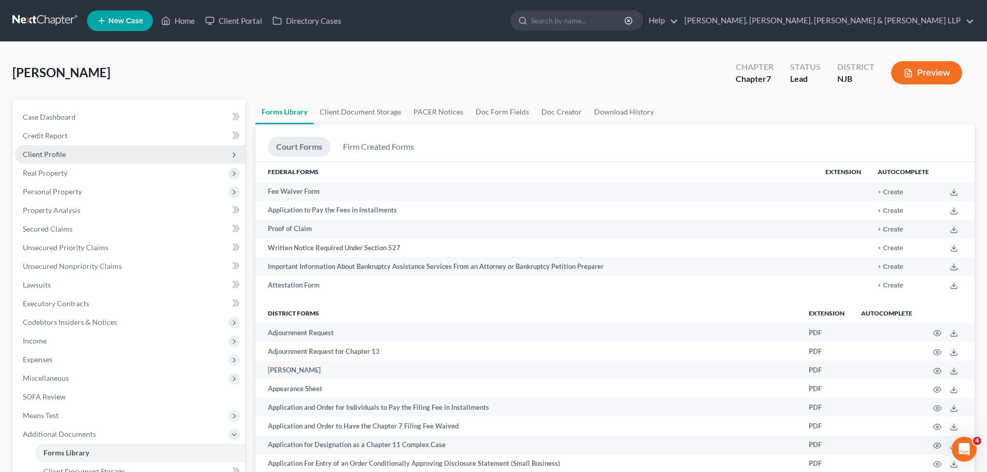
click at [68, 155] on span "Client Profile" at bounding box center [130, 154] width 230 height 19
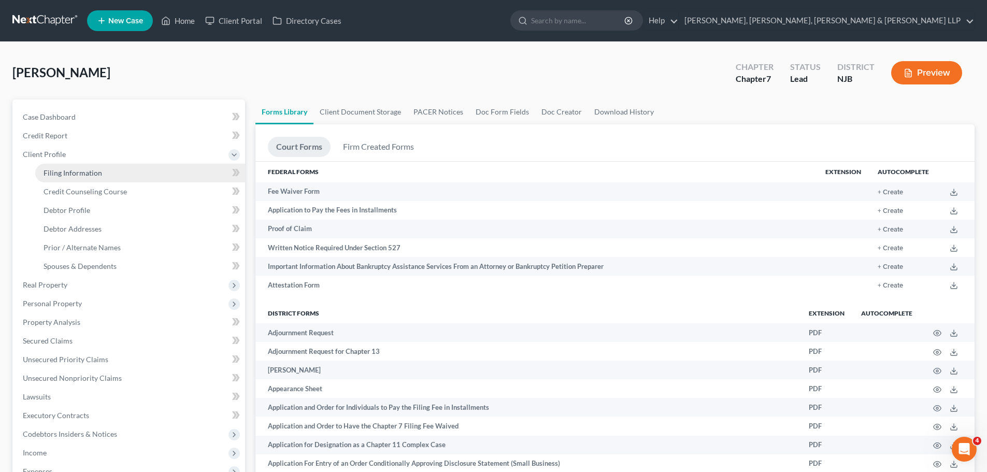
click at [92, 177] on span "Filing Information" at bounding box center [73, 172] width 59 height 9
select select "1"
select select "0"
select select "51"
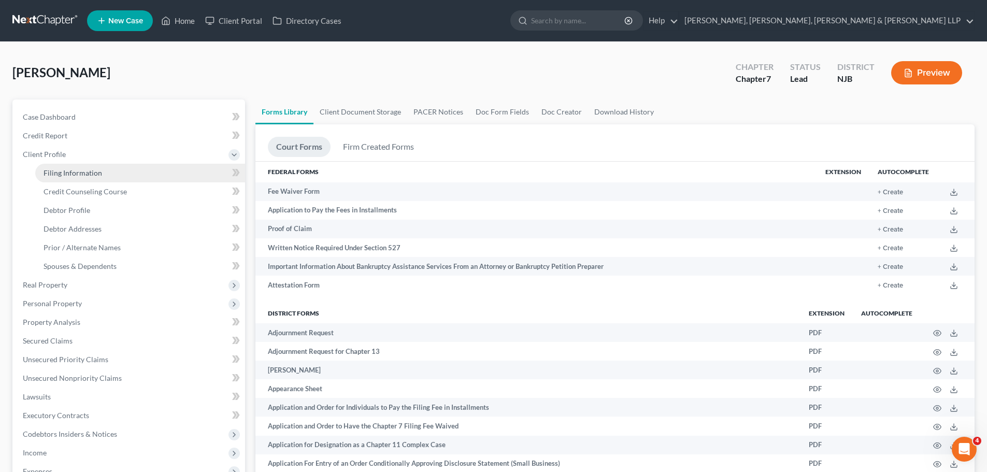
select select "6"
select select "0"
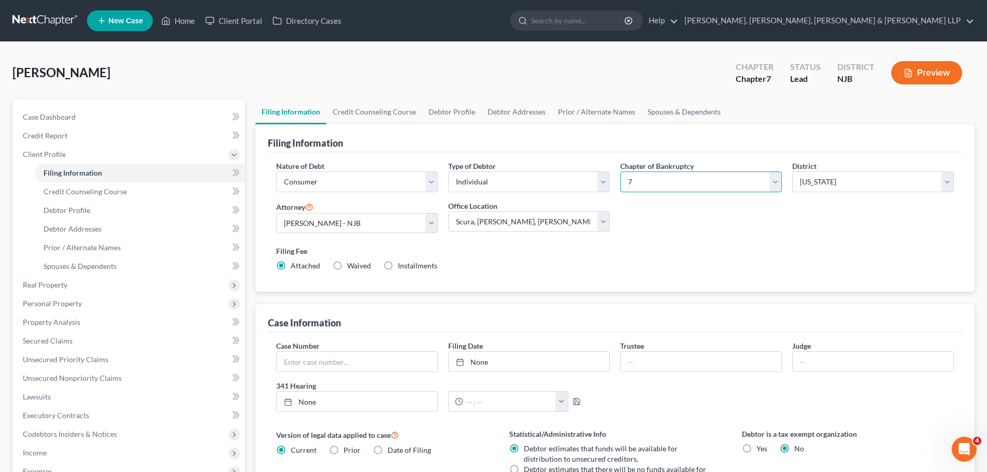
click at [776, 189] on select "Select 7 11 12 13" at bounding box center [701, 181] width 162 height 21
select select "3"
click at [620, 171] on select "Select 7 11 12 13" at bounding box center [701, 181] width 162 height 21
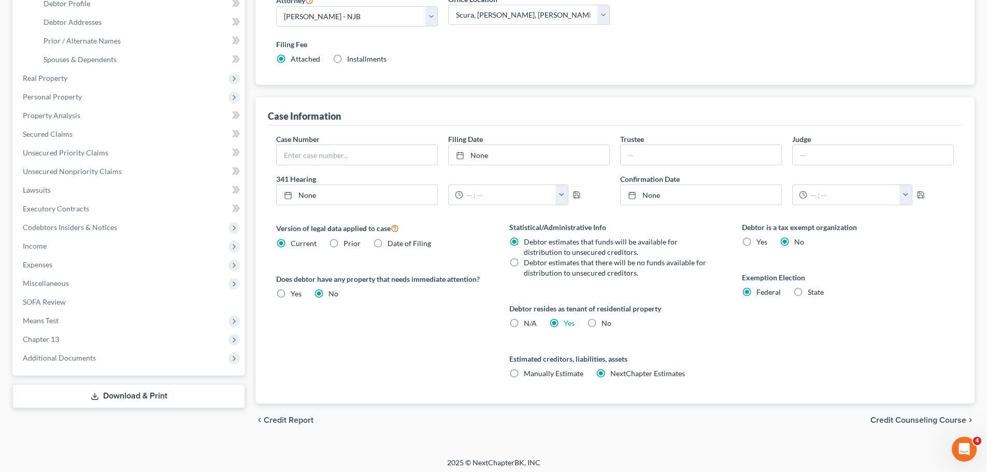
scroll to position [211, 0]
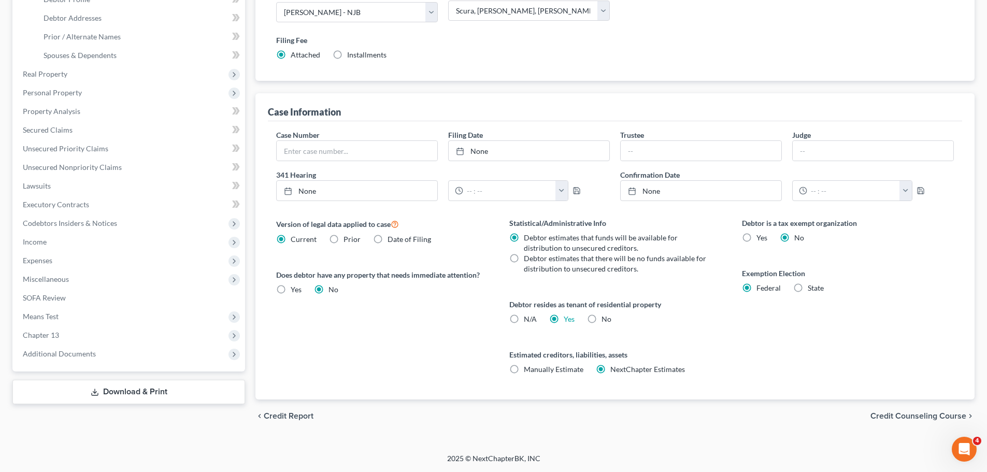
click at [922, 417] on span "Credit Counseling Course" at bounding box center [918, 416] width 96 height 8
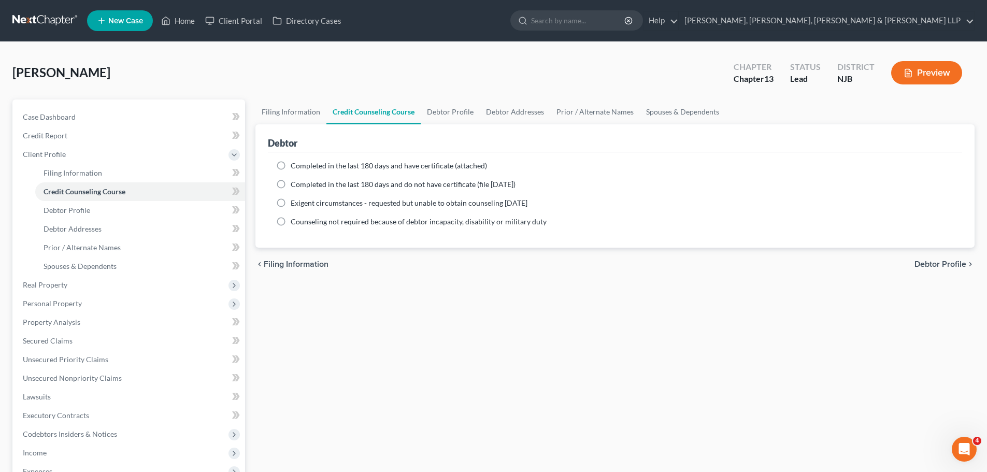
click at [950, 265] on span "Debtor Profile" at bounding box center [940, 264] width 52 height 8
select select "0"
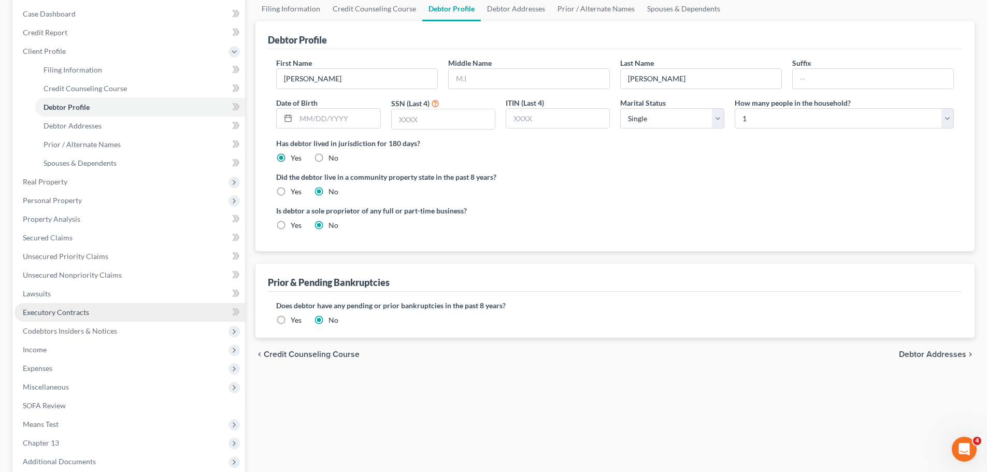
scroll to position [104, 0]
click at [69, 176] on span "Real Property" at bounding box center [130, 181] width 230 height 19
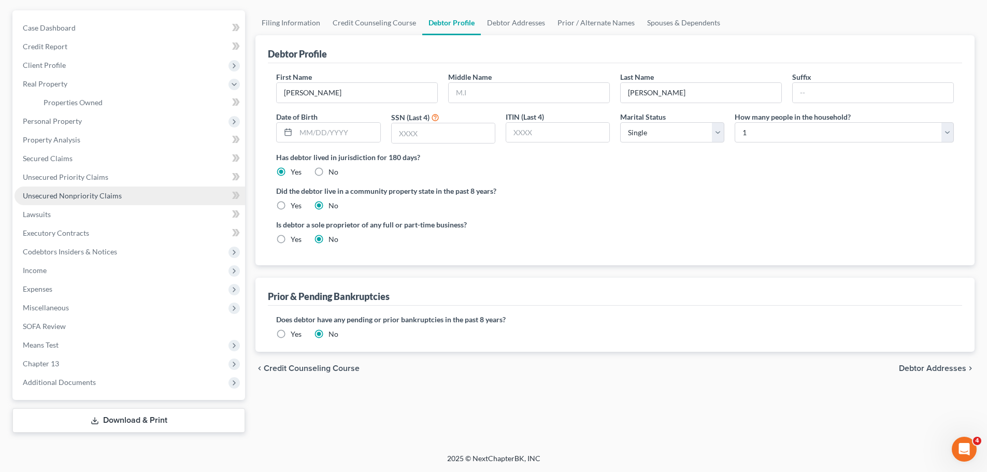
scroll to position [89, 0]
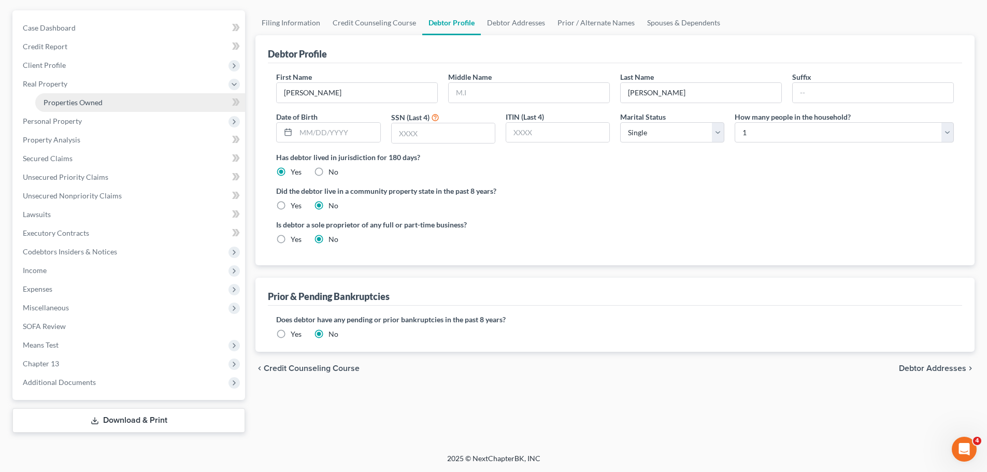
click at [110, 100] on link "Properties Owned" at bounding box center [140, 102] width 210 height 19
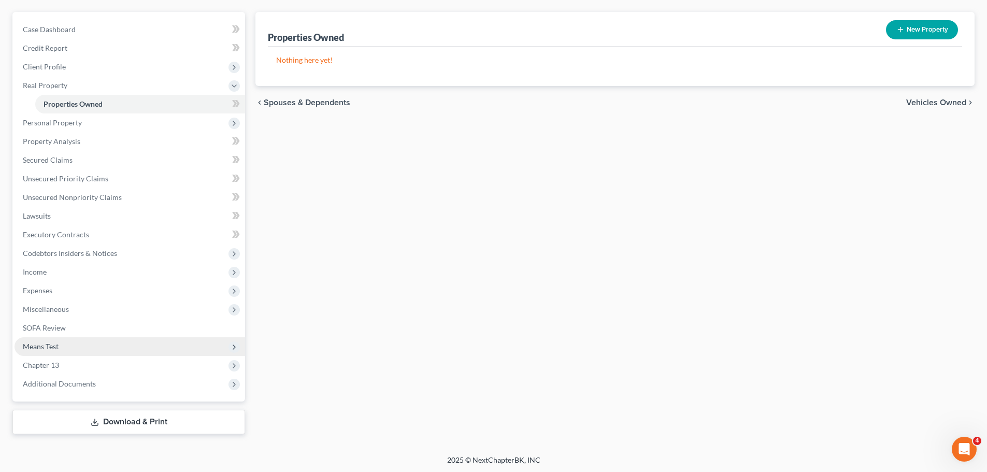
scroll to position [89, 0]
click at [62, 348] on span "Means Test" at bounding box center [130, 345] width 230 height 19
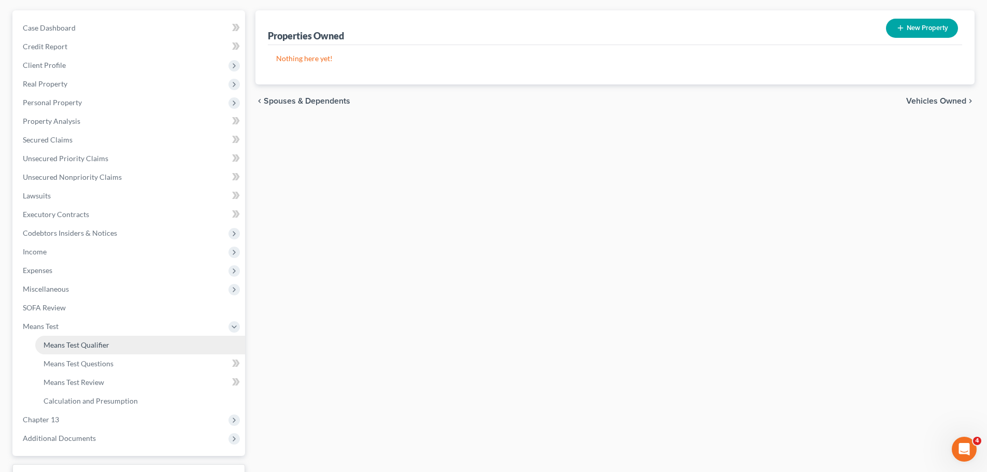
click at [82, 342] on span "Means Test Qualifier" at bounding box center [77, 344] width 66 height 9
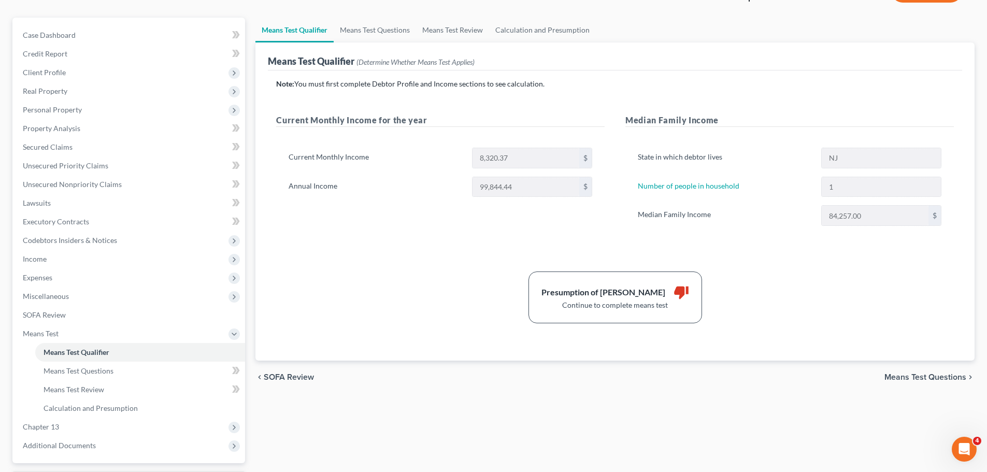
scroll to position [104, 0]
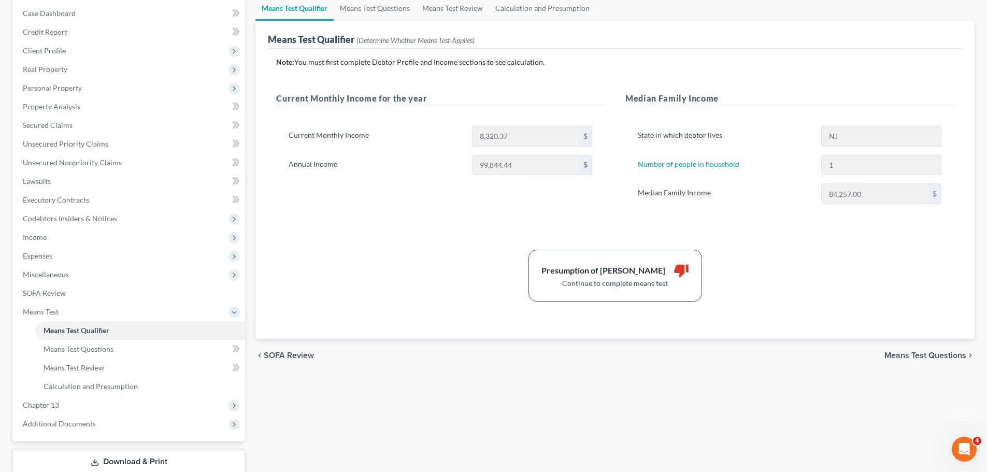
click at [938, 351] on span "Means Test Questions" at bounding box center [925, 355] width 82 height 8
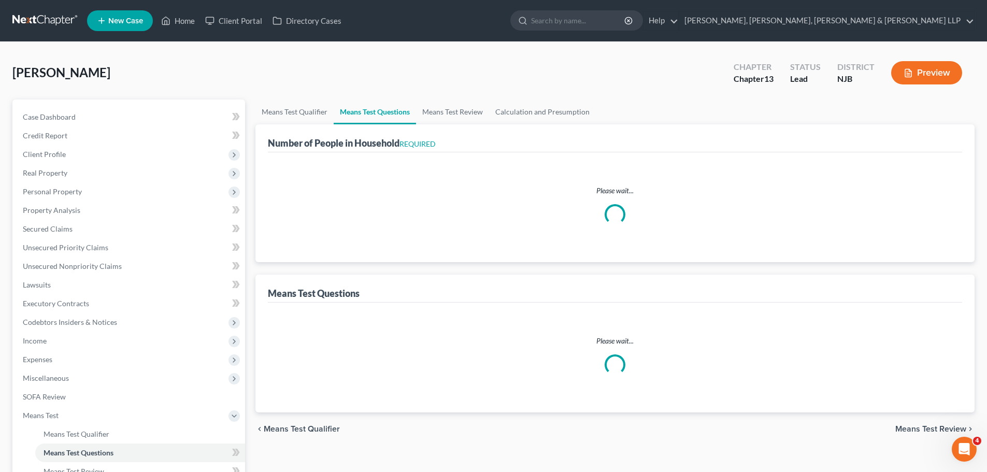
select select "1"
select select "45"
select select "1"
select select "2"
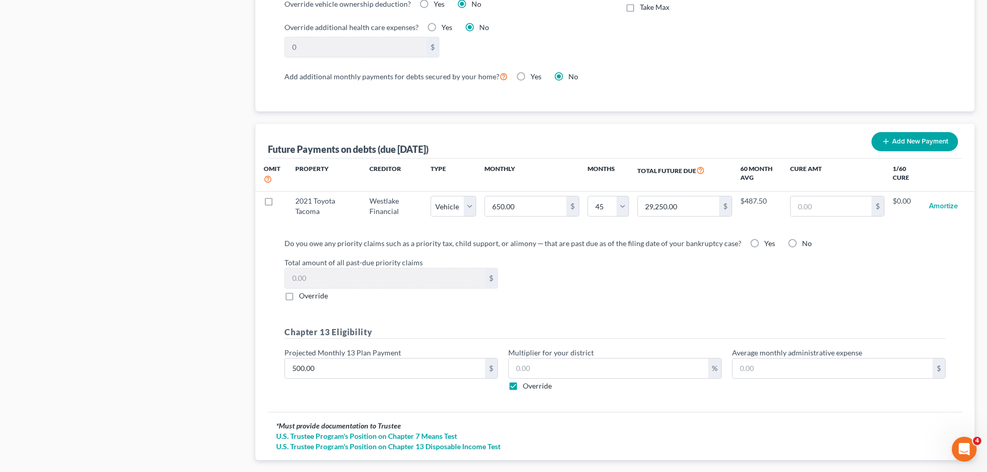
scroll to position [968, 0]
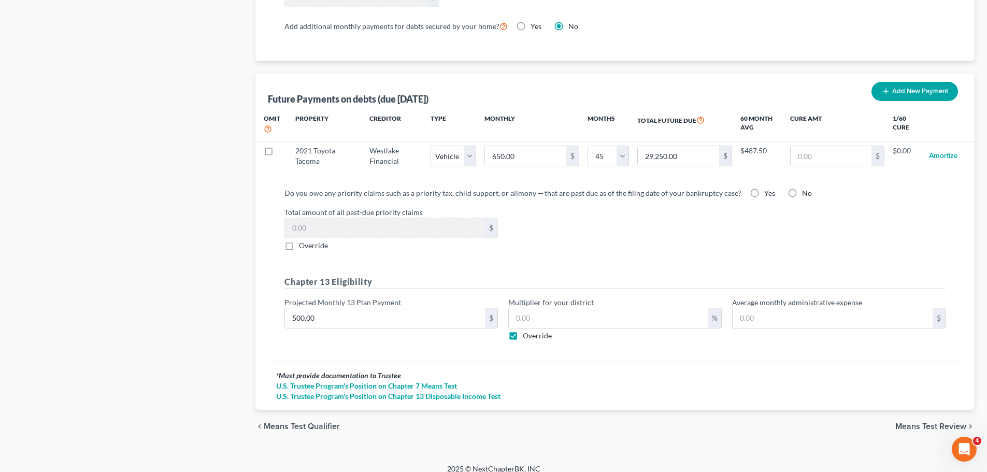
drag, startPoint x: 513, startPoint y: 329, endPoint x: 412, endPoint y: 329, distance: 101.5
click at [523, 330] on label "Override" at bounding box center [537, 335] width 29 height 10
click at [527, 330] on input "Override" at bounding box center [530, 333] width 7 height 7
checkbox input "false"
type input "50.00"
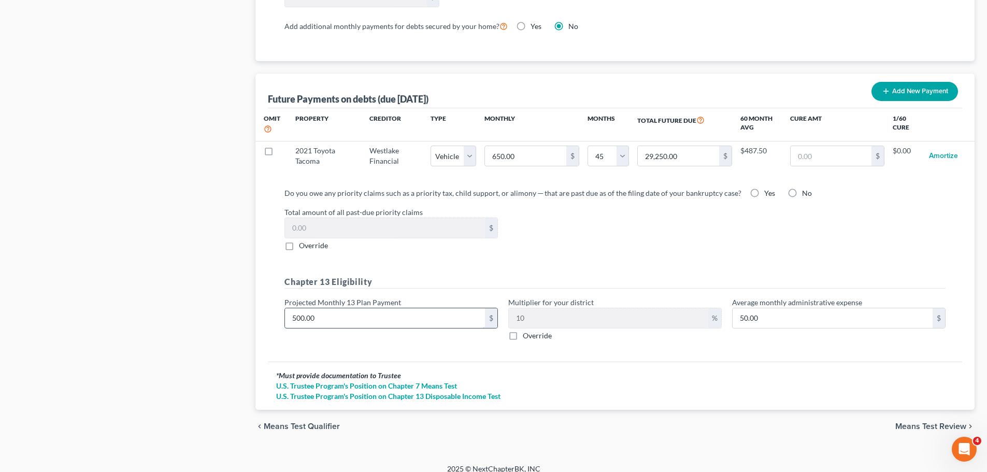
click at [325, 310] on input "500.00" at bounding box center [385, 318] width 200 height 20
type input "3"
type input "0.30"
type input "37"
type input "3.70"
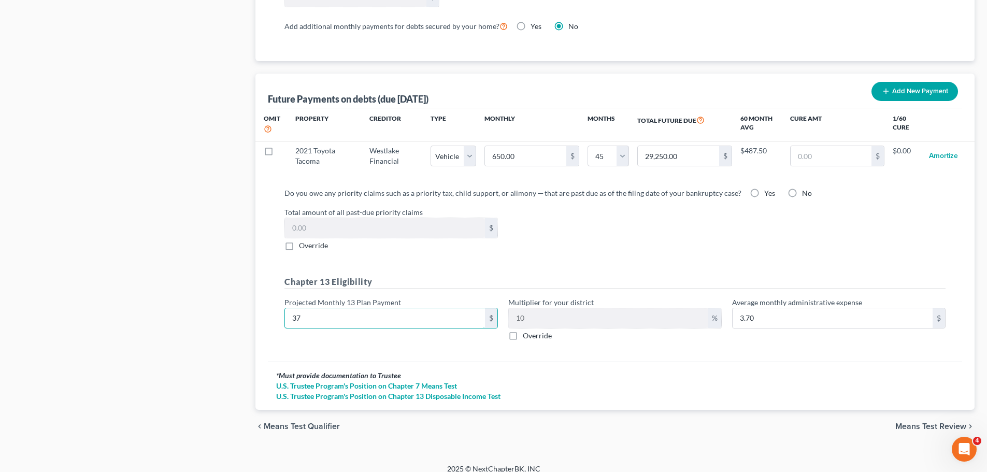
type input "375"
type input "37.50"
type input "375"
click at [805, 311] on input "37.50" at bounding box center [832, 318] width 200 height 20
click at [807, 337] on div "Chapter 13 Eligibility Projected Monthly 13 Plan Payment 375 $ Multiplier for y…" at bounding box center [614, 313] width 671 height 74
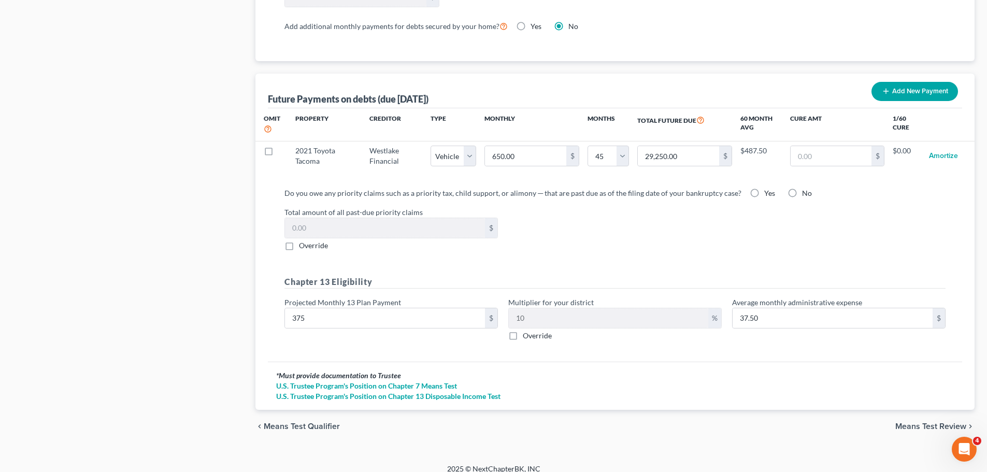
drag, startPoint x: 921, startPoint y: 416, endPoint x: 842, endPoint y: 420, distance: 78.8
click at [921, 422] on span "Means Test Review" at bounding box center [930, 426] width 71 height 8
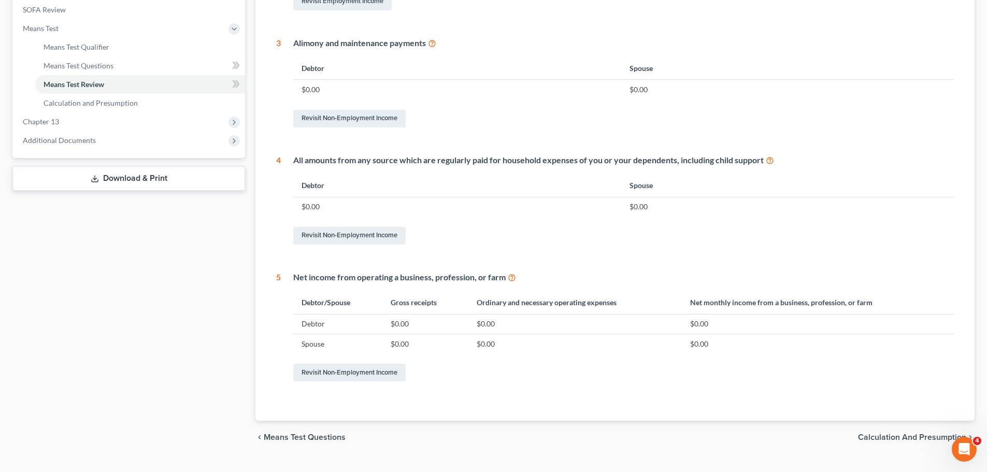
scroll to position [408, 0]
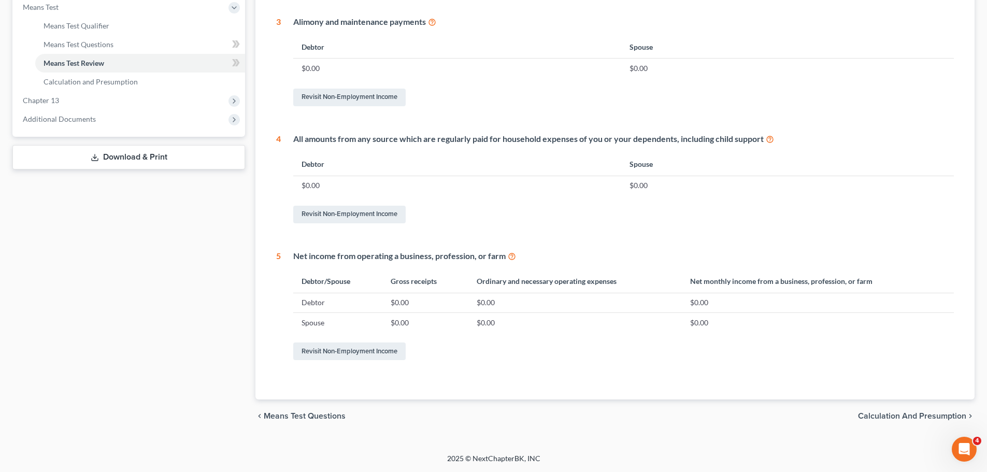
click at [899, 417] on span "Calculation and Presumption" at bounding box center [912, 416] width 108 height 8
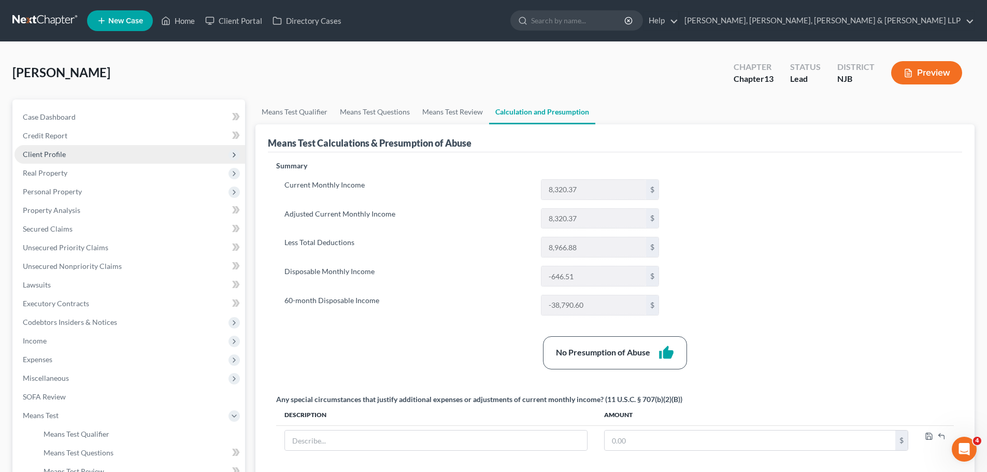
click at [76, 157] on span "Client Profile" at bounding box center [130, 154] width 230 height 19
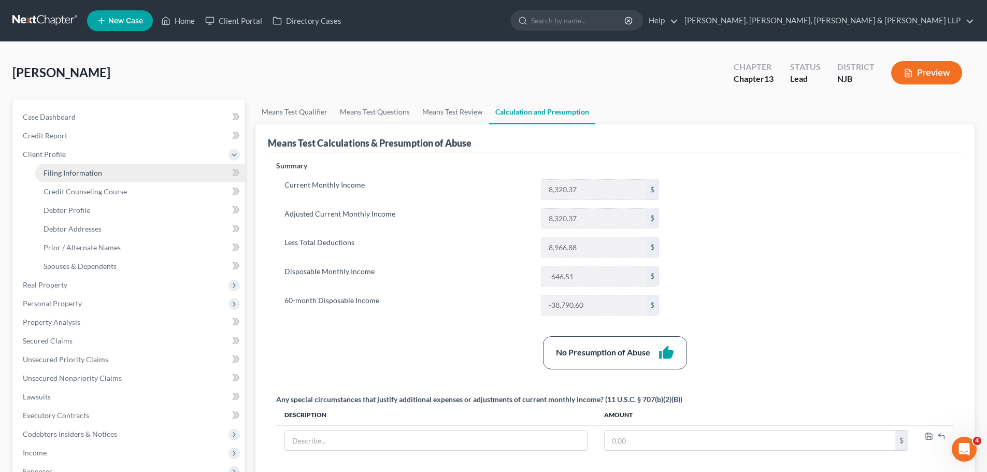
click at [106, 174] on link "Filing Information" at bounding box center [140, 173] width 210 height 19
select select "1"
select select "0"
select select "3"
select select "51"
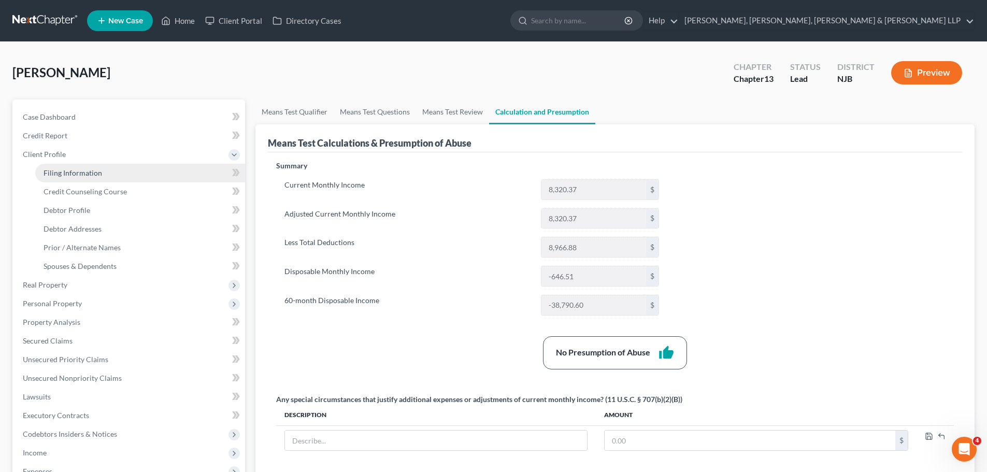
select select "6"
select select "0"
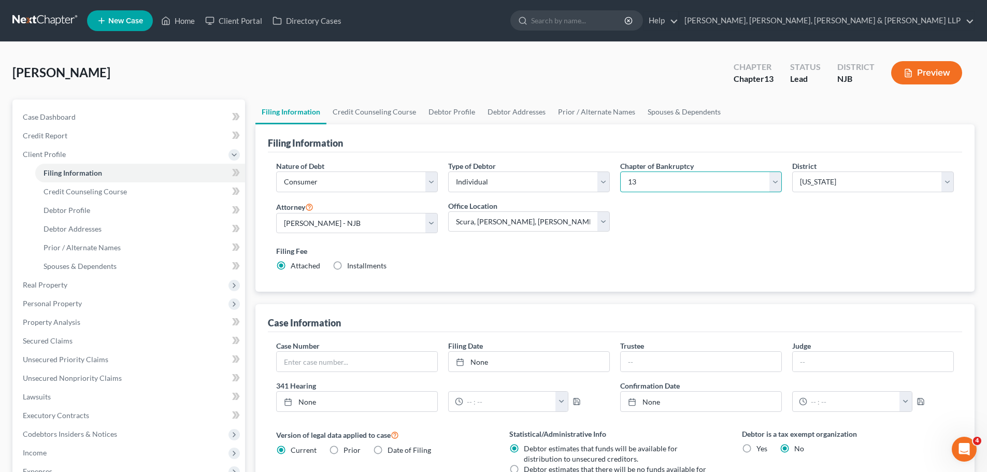
drag, startPoint x: 773, startPoint y: 185, endPoint x: 741, endPoint y: 192, distance: 32.8
click at [773, 185] on select "Select 7 11 12 13" at bounding box center [701, 181] width 162 height 21
select select "0"
click at [620, 171] on select "Select 7 11 12 13" at bounding box center [701, 181] width 162 height 21
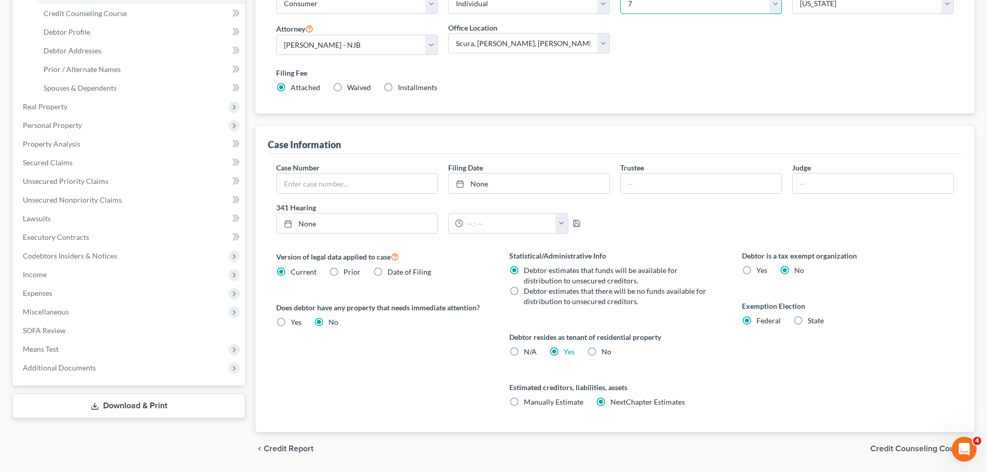
scroll to position [211, 0]
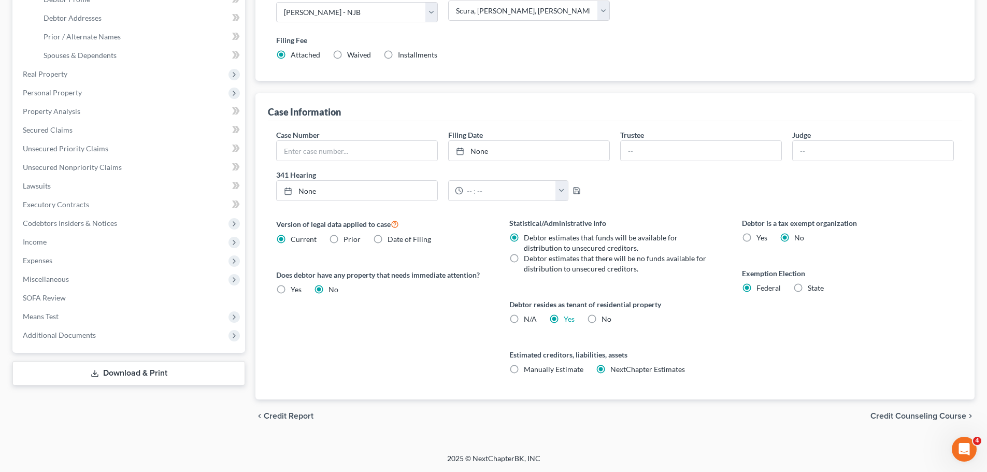
click at [910, 418] on span "Credit Counseling Course" at bounding box center [918, 416] width 96 height 8
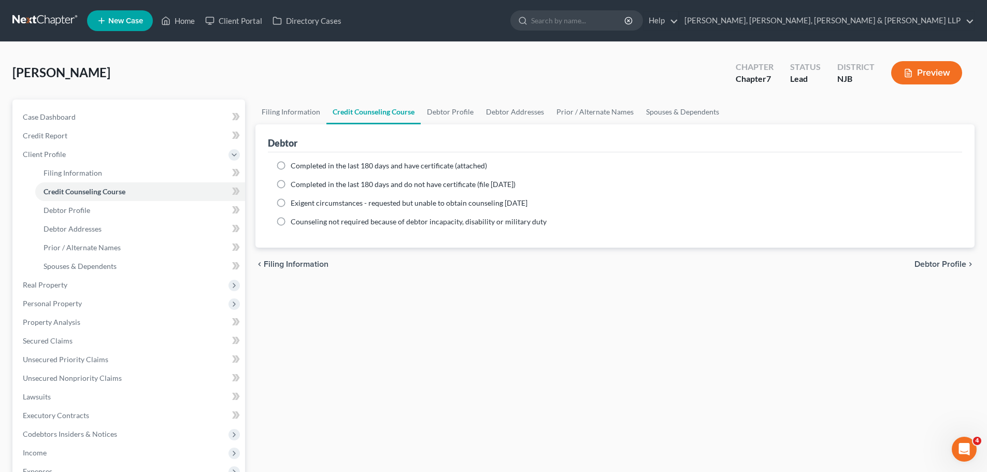
click at [944, 266] on span "Debtor Profile" at bounding box center [940, 264] width 52 height 8
select select "0"
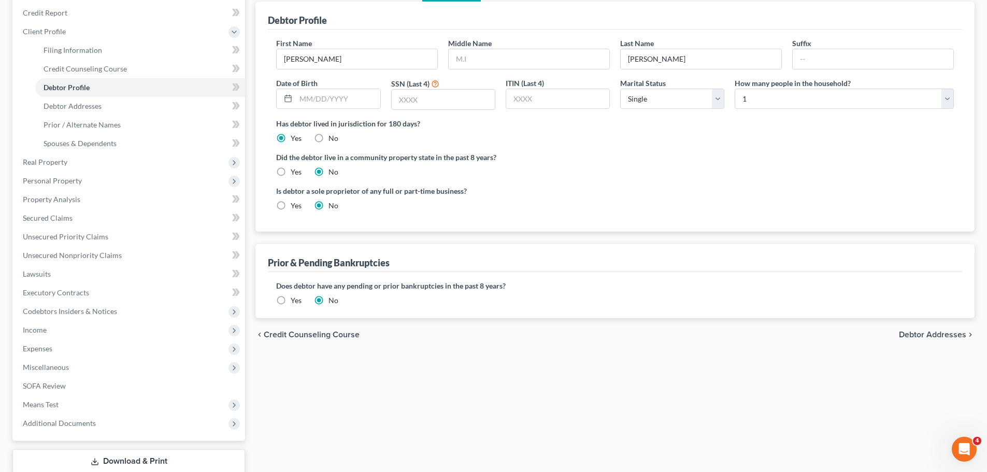
scroll to position [164, 0]
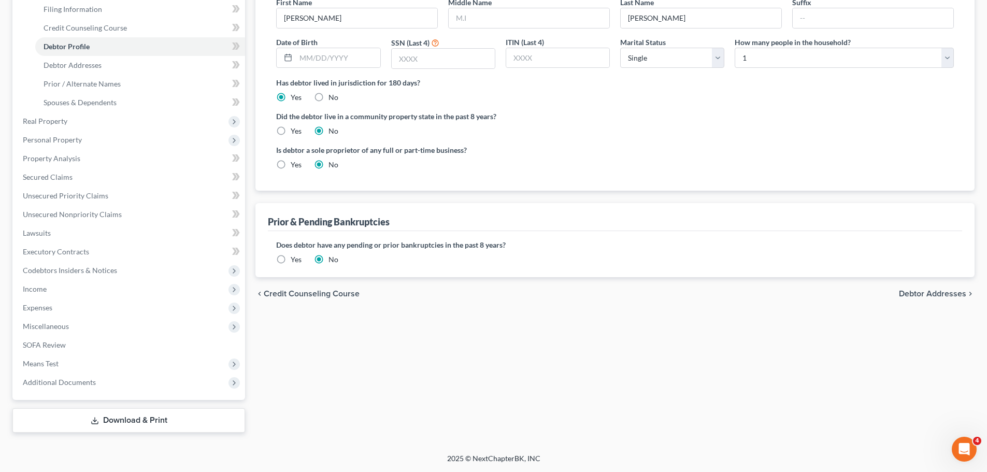
drag, startPoint x: 936, startPoint y: 293, endPoint x: 844, endPoint y: 348, distance: 107.0
click at [936, 293] on span "Debtor Addresses" at bounding box center [932, 294] width 67 height 8
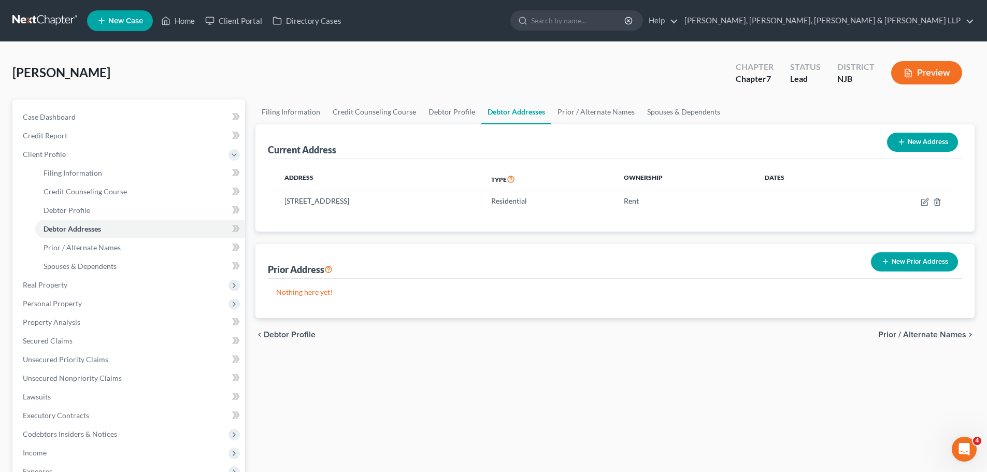
click at [949, 330] on span "Prior / Alternate Names" at bounding box center [922, 334] width 88 height 8
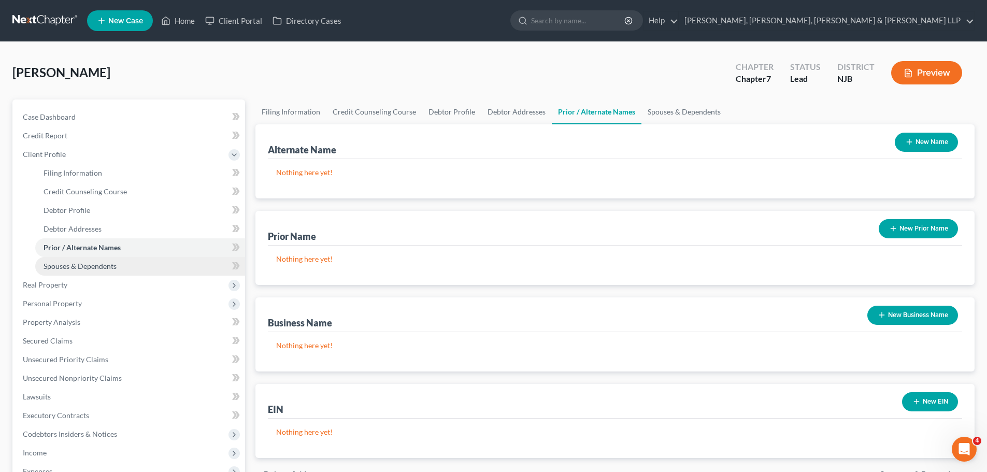
drag, startPoint x: 90, startPoint y: 272, endPoint x: 98, endPoint y: 273, distance: 7.8
click at [90, 272] on link "Spouses & Dependents" at bounding box center [140, 266] width 210 height 19
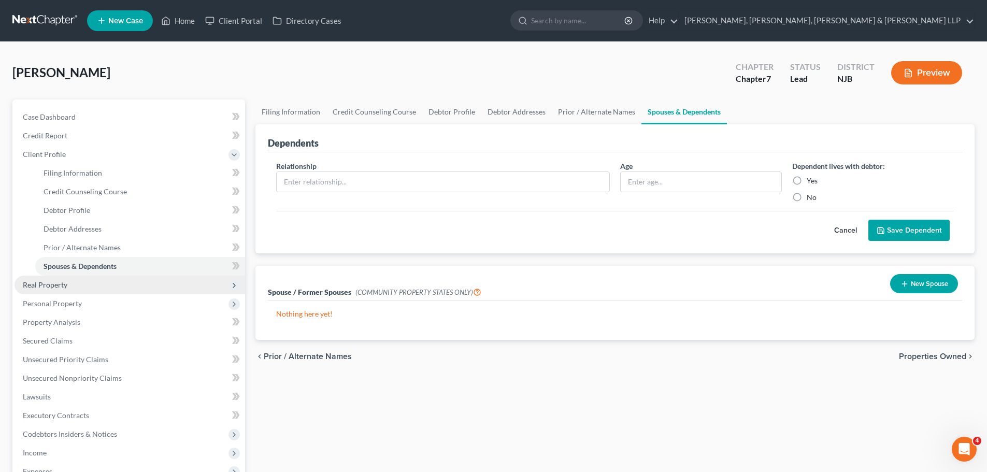
click at [51, 286] on span "Real Property" at bounding box center [45, 284] width 45 height 9
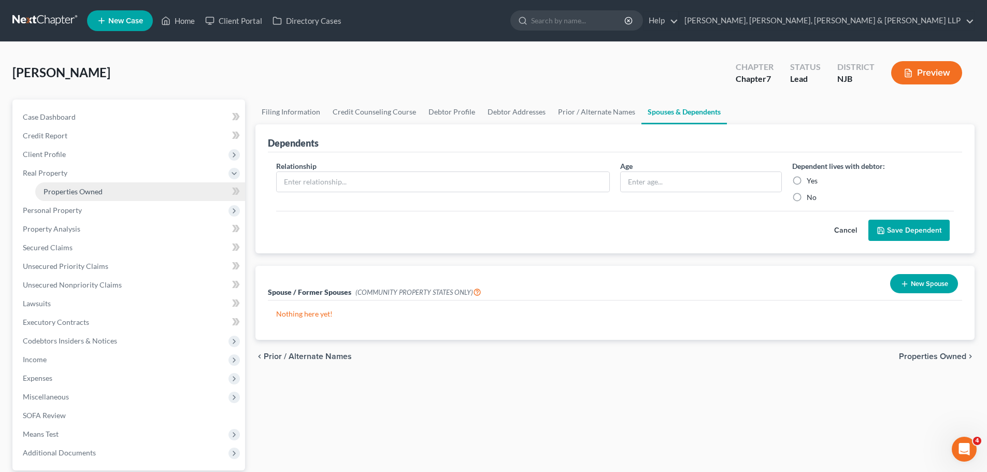
click at [72, 195] on span "Properties Owned" at bounding box center [73, 191] width 59 height 9
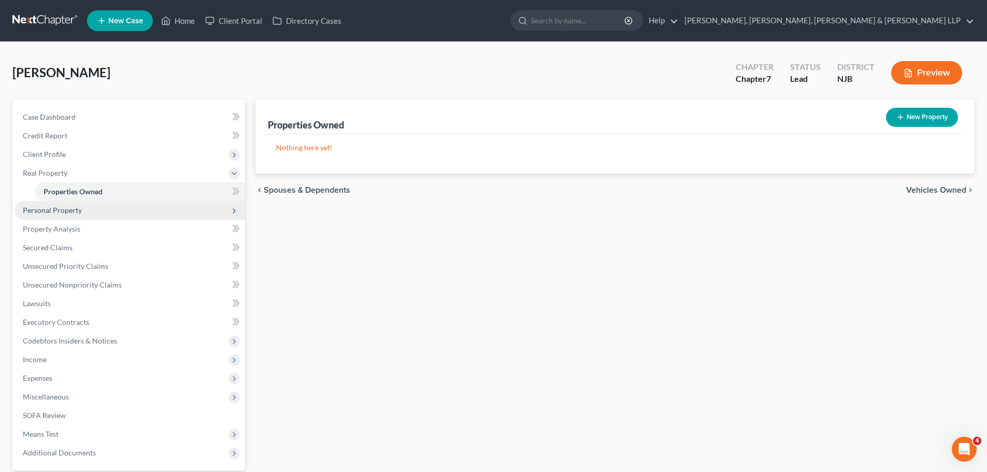
click at [71, 209] on span "Personal Property" at bounding box center [52, 210] width 59 height 9
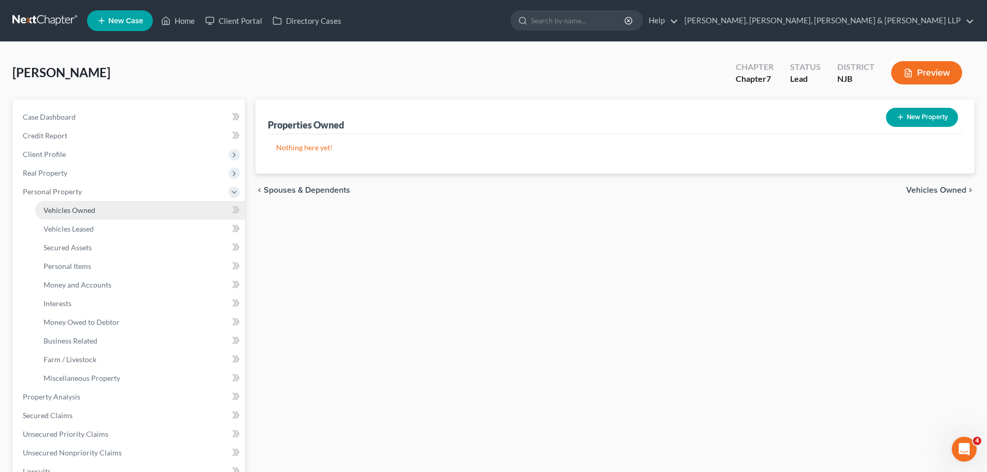
click at [84, 211] on span "Vehicles Owned" at bounding box center [70, 210] width 52 height 9
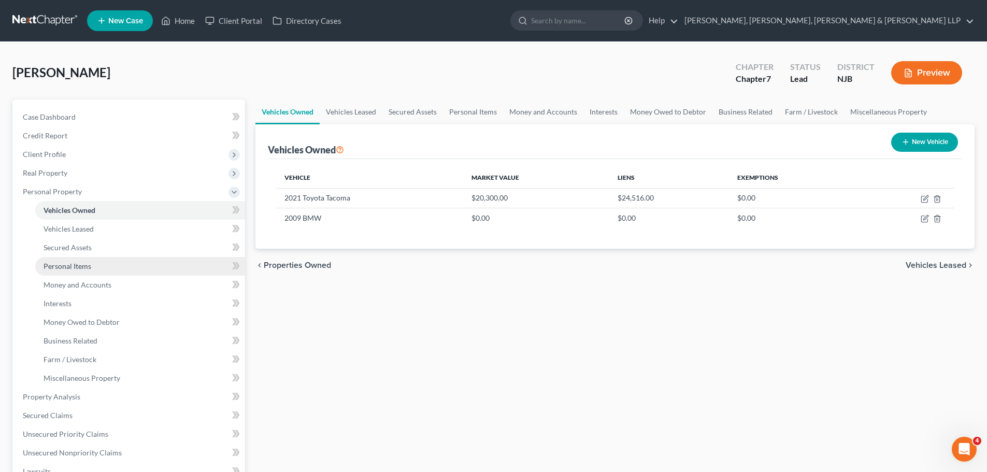
click at [65, 271] on link "Personal Items" at bounding box center [140, 266] width 210 height 19
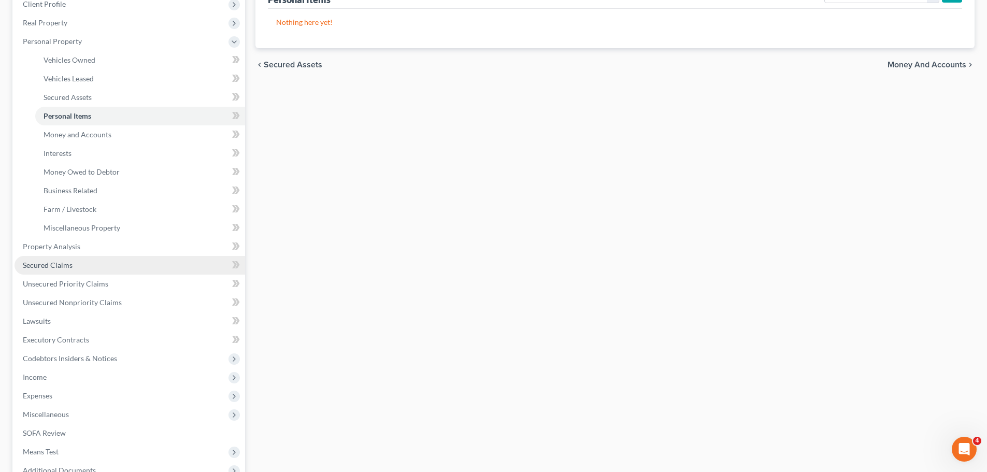
scroll to position [155, 0]
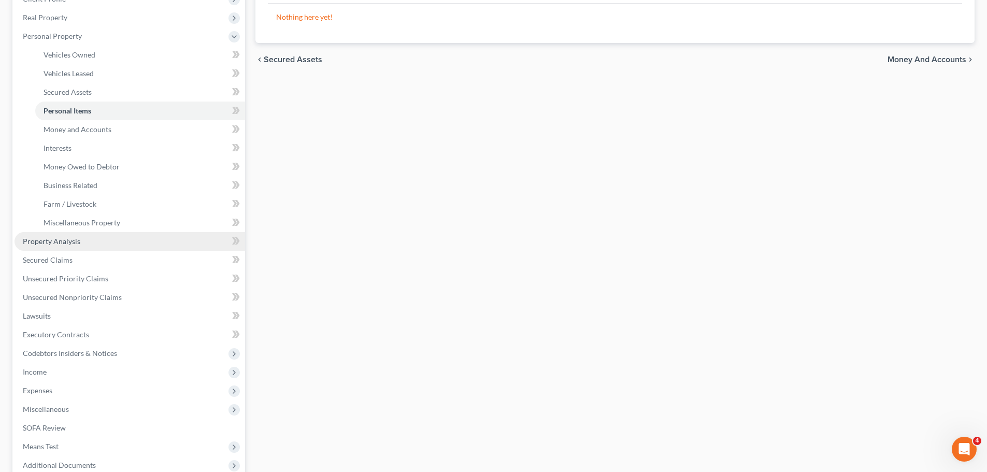
click at [58, 241] on span "Property Analysis" at bounding box center [51, 241] width 57 height 9
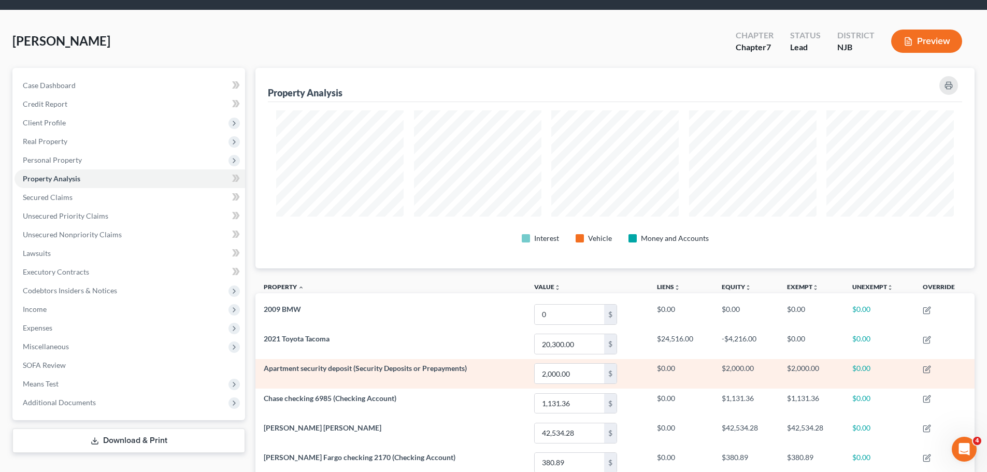
scroll to position [138, 0]
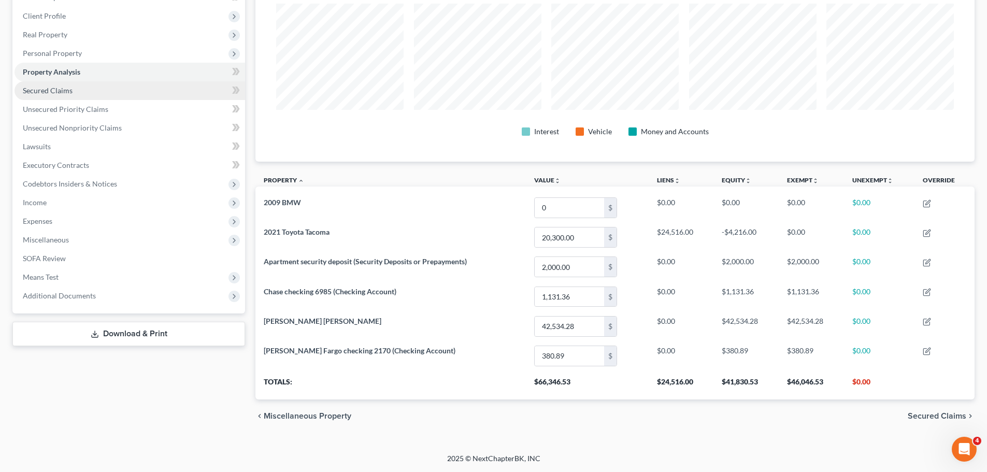
click at [48, 91] on span "Secured Claims" at bounding box center [48, 90] width 50 height 9
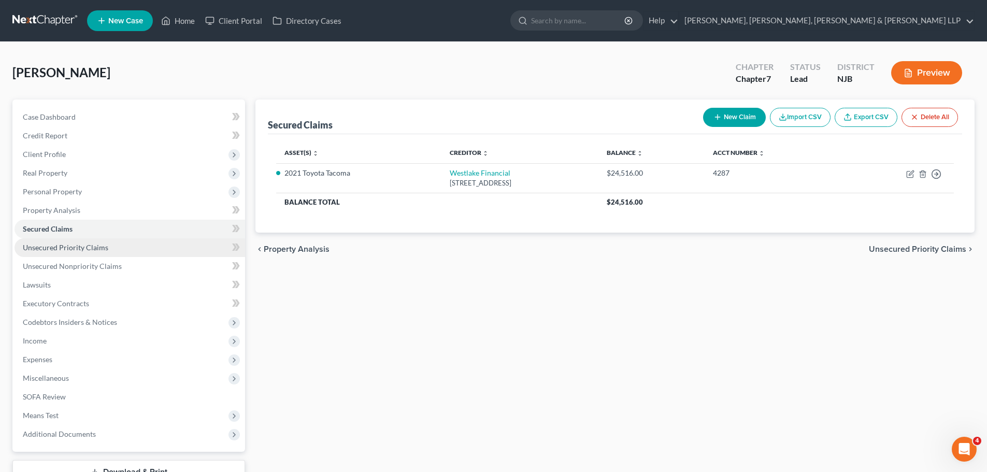
click at [85, 249] on span "Unsecured Priority Claims" at bounding box center [65, 247] width 85 height 9
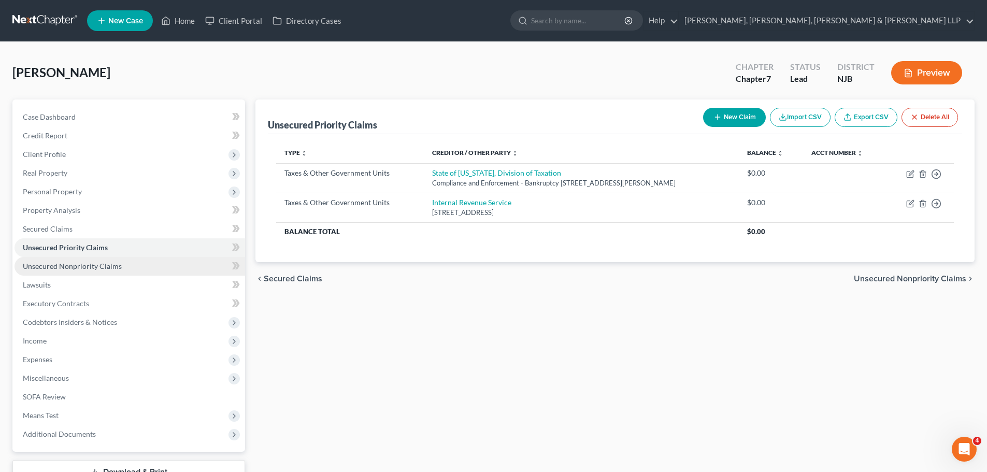
click at [74, 265] on span "Unsecured Nonpriority Claims" at bounding box center [72, 266] width 99 height 9
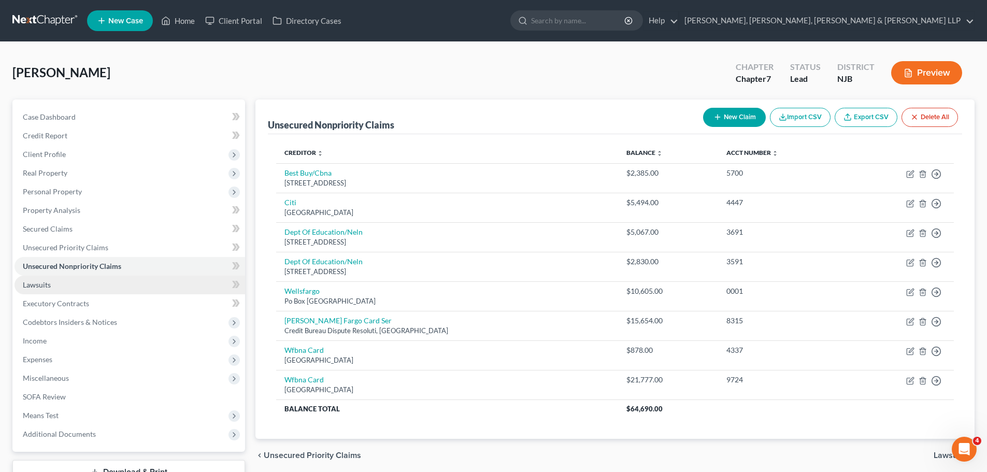
click at [57, 285] on link "Lawsuits" at bounding box center [130, 285] width 230 height 19
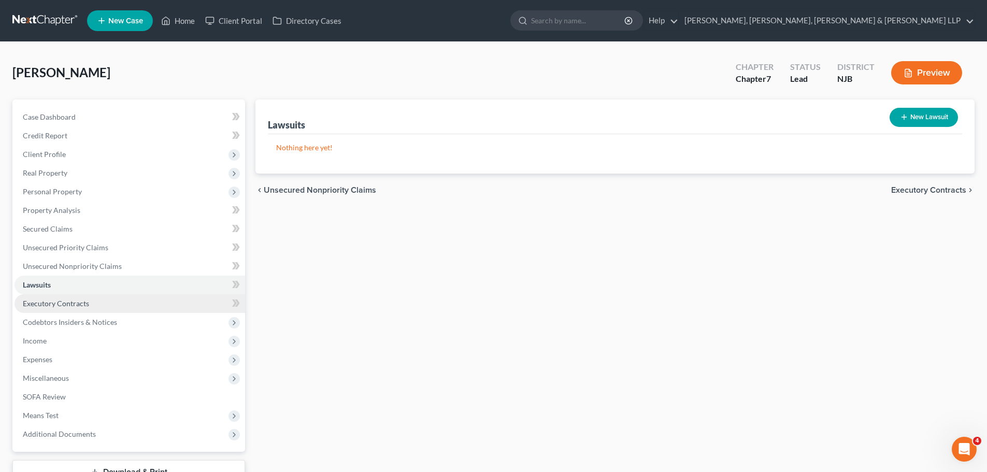
click at [61, 309] on link "Executory Contracts" at bounding box center [130, 303] width 230 height 19
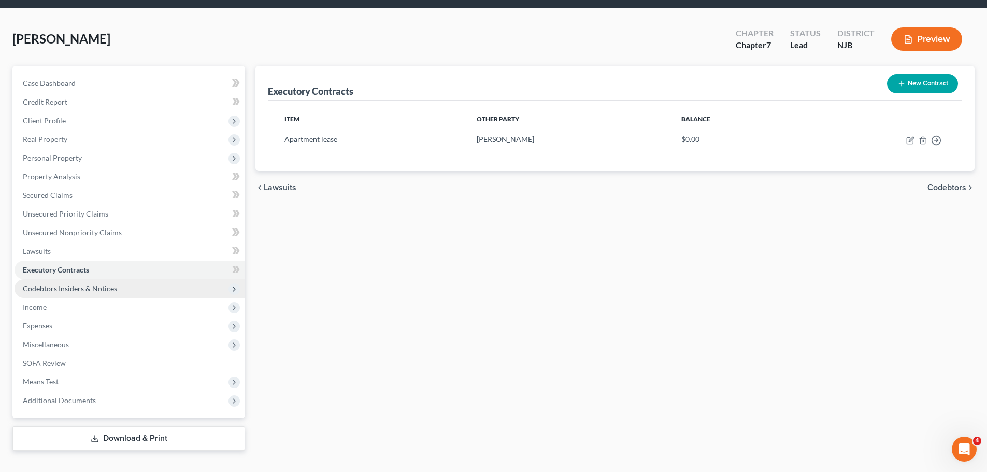
scroll to position [52, 0]
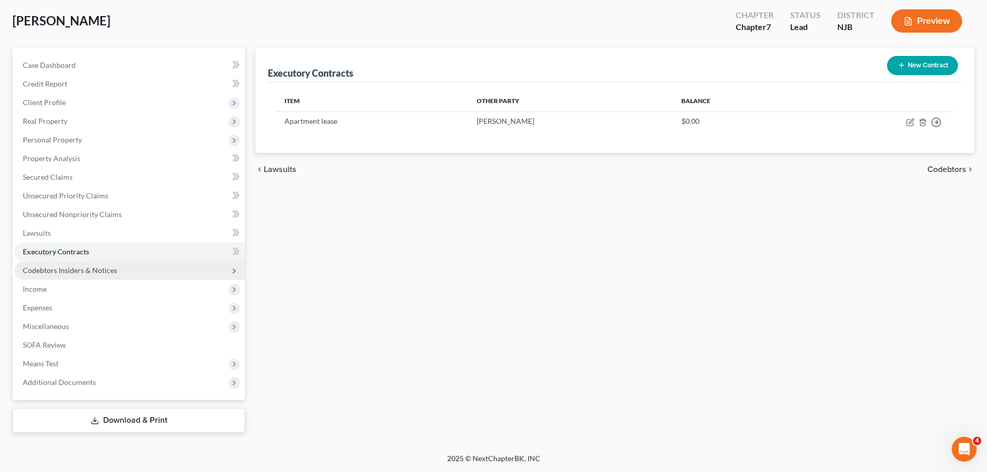
click at [57, 272] on span "Codebtors Insiders & Notices" at bounding box center [70, 270] width 94 height 9
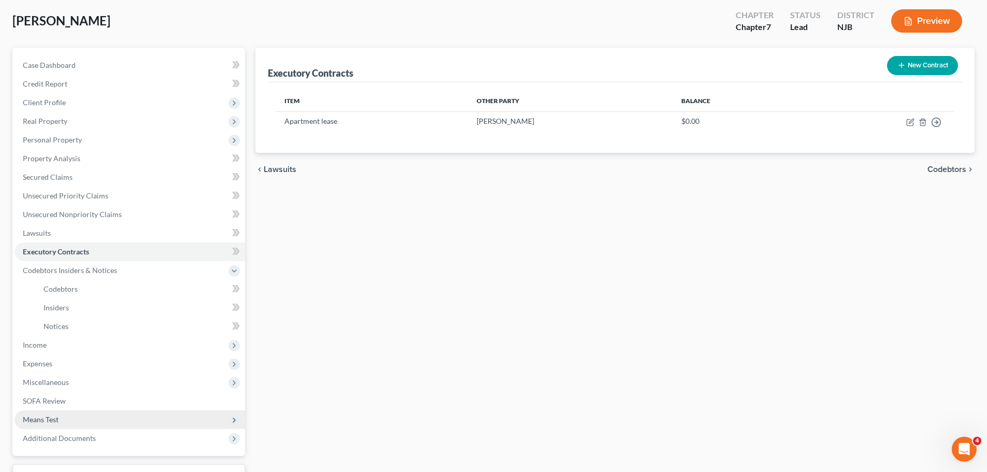
click at [70, 423] on span "Means Test" at bounding box center [130, 419] width 230 height 19
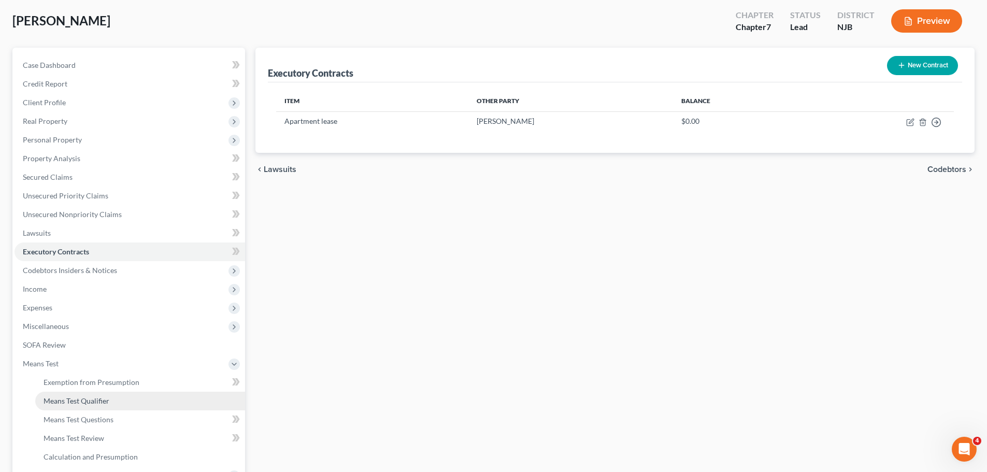
click at [76, 402] on span "Means Test Qualifier" at bounding box center [77, 400] width 66 height 9
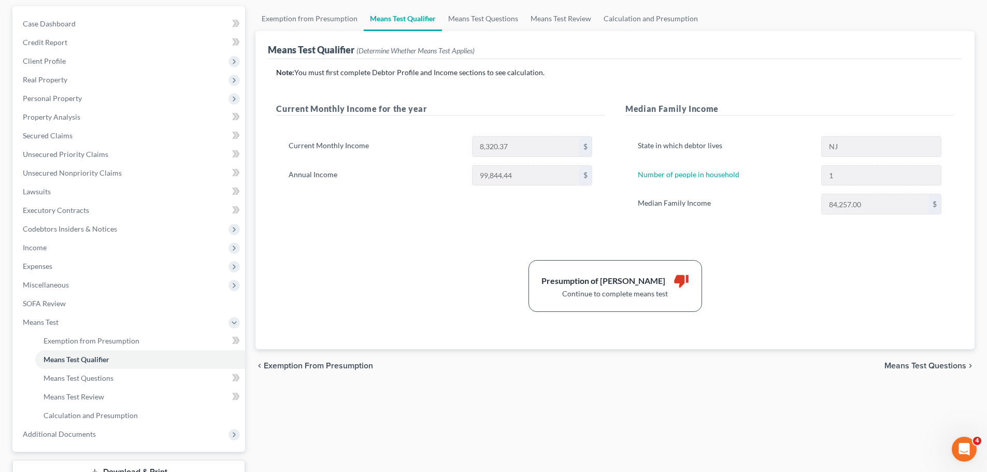
scroll to position [145, 0]
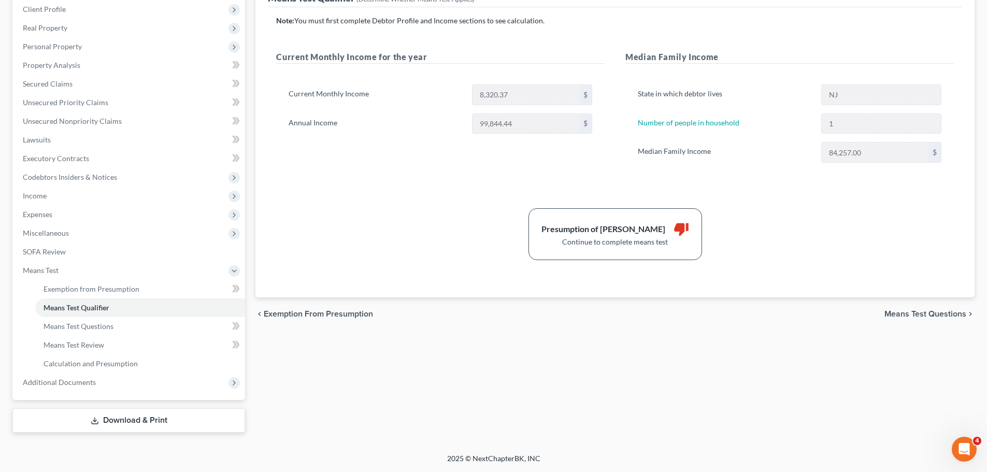
click at [917, 315] on span "Means Test Questions" at bounding box center [925, 314] width 82 height 8
select select "1"
select select "2"
select select "1"
select select "45"
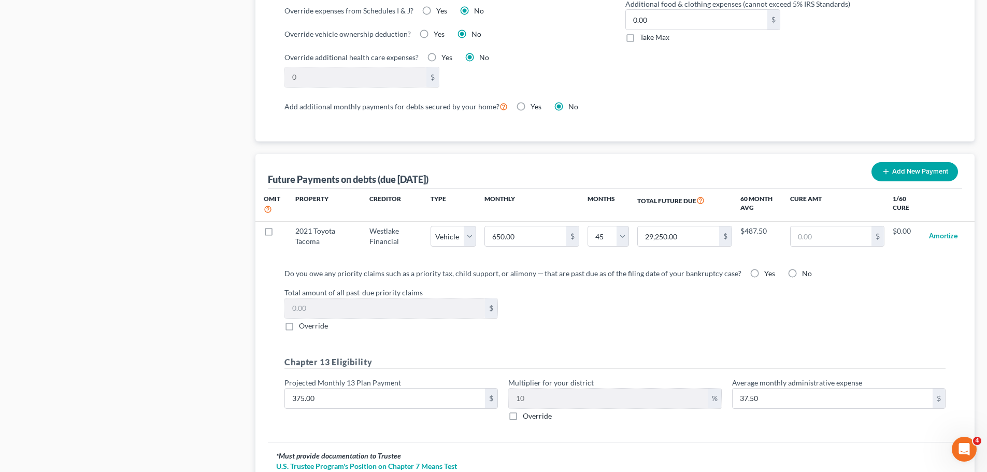
scroll to position [968, 0]
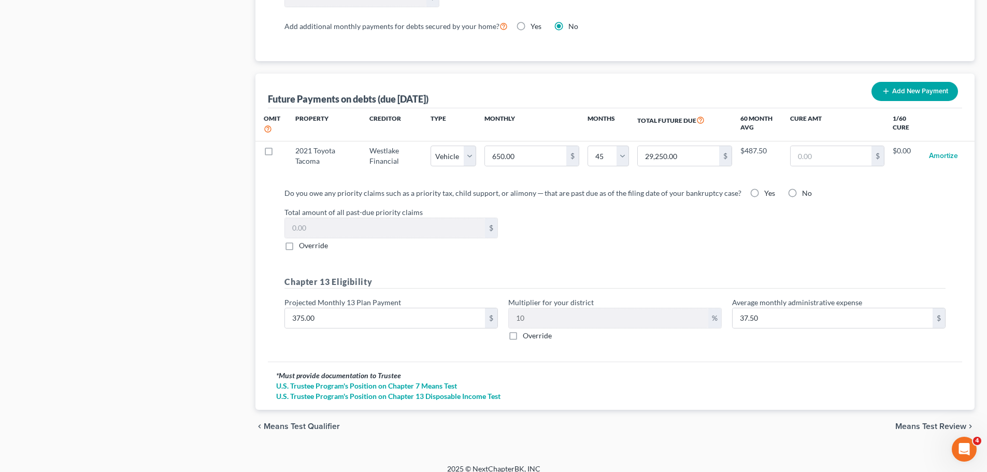
click at [918, 422] on span "Means Test Review" at bounding box center [930, 426] width 71 height 8
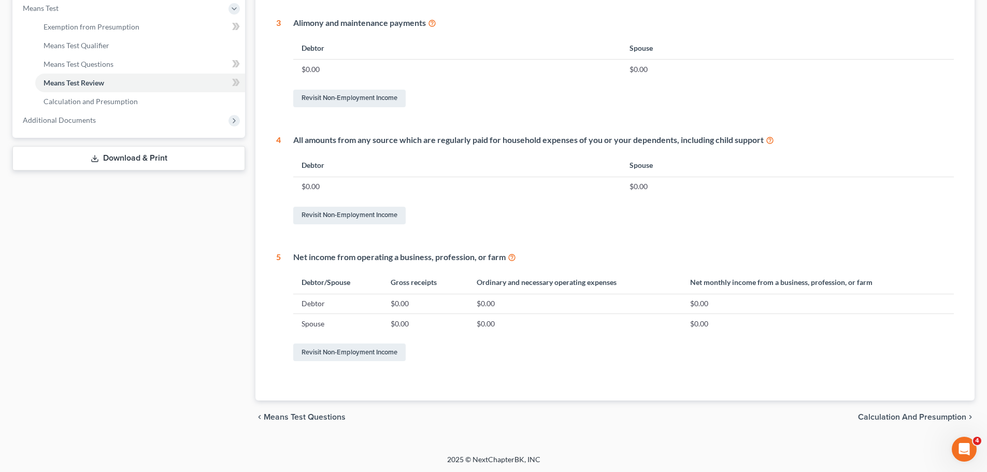
scroll to position [408, 0]
click at [920, 416] on span "Calculation and Presumption" at bounding box center [912, 416] width 108 height 8
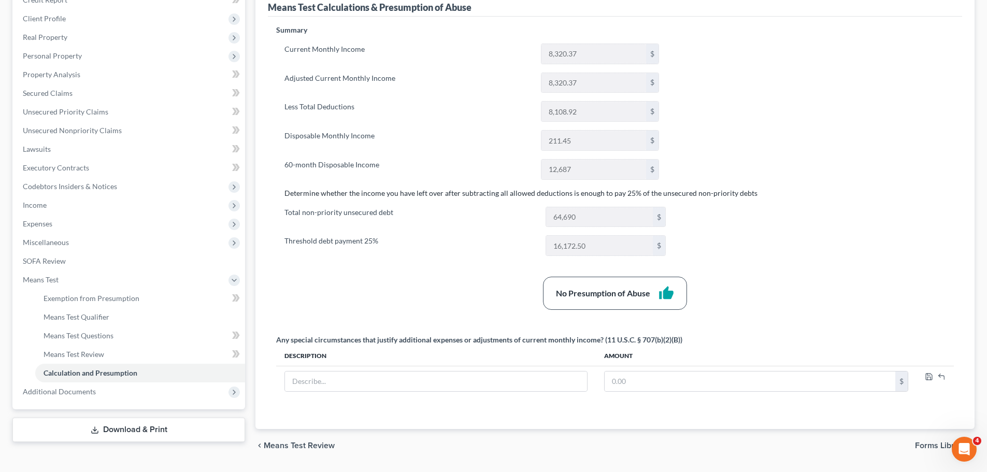
scroll to position [165, 0]
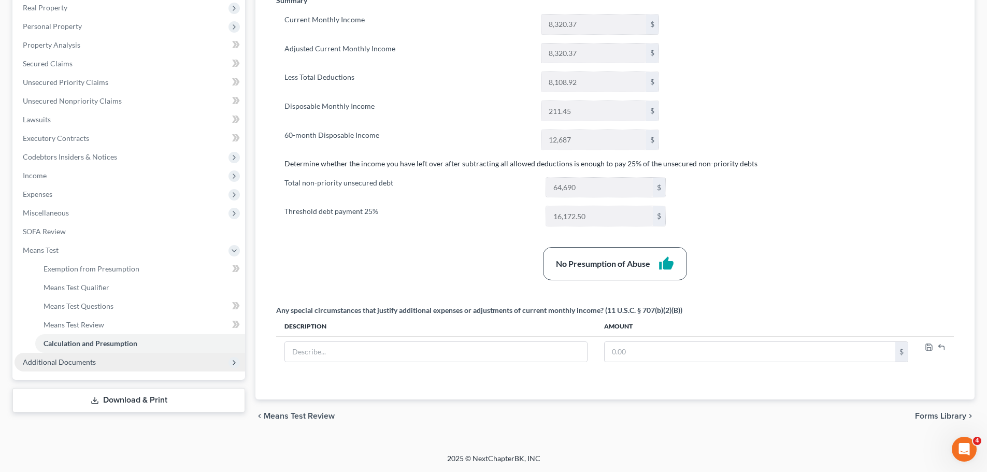
click at [61, 364] on span "Additional Documents" at bounding box center [59, 361] width 73 height 9
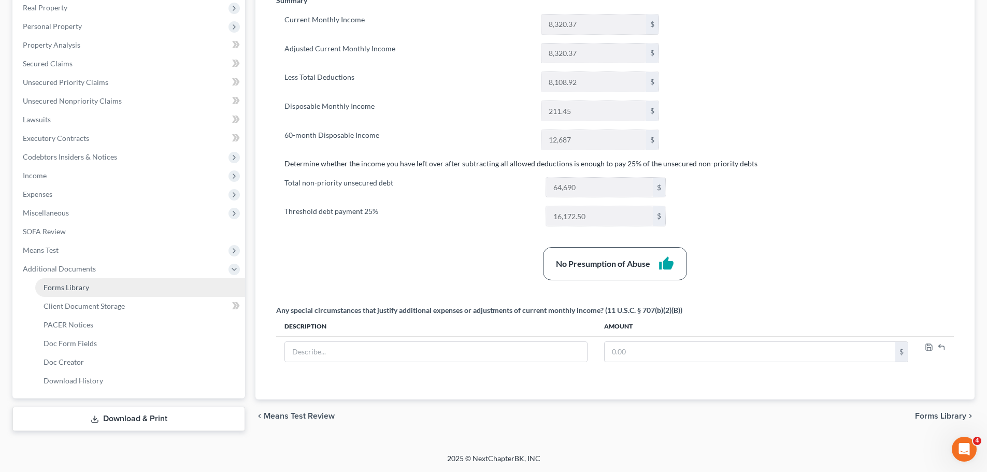
click at [71, 292] on link "Forms Library" at bounding box center [140, 287] width 210 height 19
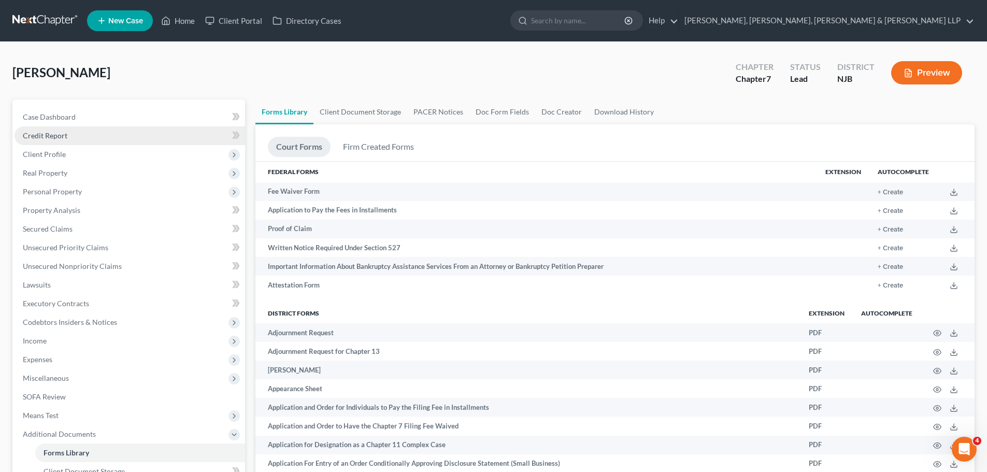
click at [80, 131] on link "Credit Report" at bounding box center [130, 135] width 230 height 19
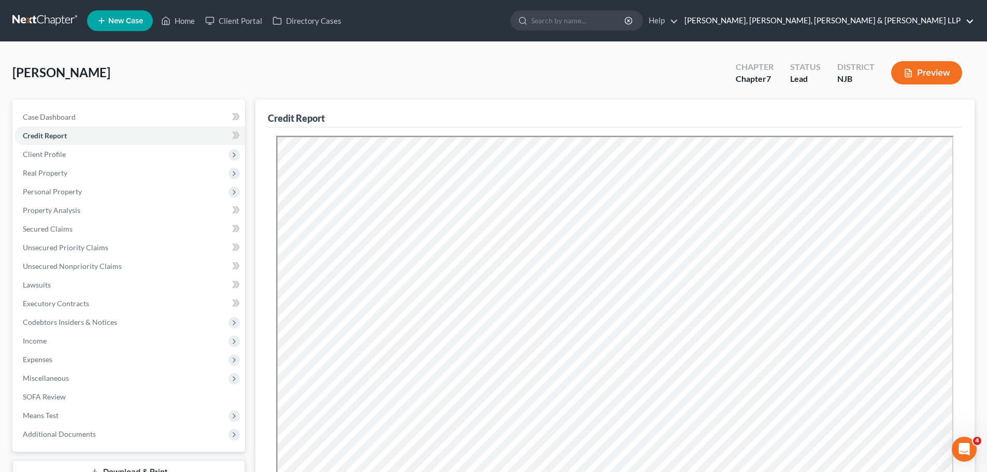
click at [864, 22] on link "[PERSON_NAME], [PERSON_NAME], [PERSON_NAME] & [PERSON_NAME] LLP" at bounding box center [826, 20] width 295 height 19
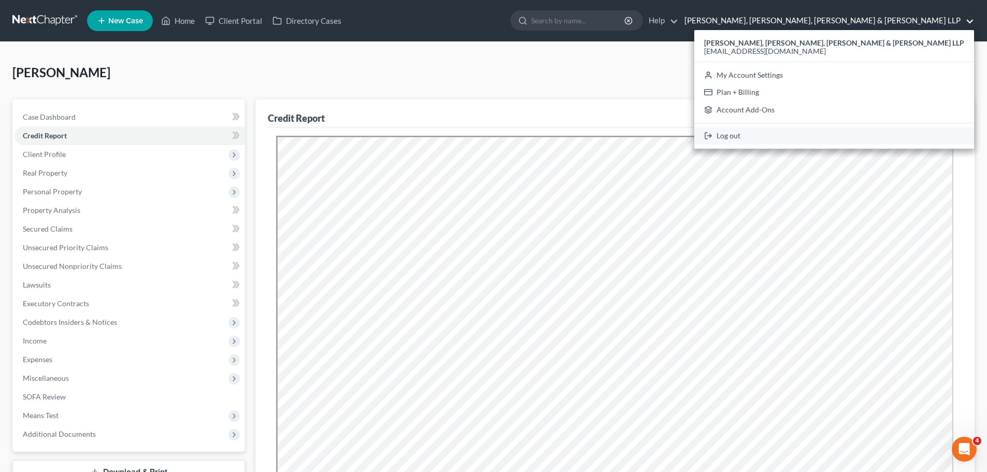
click at [848, 137] on link "Log out" at bounding box center [834, 136] width 280 height 18
